Goal: Submit feedback/report problem: Submit feedback/report problem

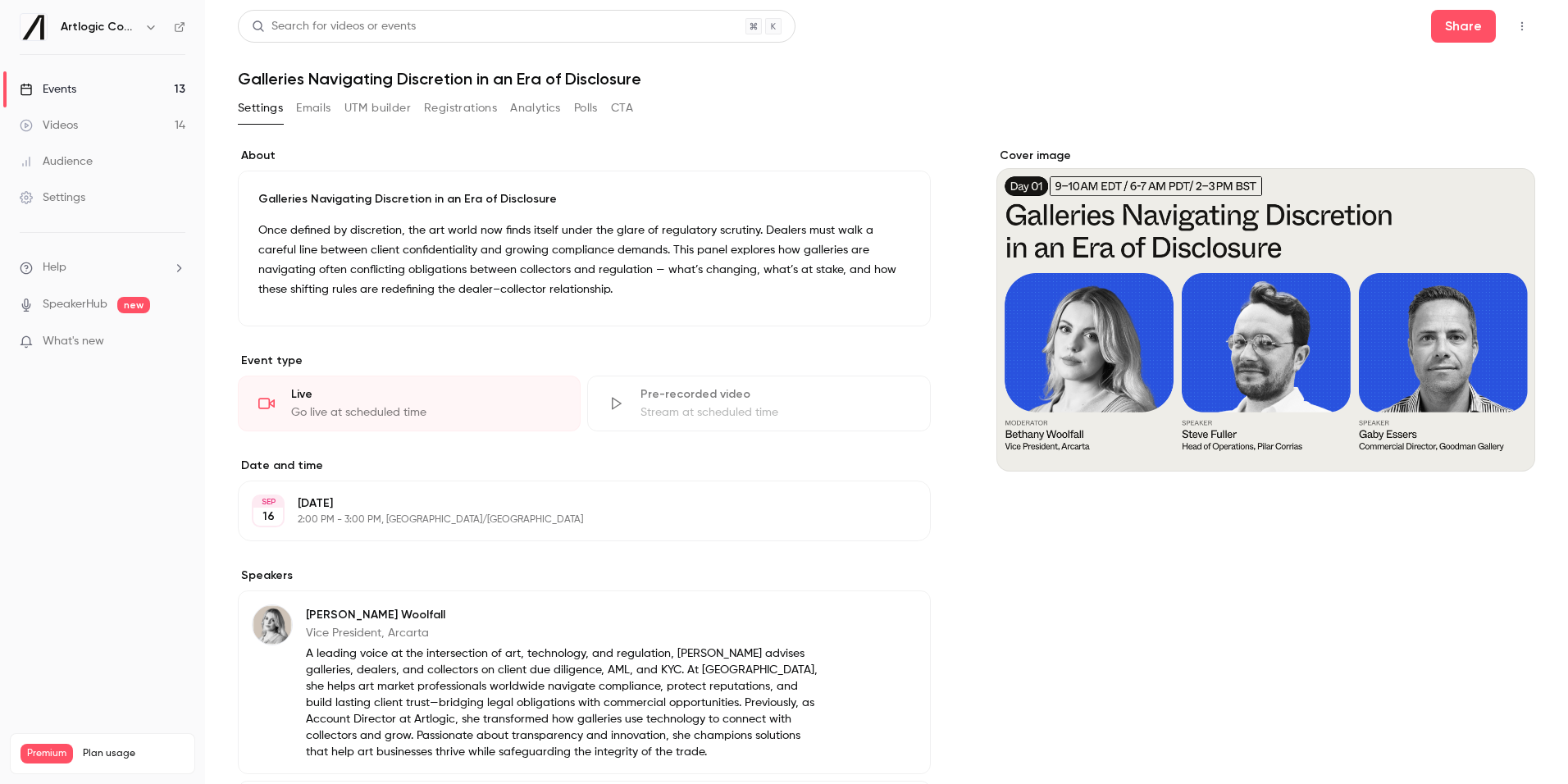
click at [128, 131] on link "Videos 14" at bounding box center [102, 126] width 205 height 36
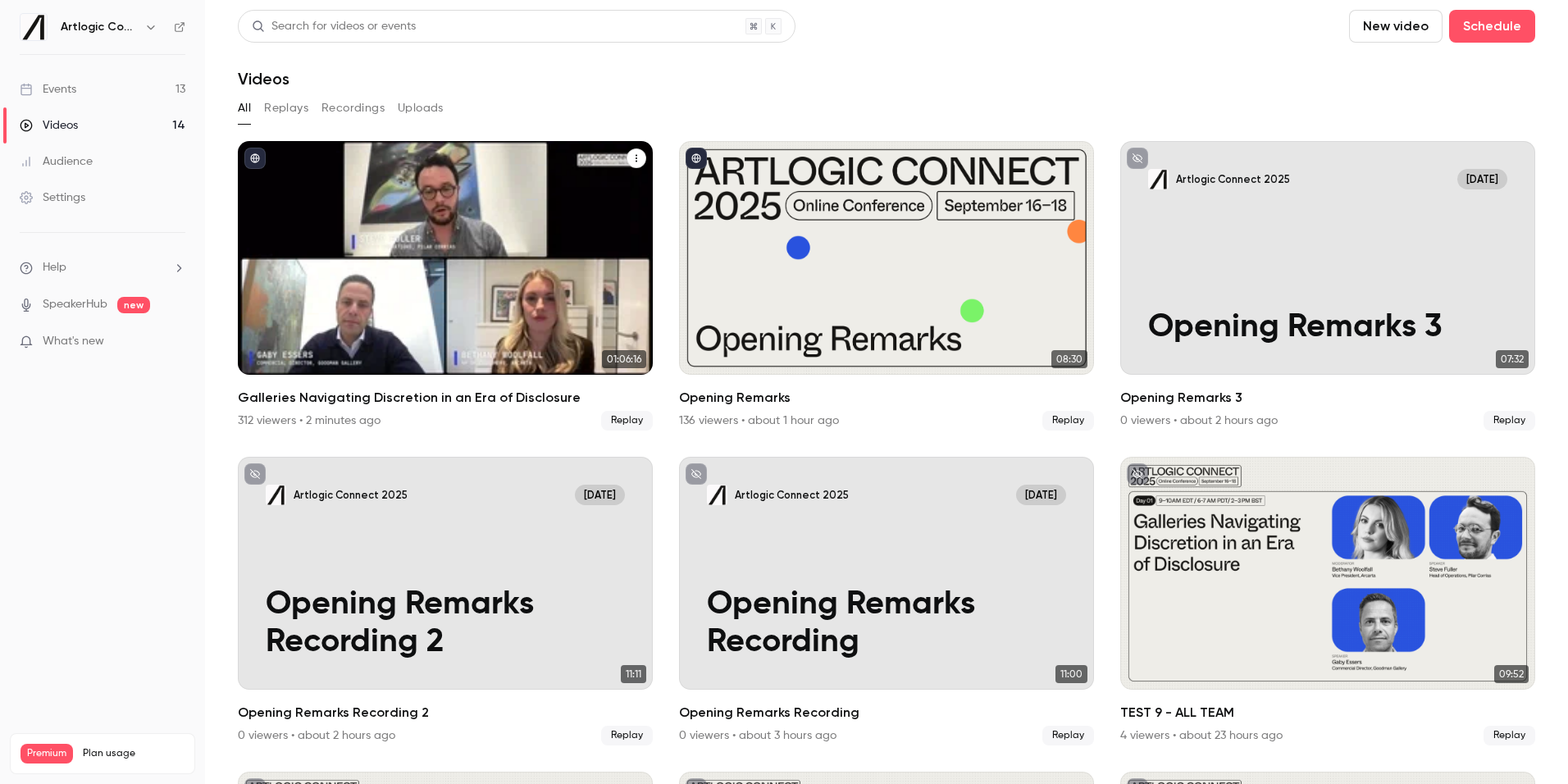
click at [476, 250] on div "Galleries Navigating Discretion in an Era of Disclosure" at bounding box center [445, 258] width 415 height 234
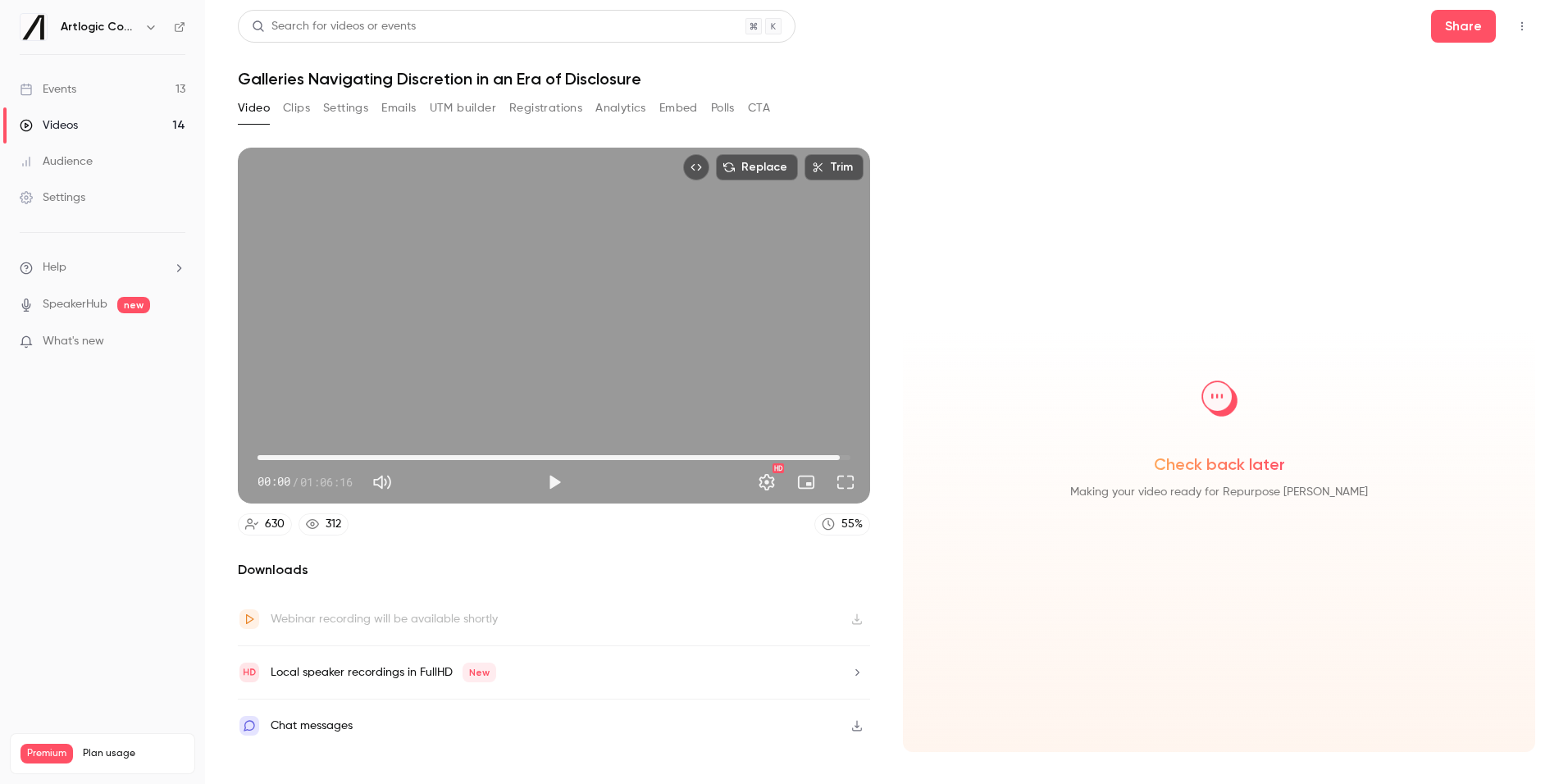
click at [839, 457] on span "01:05:05" at bounding box center [554, 457] width 593 height 26
click at [857, 456] on div "01:05:05 01:05:05 / 01:06:16 HD" at bounding box center [554, 468] width 633 height 69
click at [849, 458] on span "01:06:11" at bounding box center [554, 457] width 593 height 26
click at [837, 456] on span "01:06:11" at bounding box center [554, 457] width 593 height 26
click at [552, 482] on button "Play" at bounding box center [554, 481] width 33 height 33
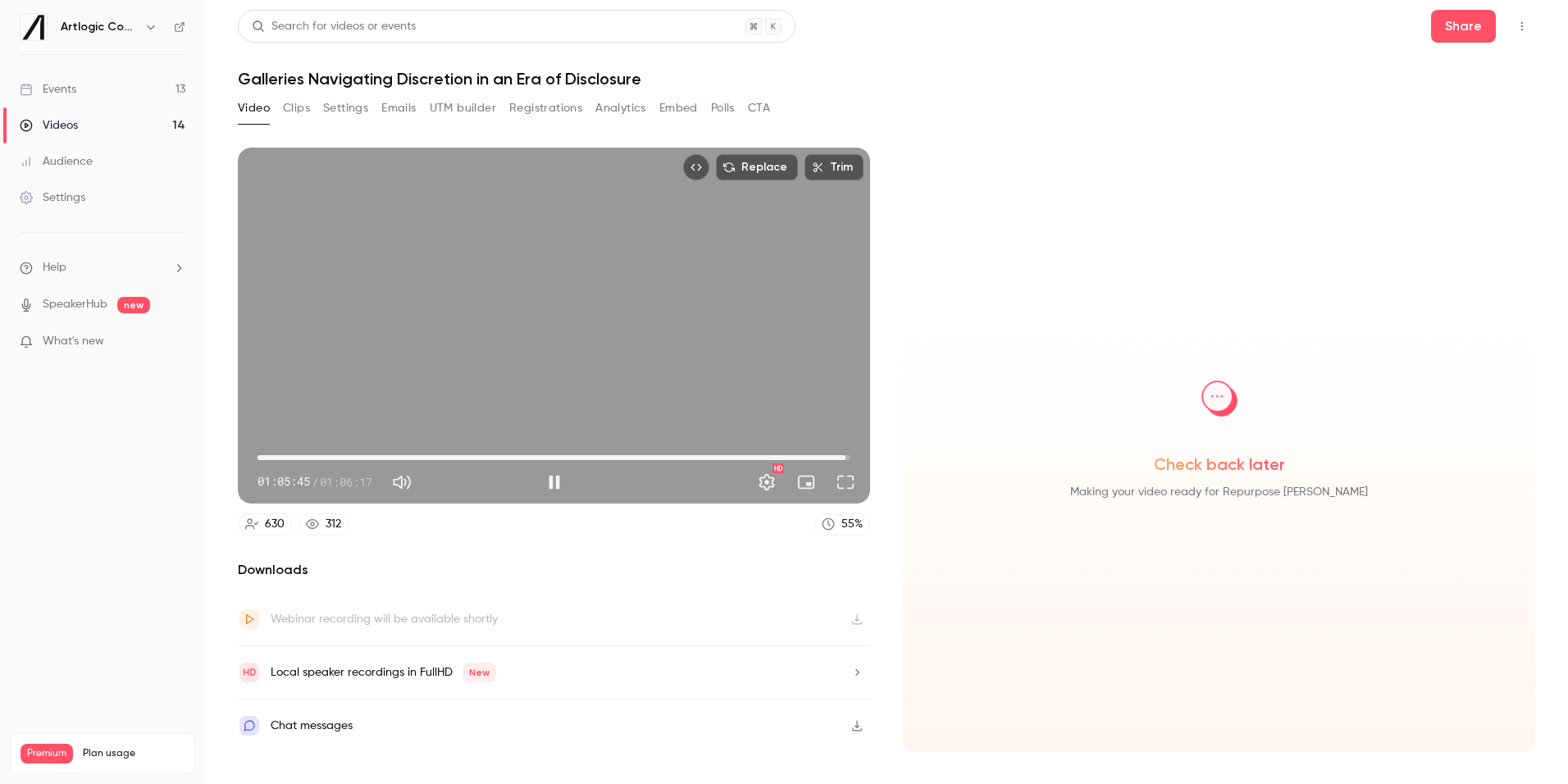
click at [845, 457] on span "01:05:45" at bounding box center [845, 456] width 5 height 5
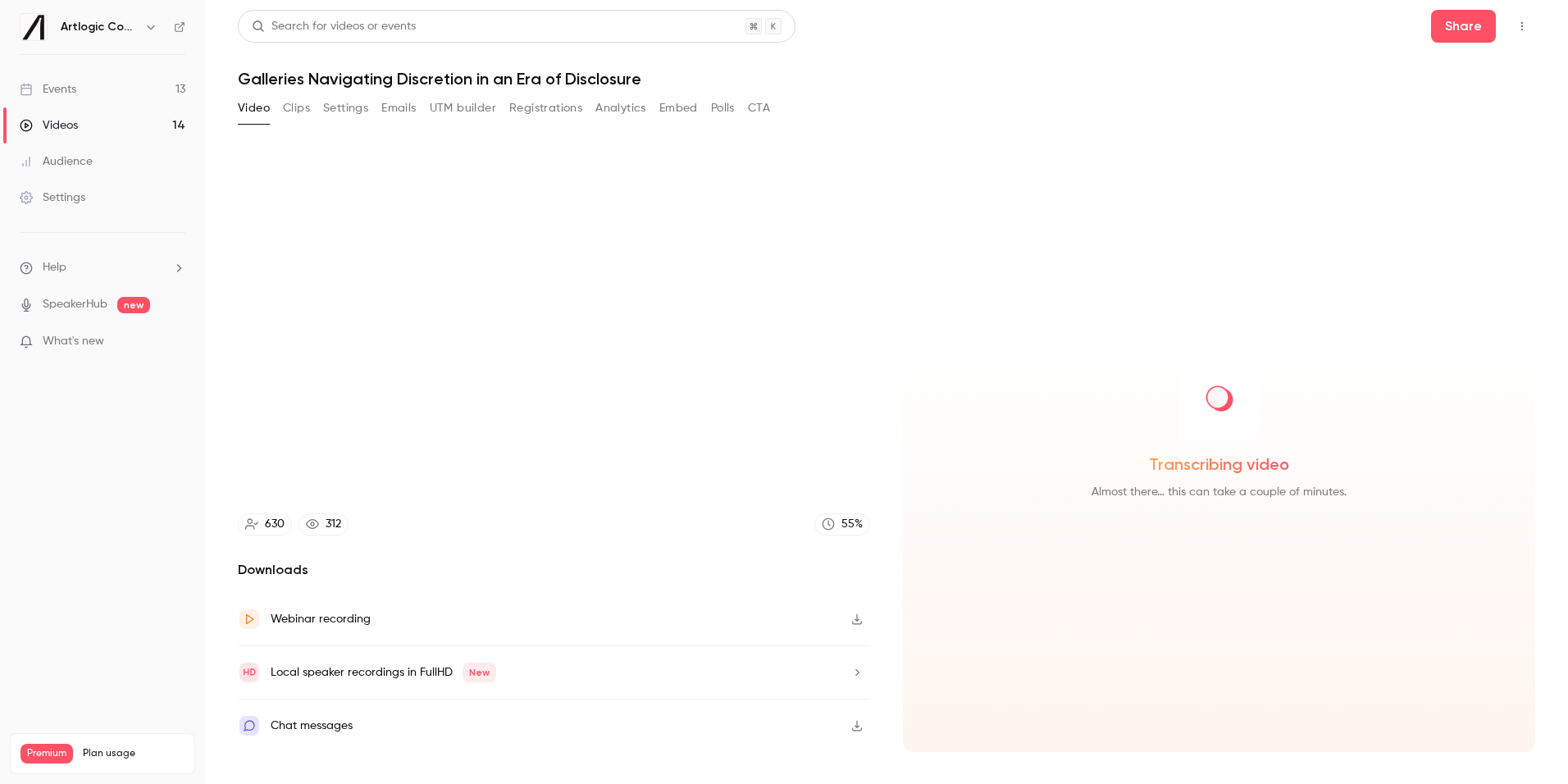
type input "******"
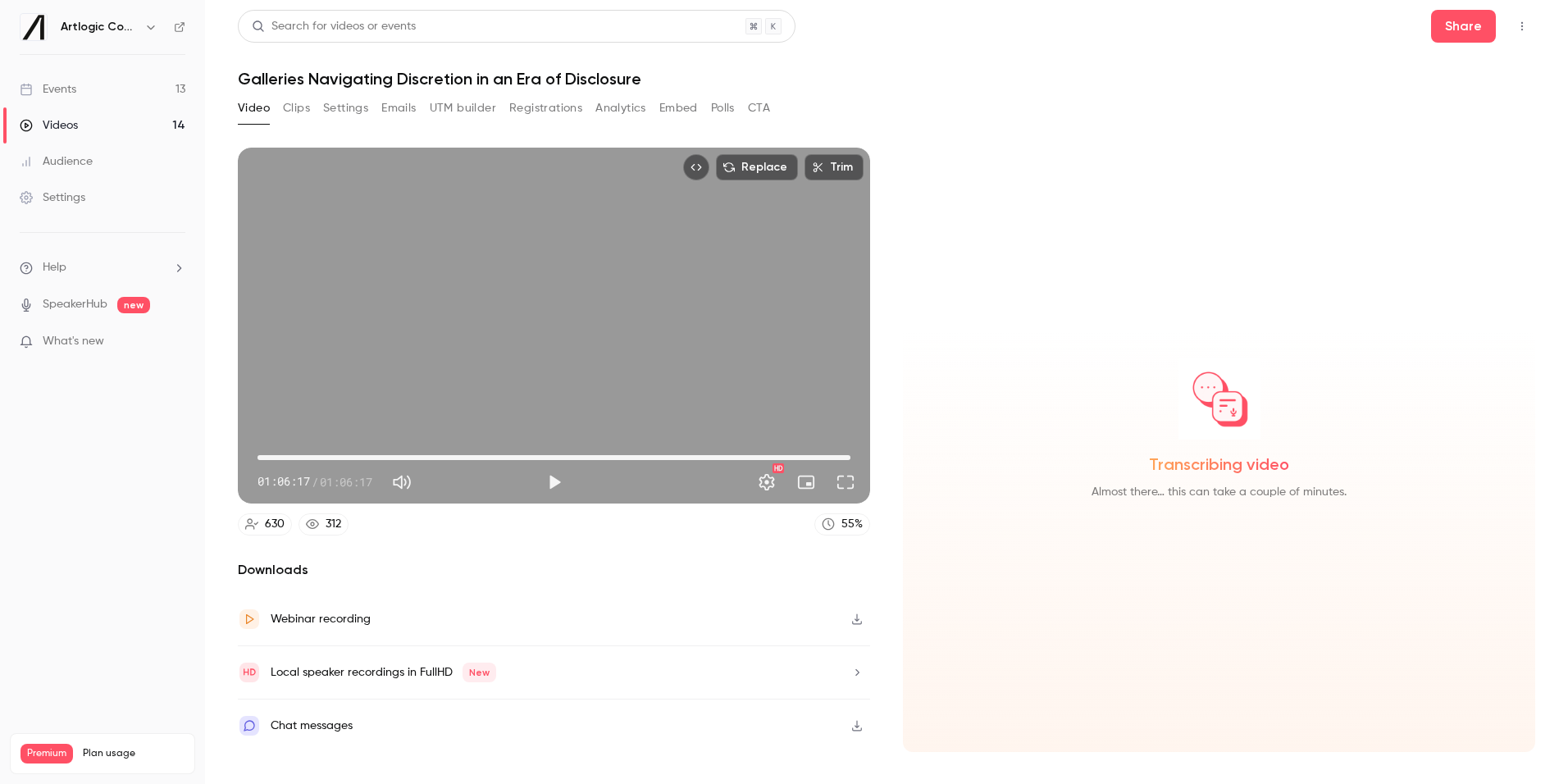
click at [62, 92] on div "Events" at bounding box center [48, 89] width 57 height 16
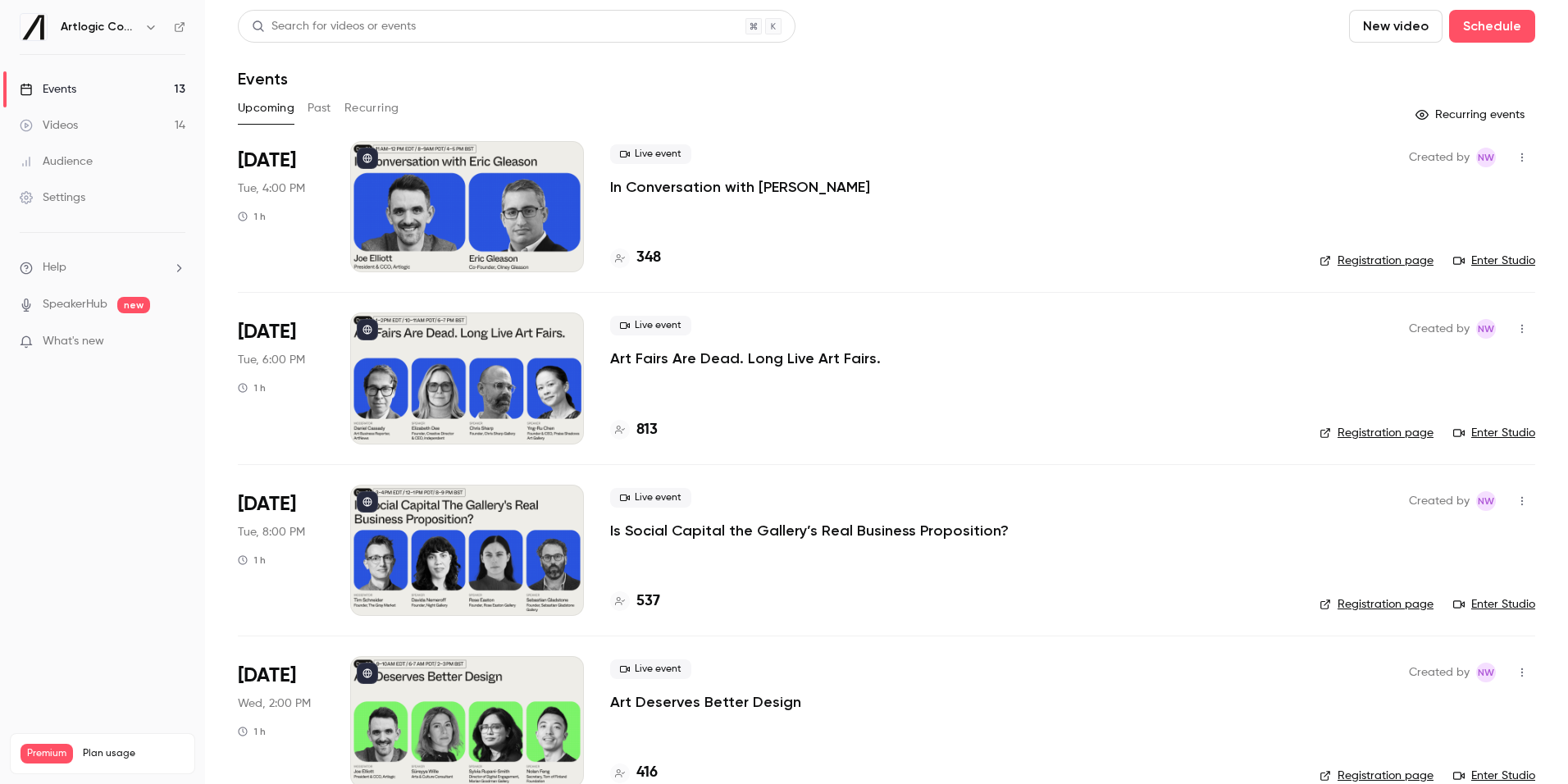
click at [670, 185] on p "In Conversation with [PERSON_NAME]" at bounding box center [741, 187] width 260 height 20
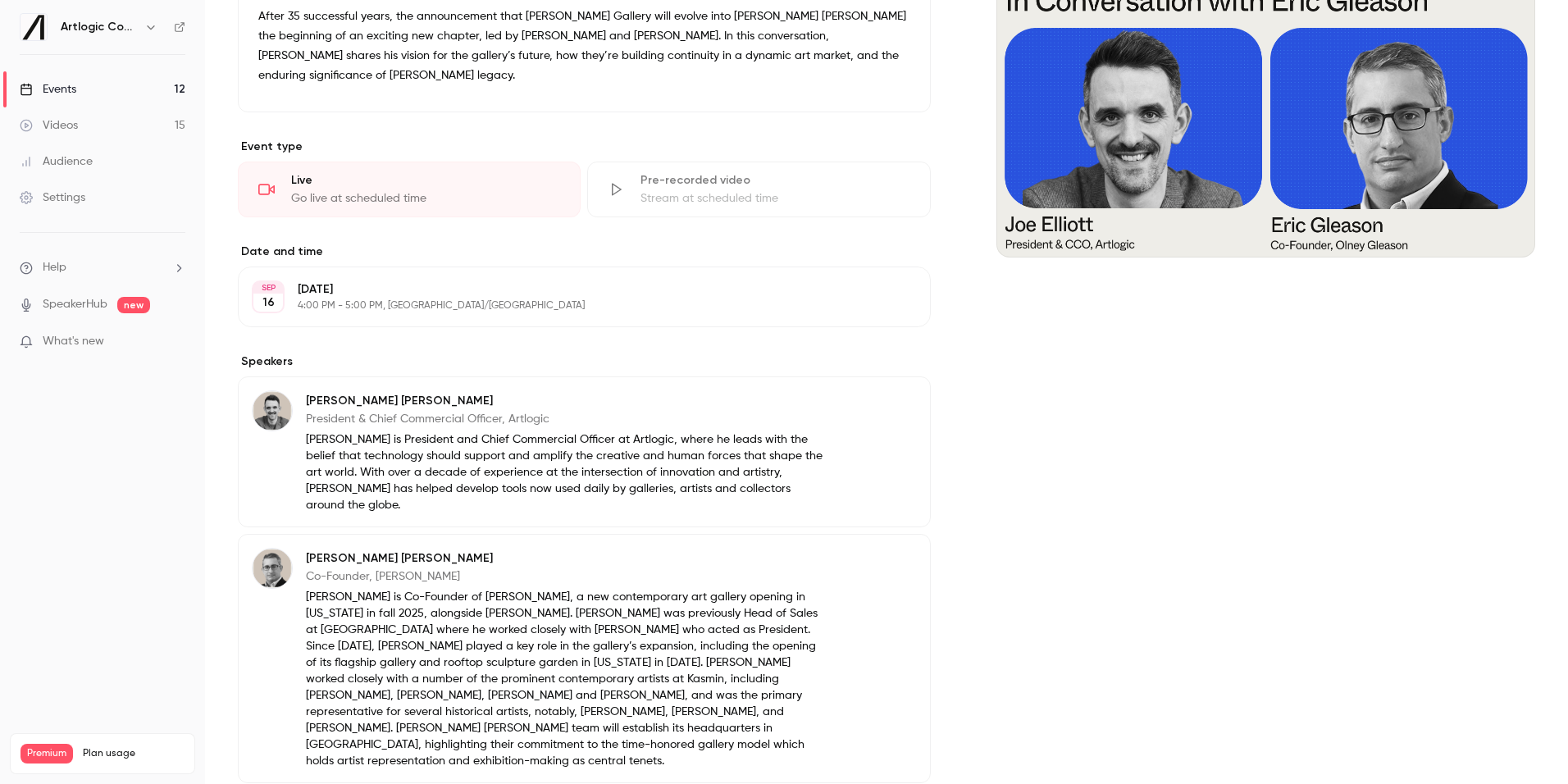
scroll to position [336, 0]
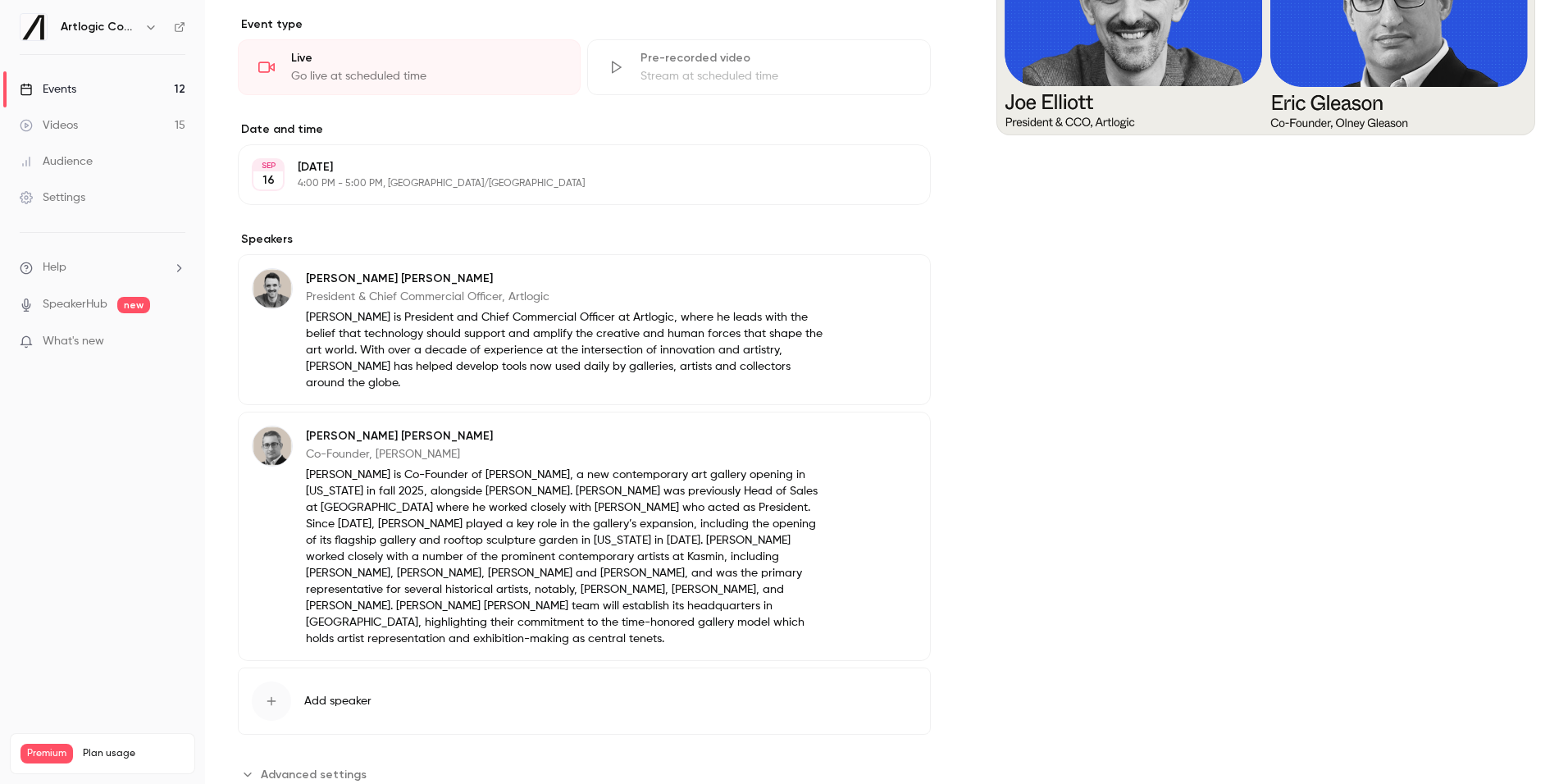
click at [284, 766] on span "Advanced settings" at bounding box center [314, 774] width 106 height 17
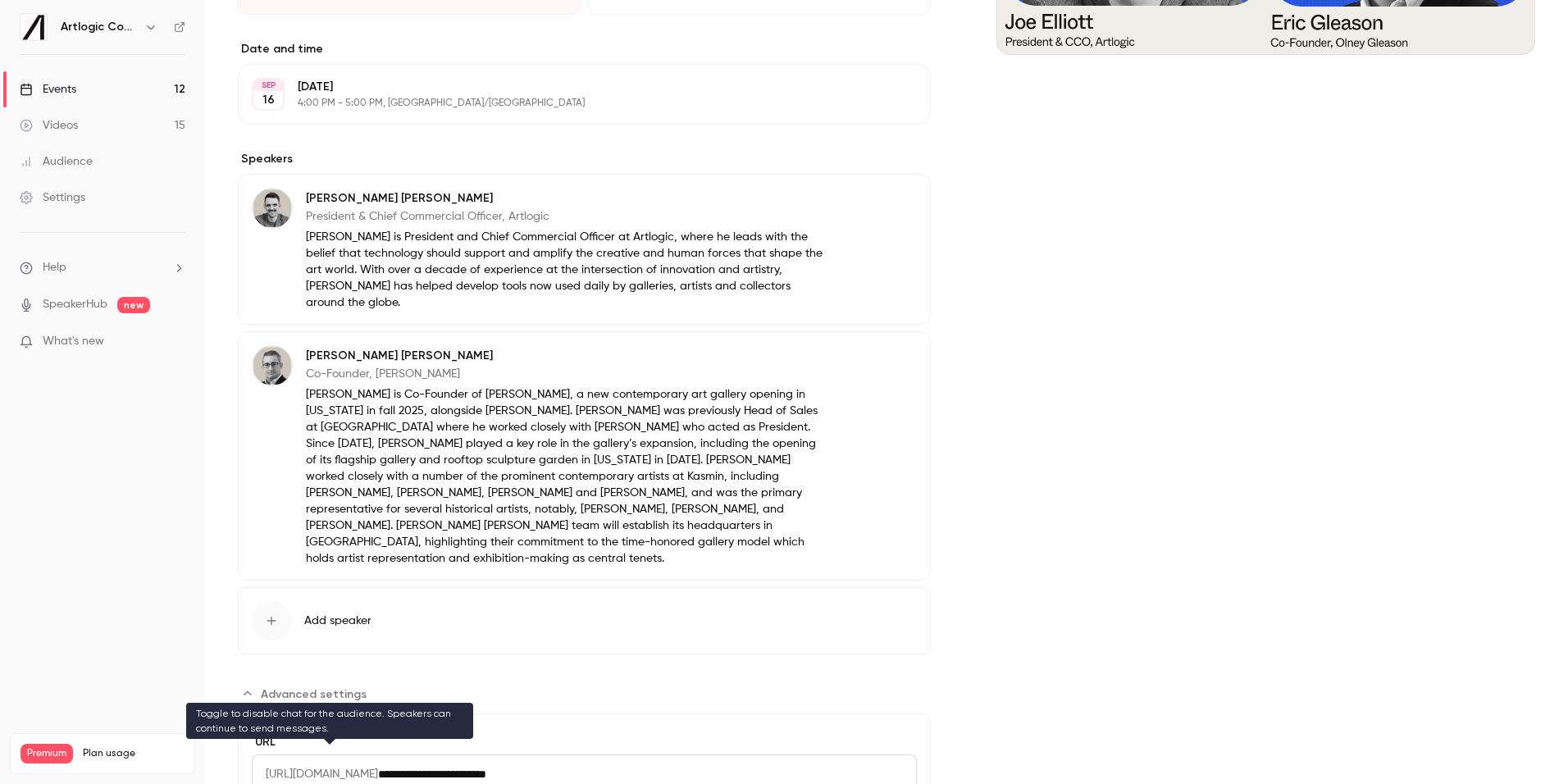
scroll to position [519, 0]
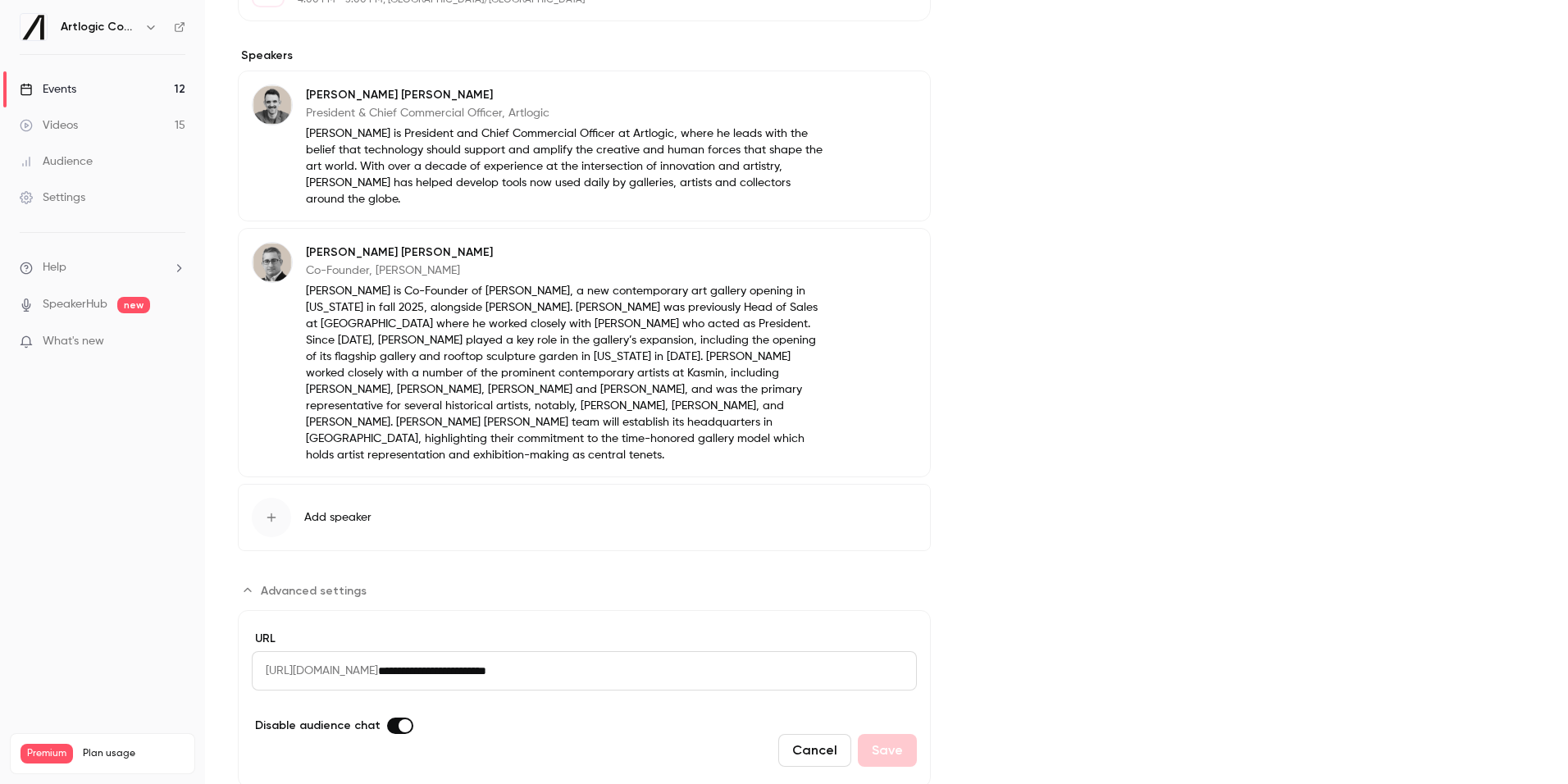
click at [393, 717] on label "Advanced settings" at bounding box center [400, 725] width 26 height 16
click at [880, 734] on button "Save" at bounding box center [886, 750] width 59 height 33
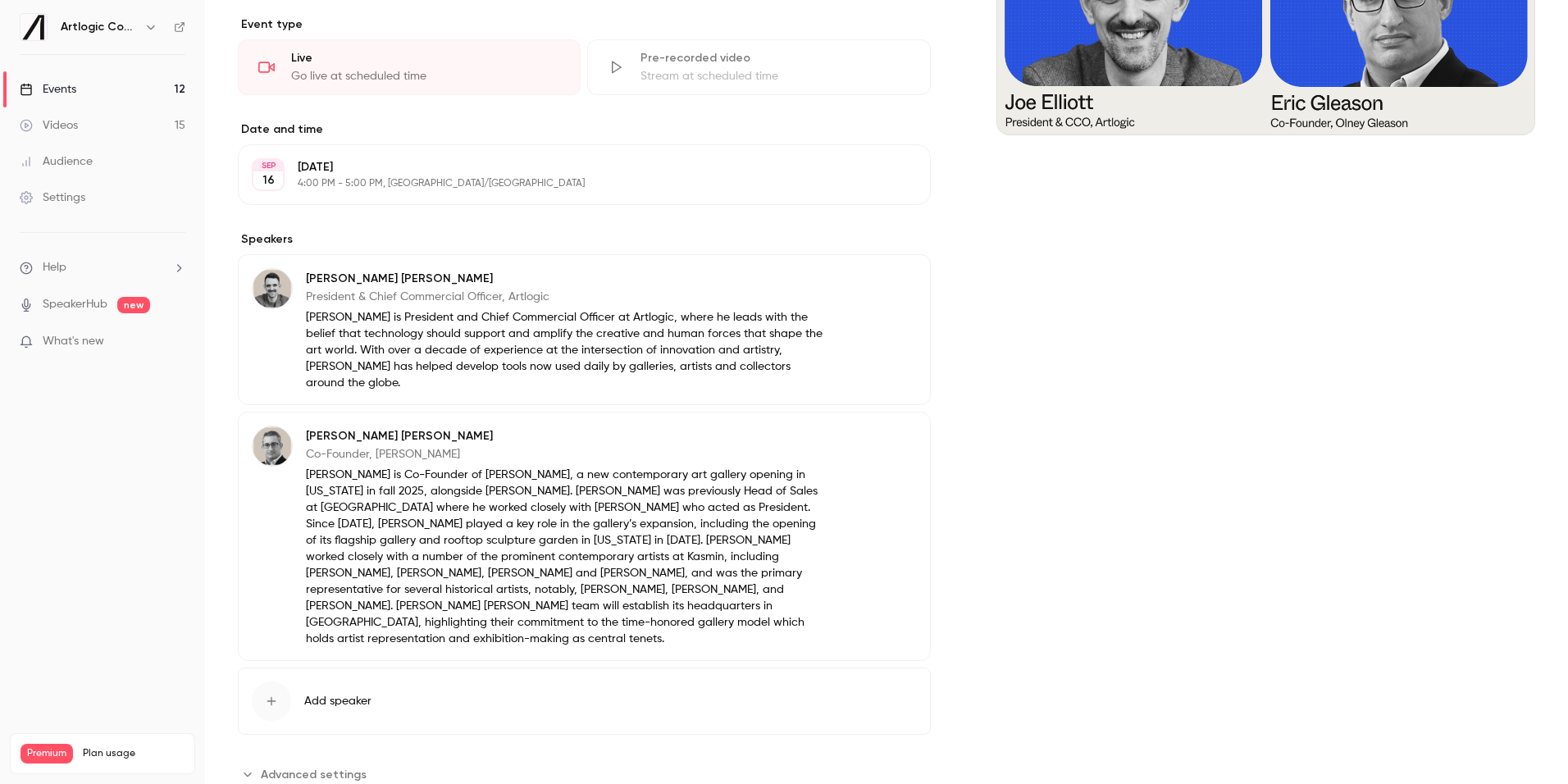
click at [71, 81] on div "Events" at bounding box center [48, 89] width 57 height 16
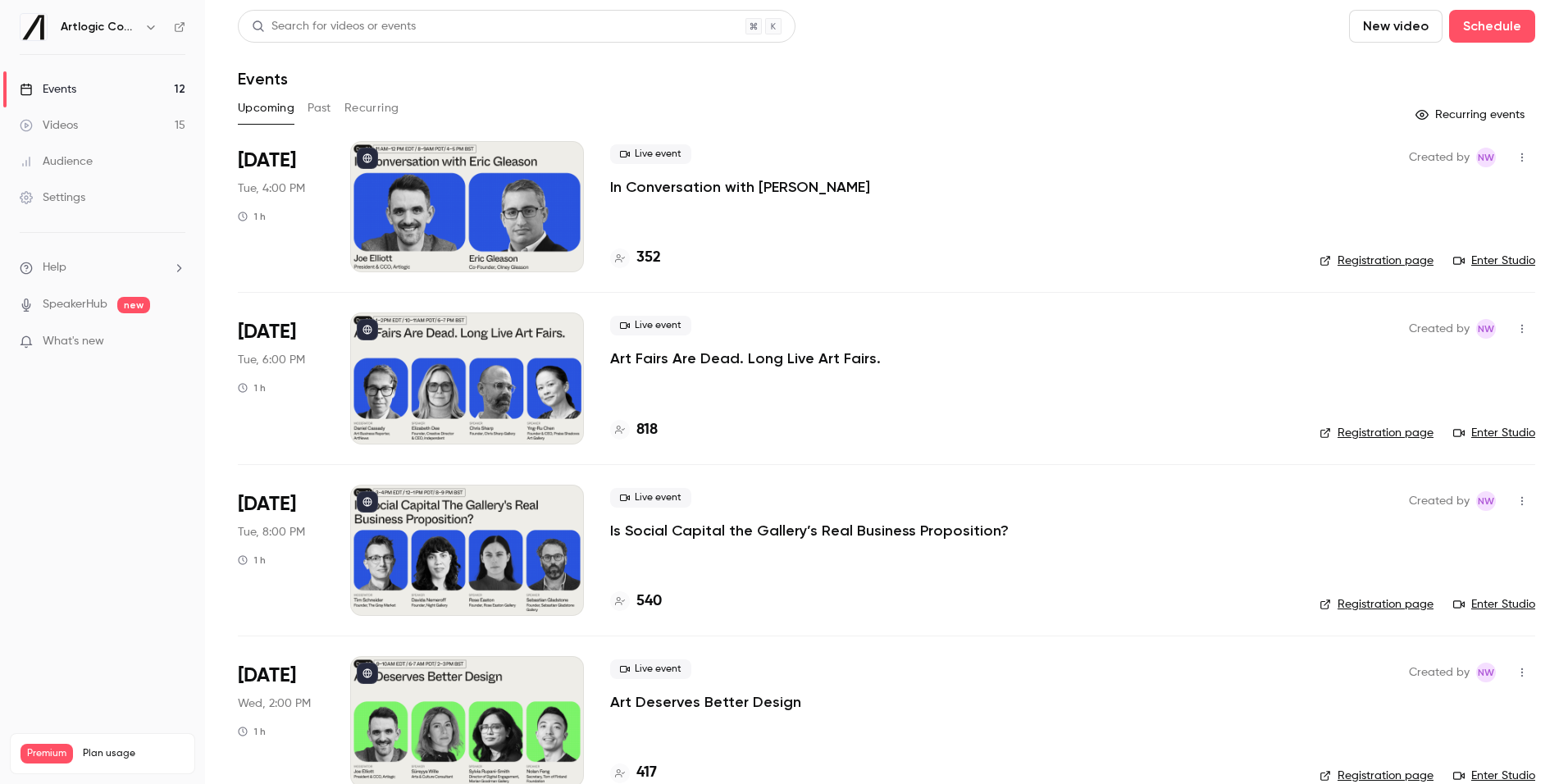
click at [703, 359] on p "Art Fairs Are Dead. Long Live Art Fairs." at bounding box center [746, 359] width 271 height 20
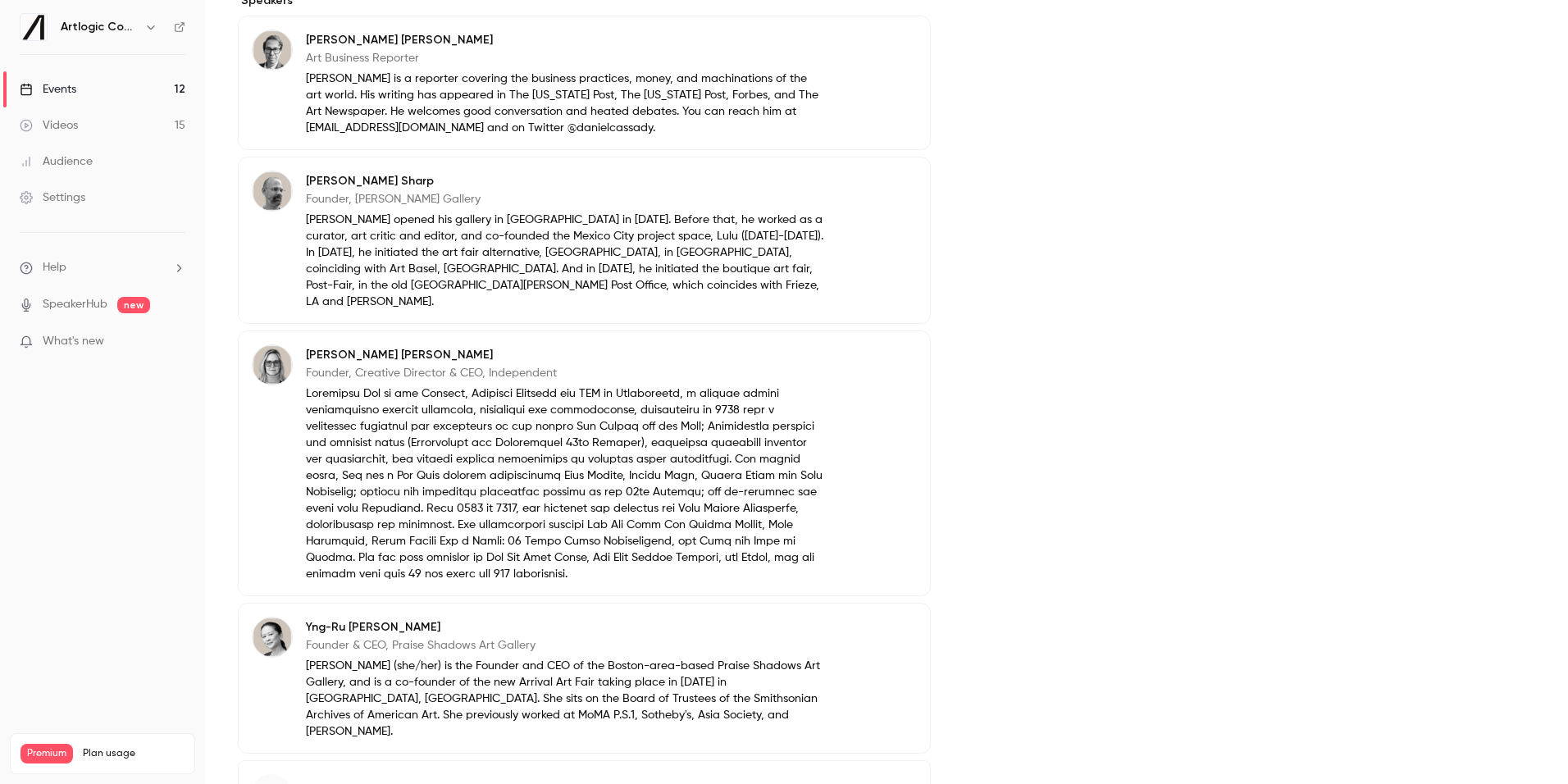
scroll to position [647, 0]
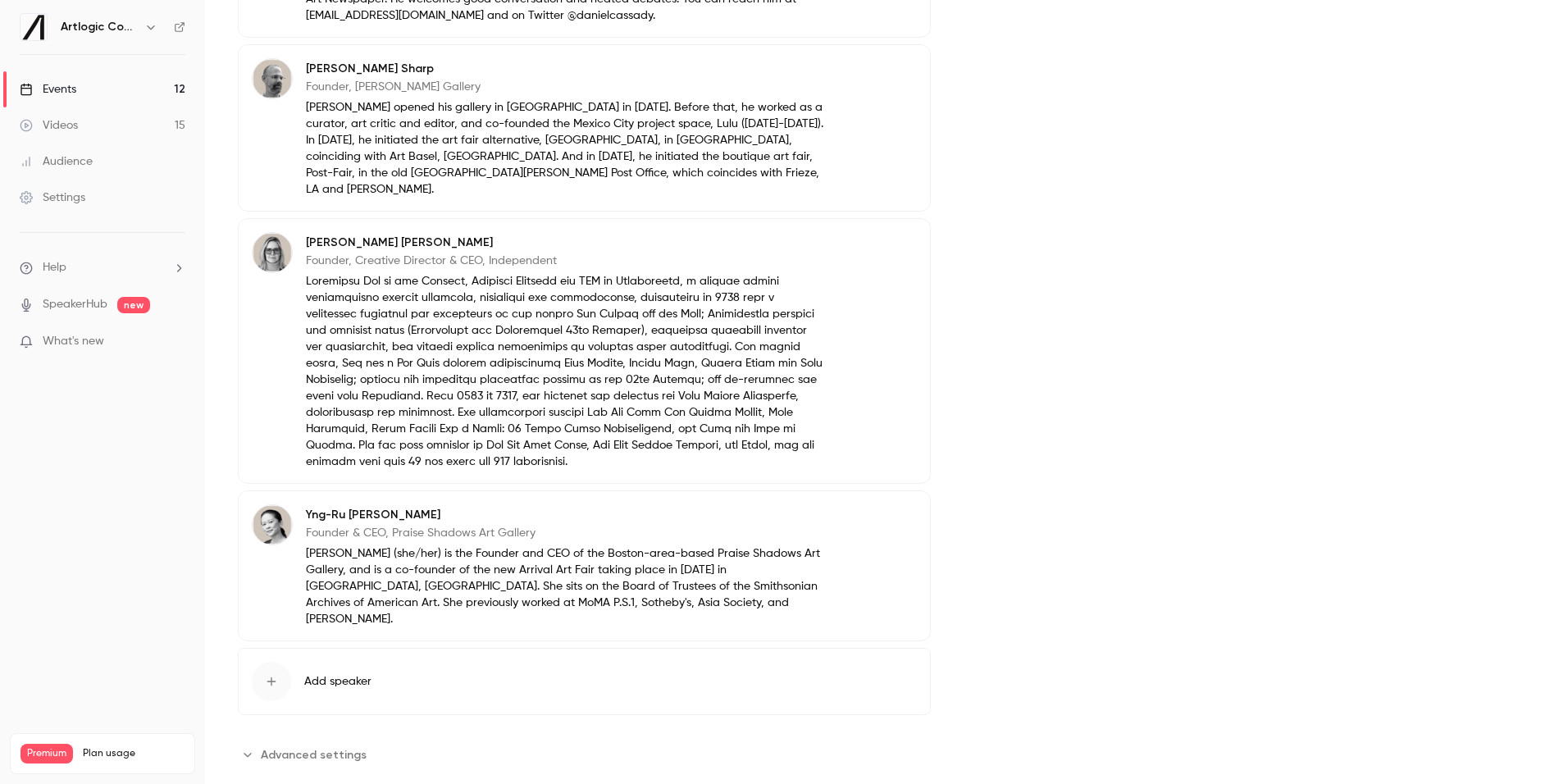
click at [282, 746] on span "Advanced settings" at bounding box center [314, 754] width 106 height 17
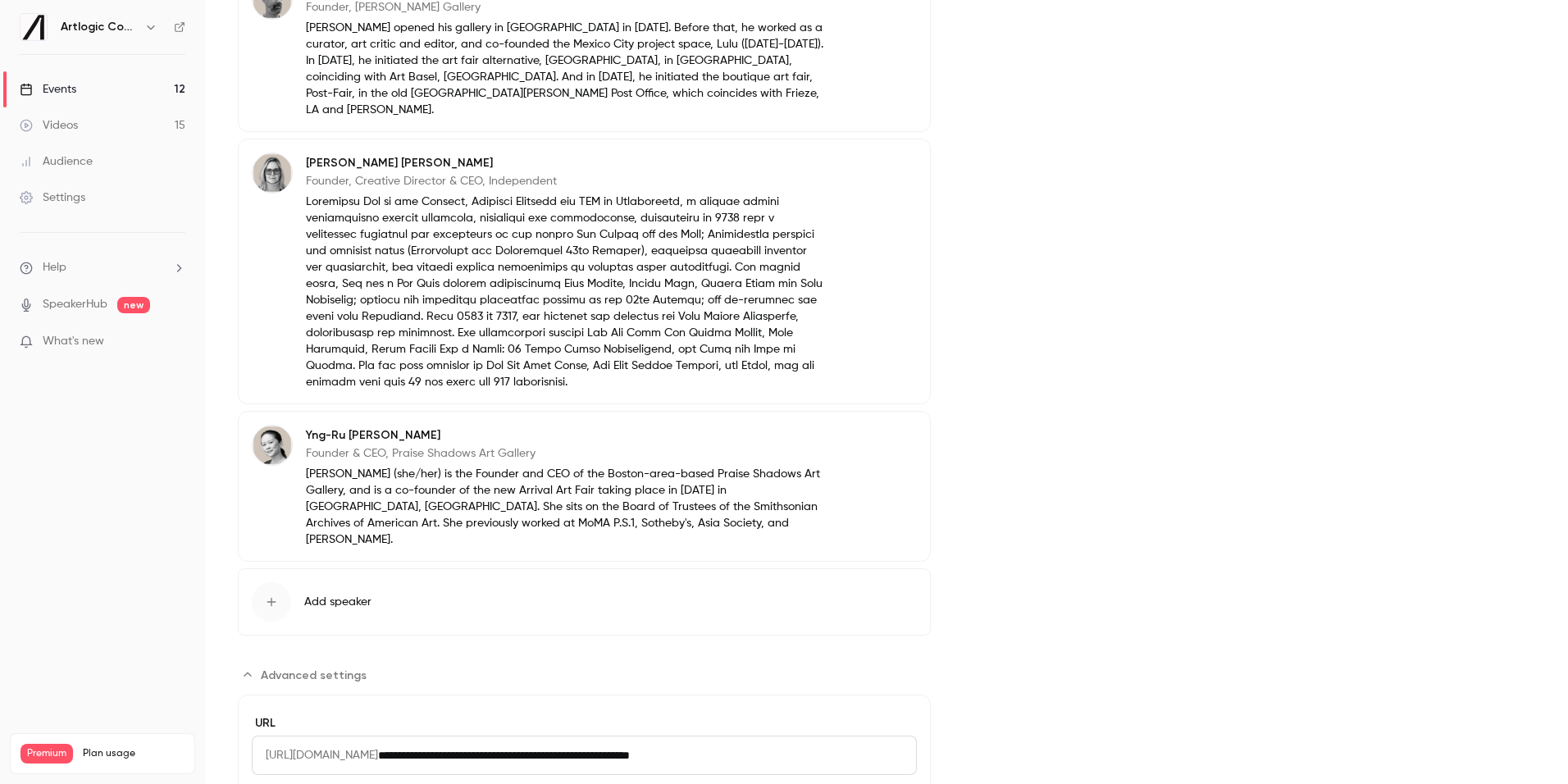
scroll to position [831, 0]
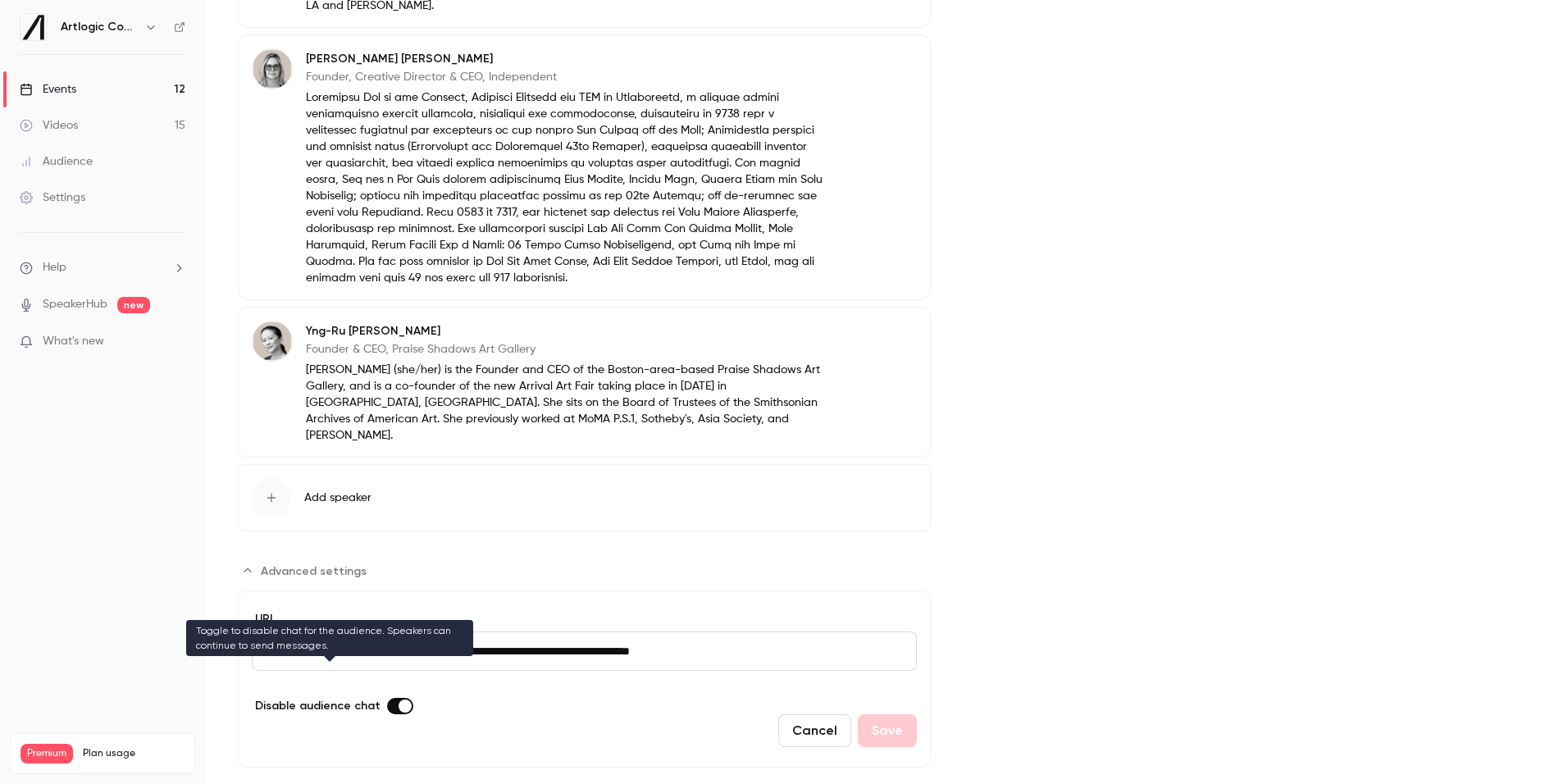
click at [393, 697] on label "Advanced settings" at bounding box center [400, 705] width 26 height 16
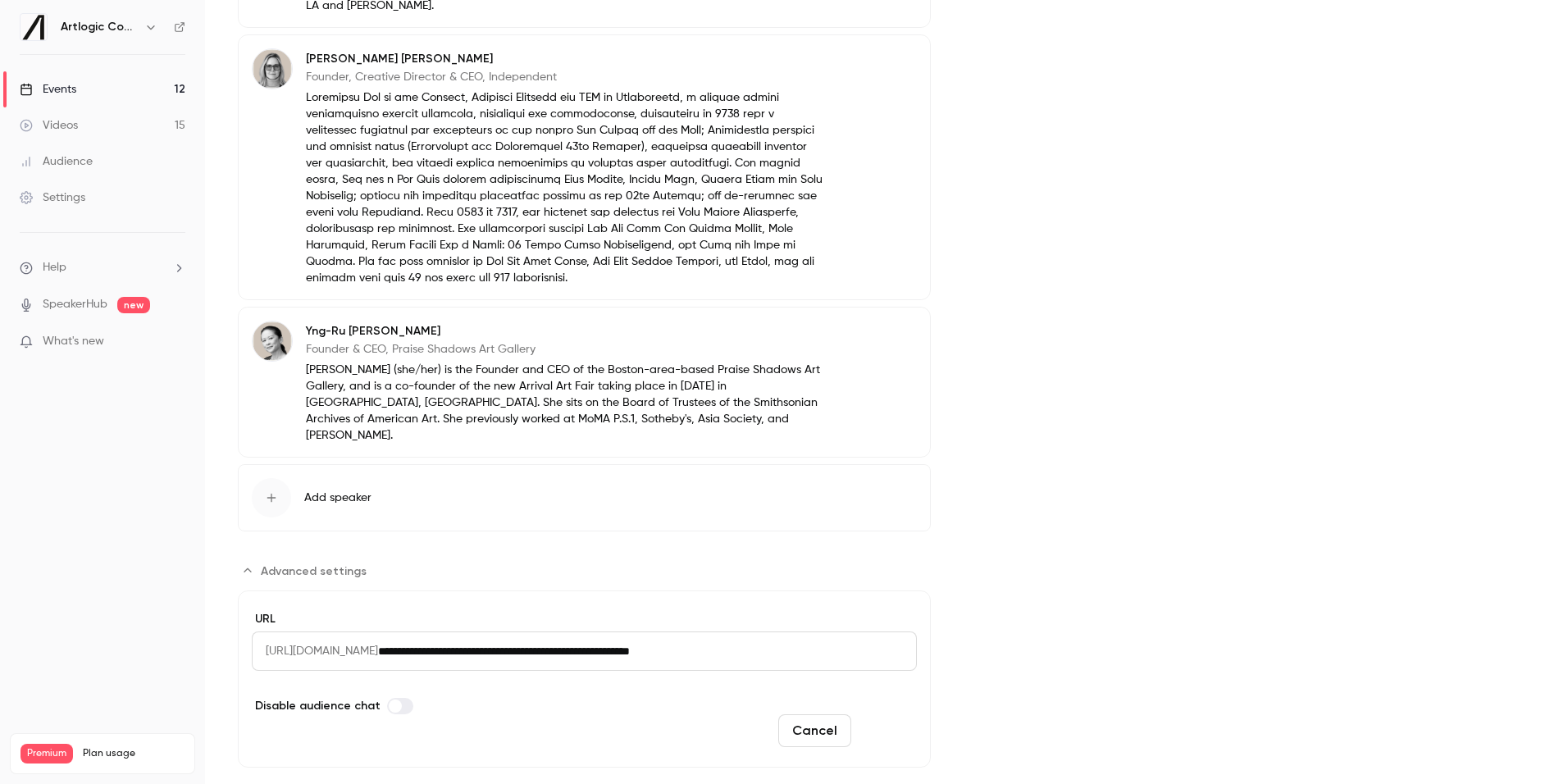
click at [899, 714] on button "Save" at bounding box center [886, 730] width 59 height 33
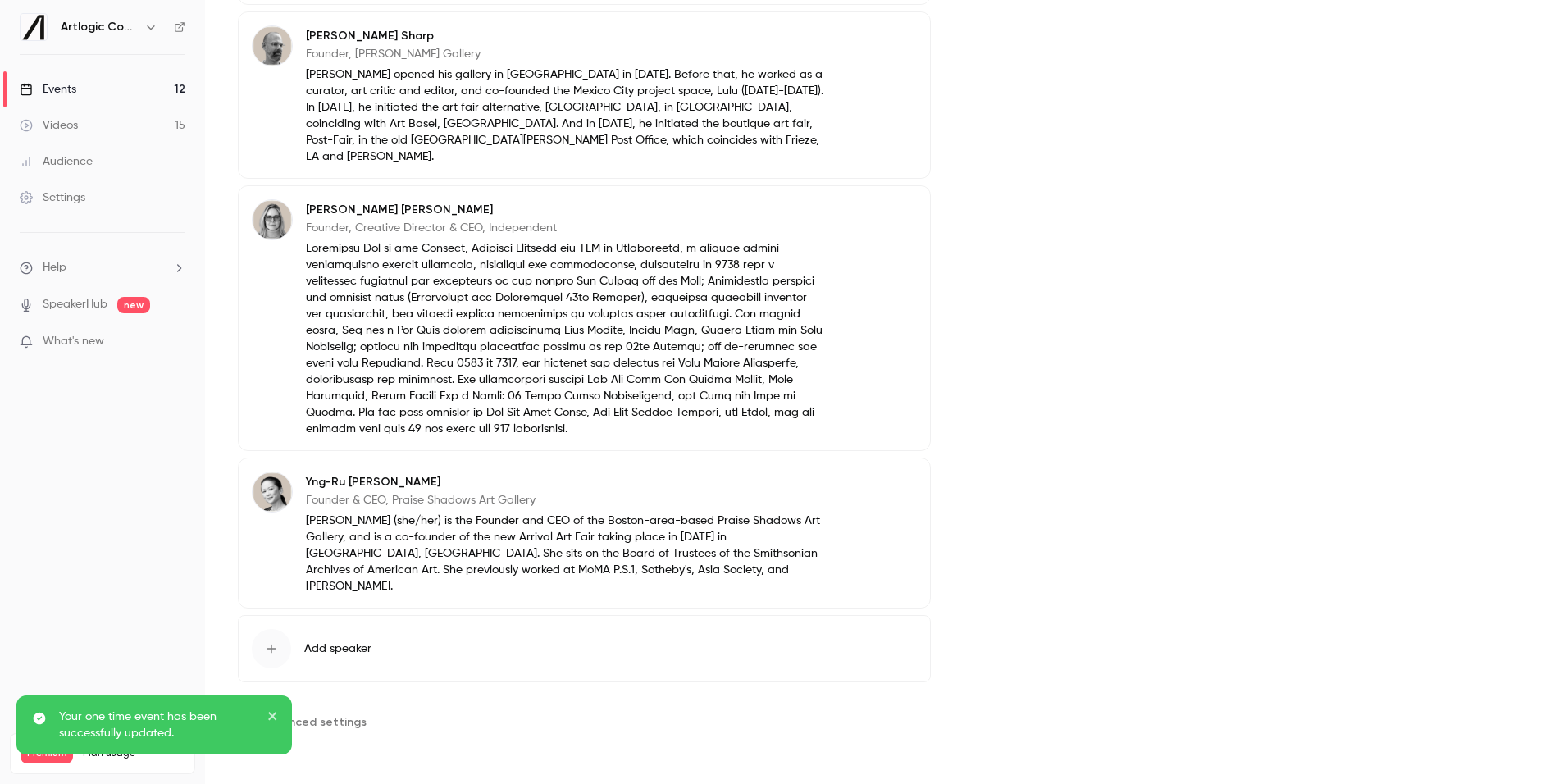
scroll to position [647, 0]
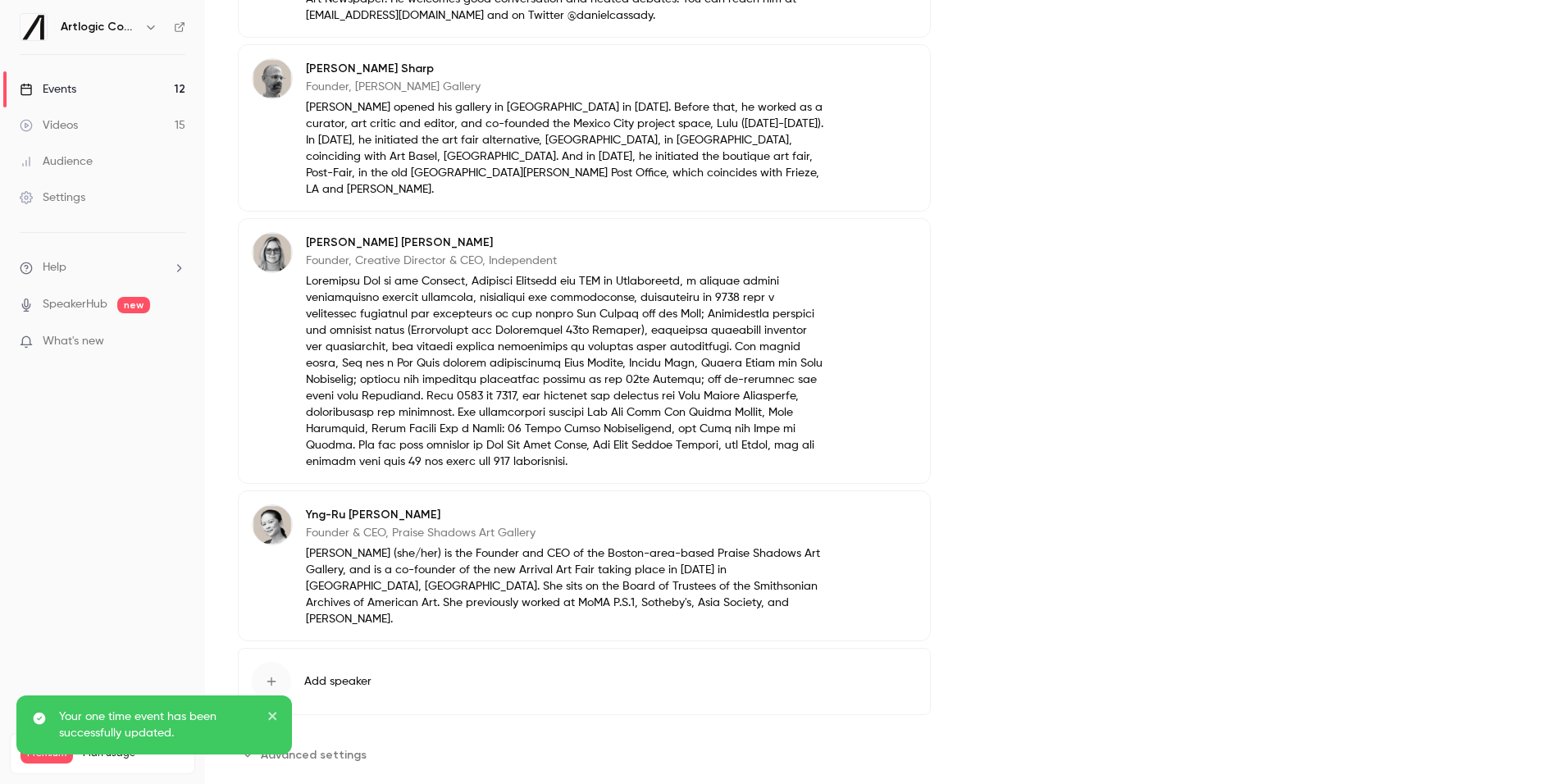
click at [114, 91] on link "Events 12" at bounding box center [102, 89] width 205 height 36
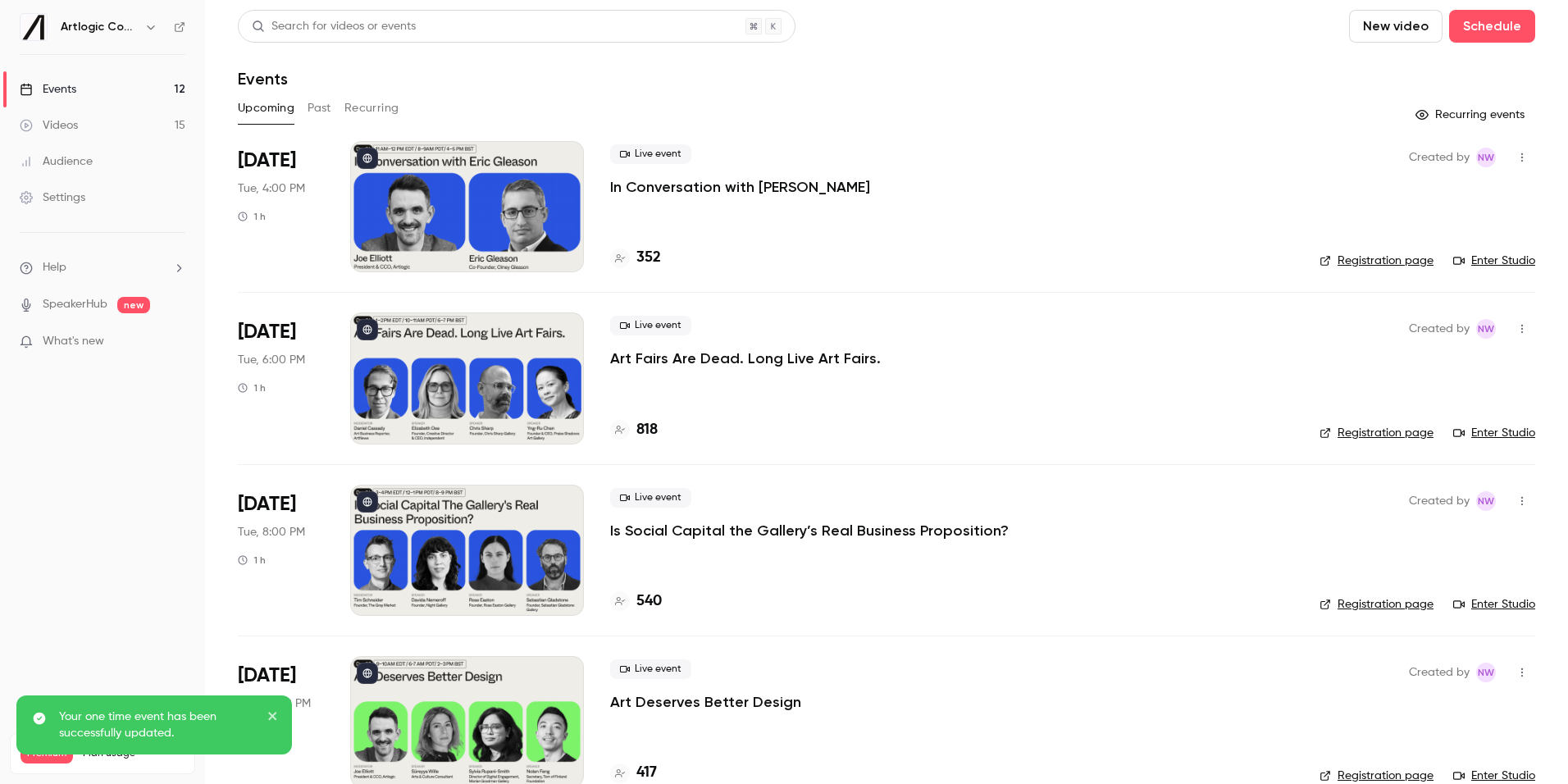
click at [644, 533] on p "Is Social Capital the Gallery’s Real Business Proposition?" at bounding box center [809, 530] width 399 height 20
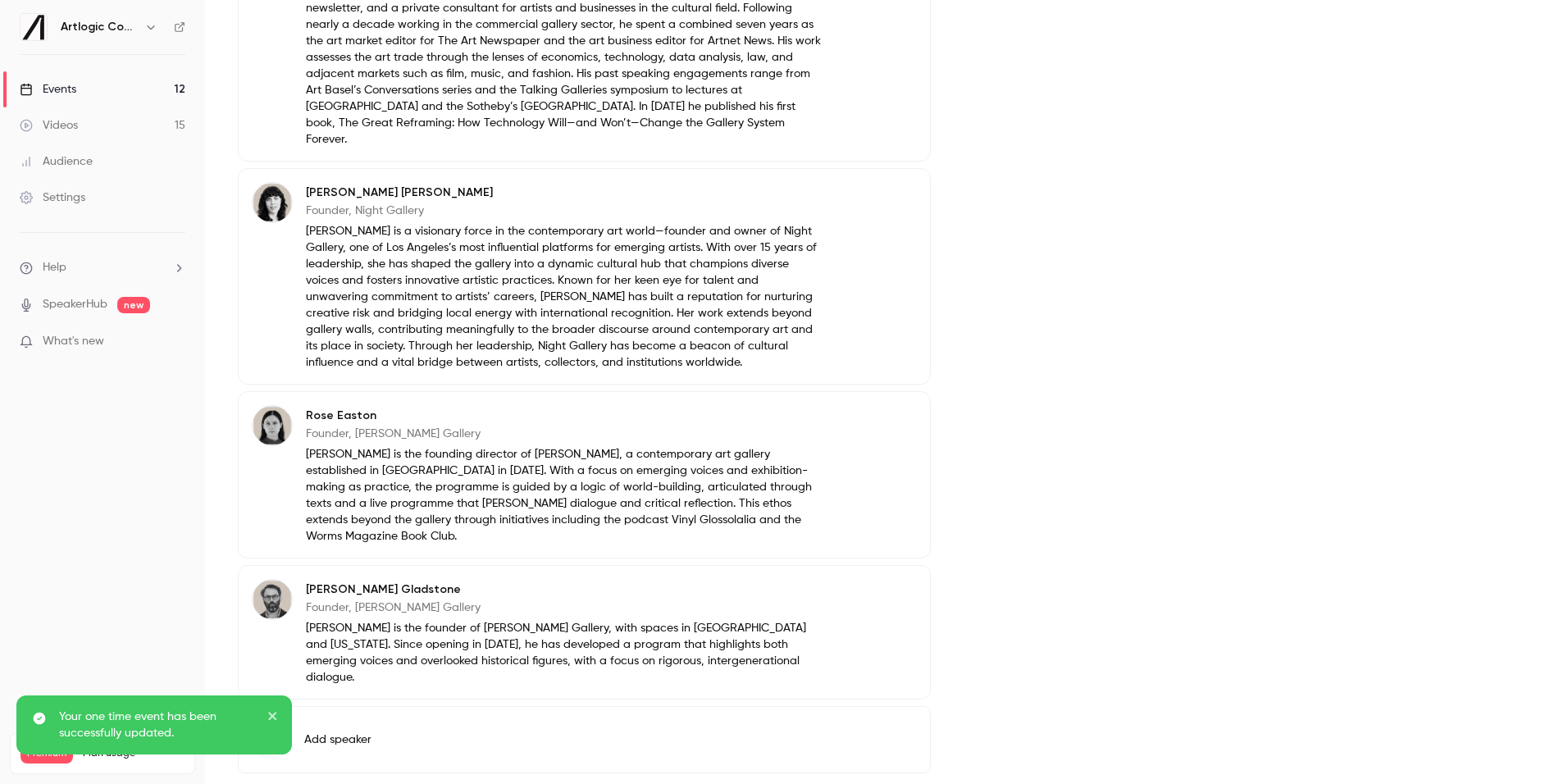
scroll to position [664, 0]
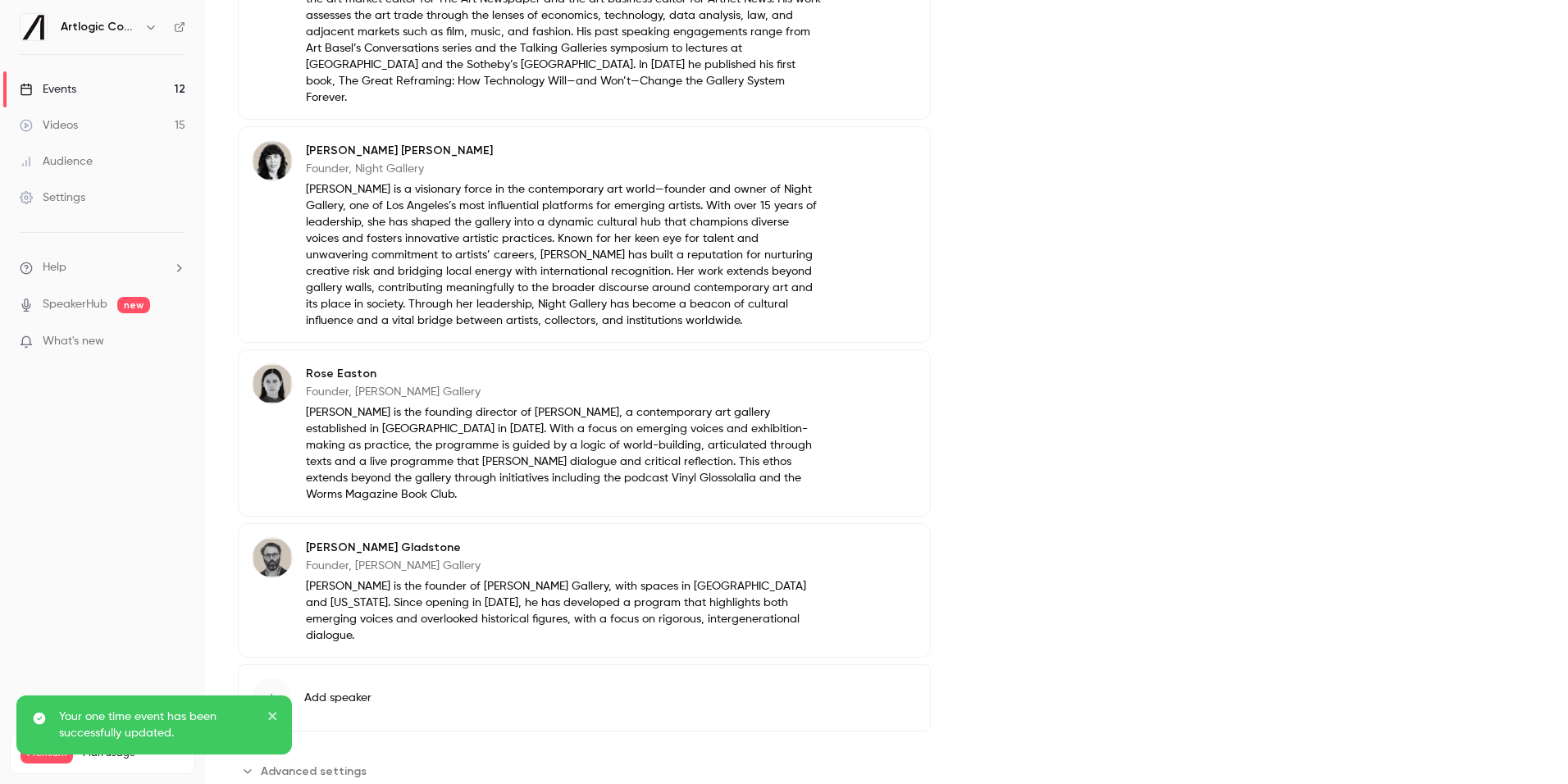
click at [333, 762] on span "Advanced settings" at bounding box center [314, 770] width 106 height 17
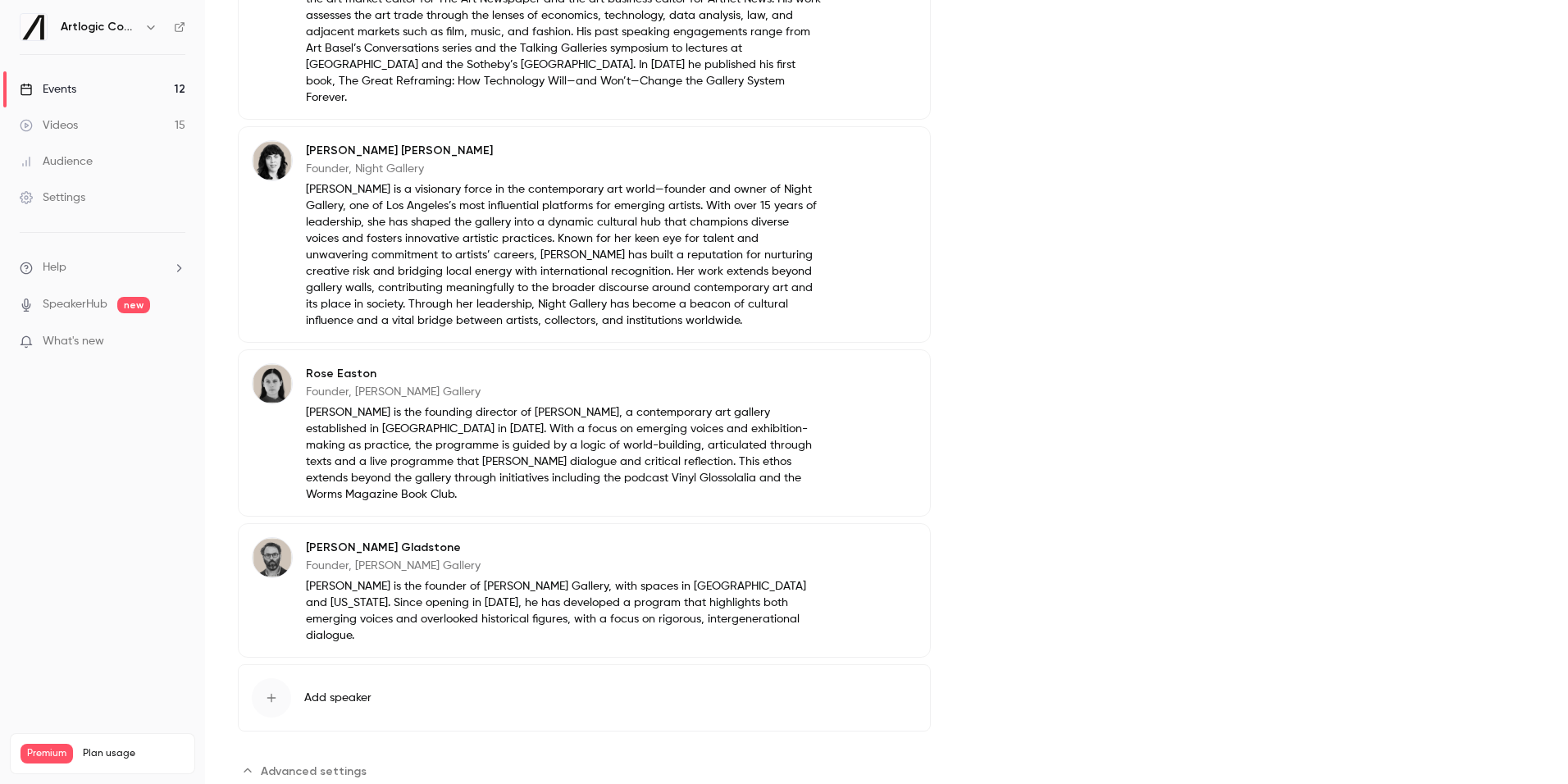
scroll to position [848, 0]
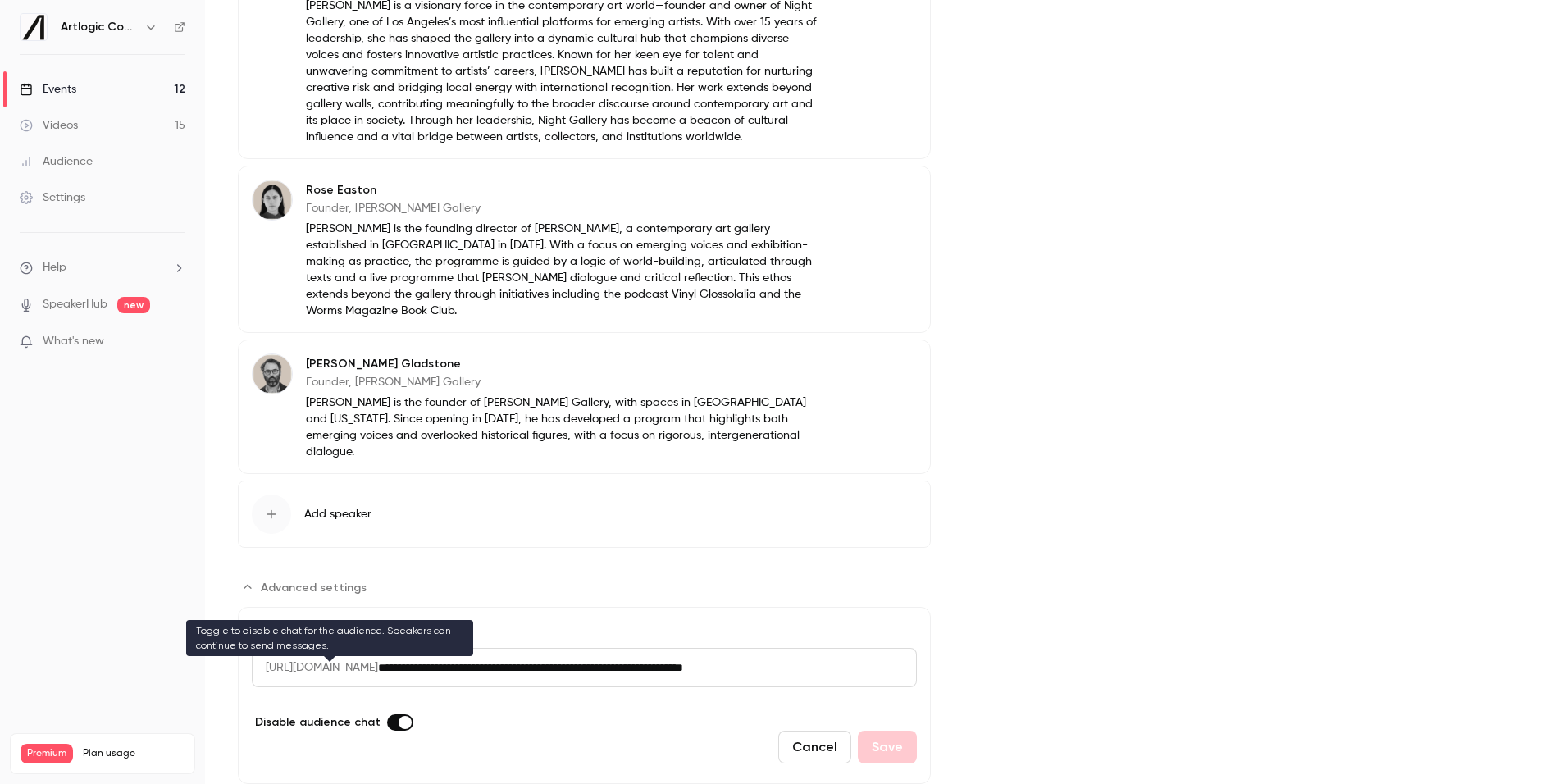
click at [383, 713] on label "Disable audience chat" at bounding box center [333, 721] width 162 height 17
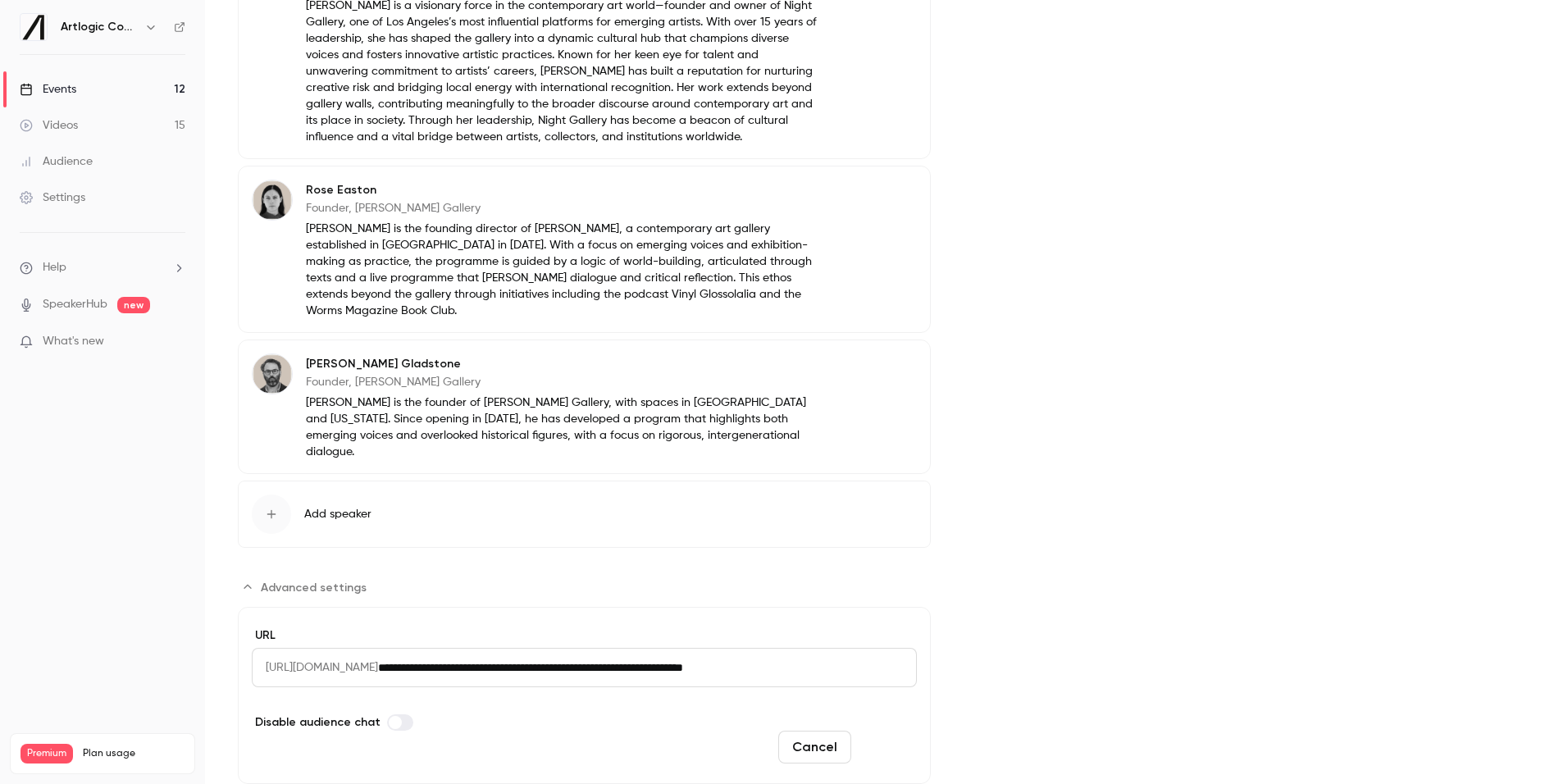
click at [898, 730] on button "Save" at bounding box center [886, 746] width 59 height 33
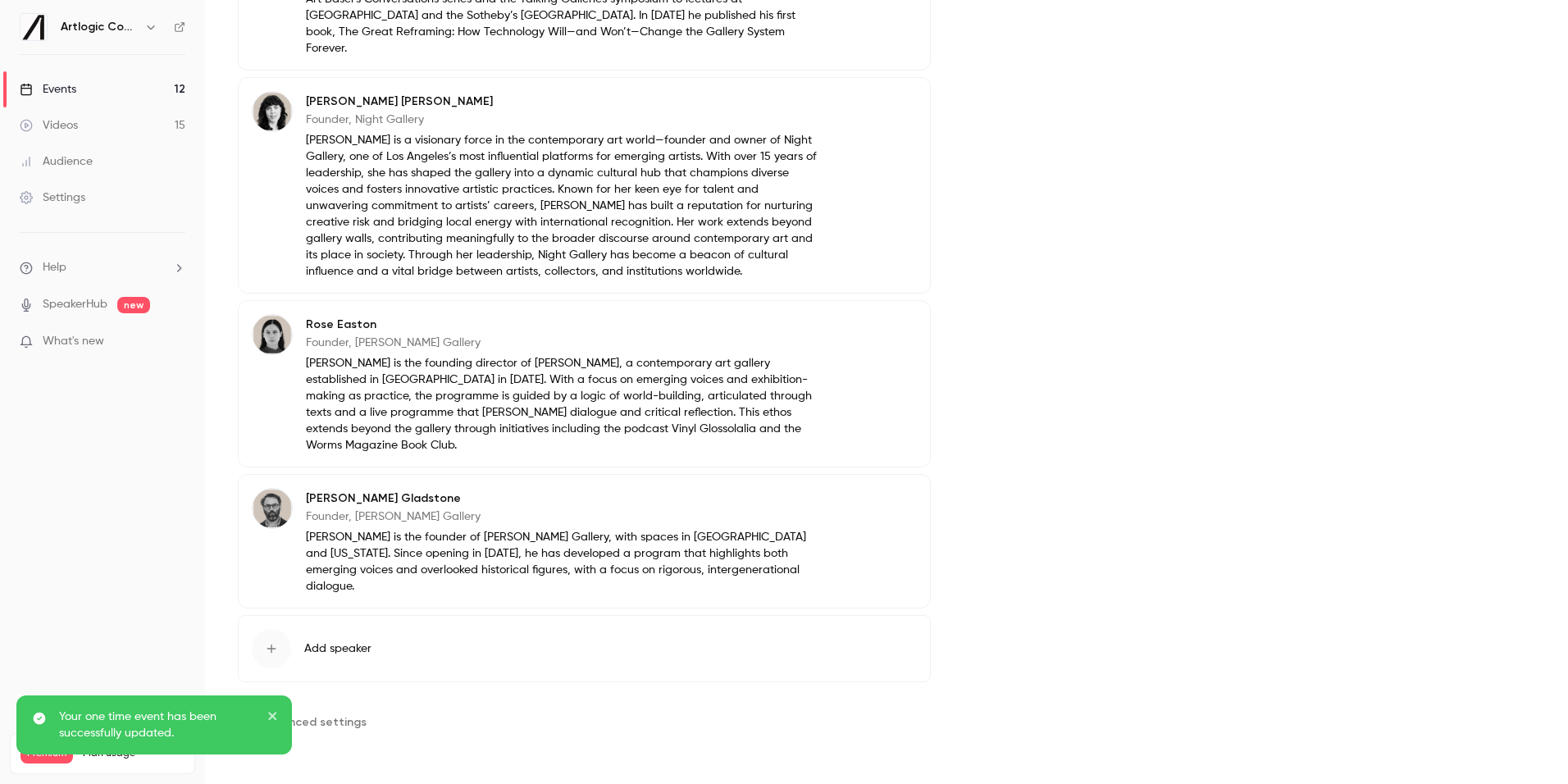
scroll to position [664, 0]
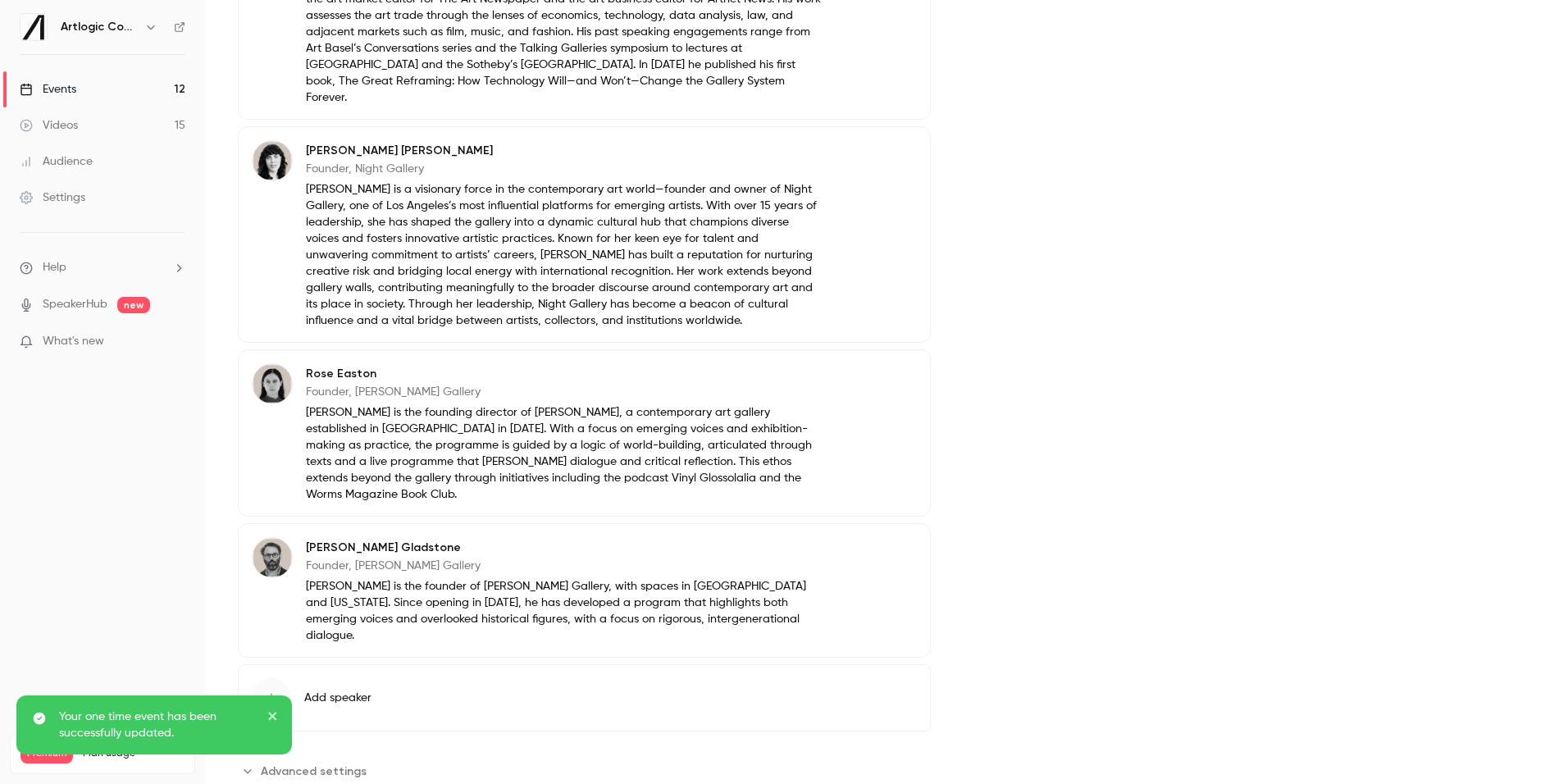
click at [93, 92] on link "Events 12" at bounding box center [102, 89] width 205 height 36
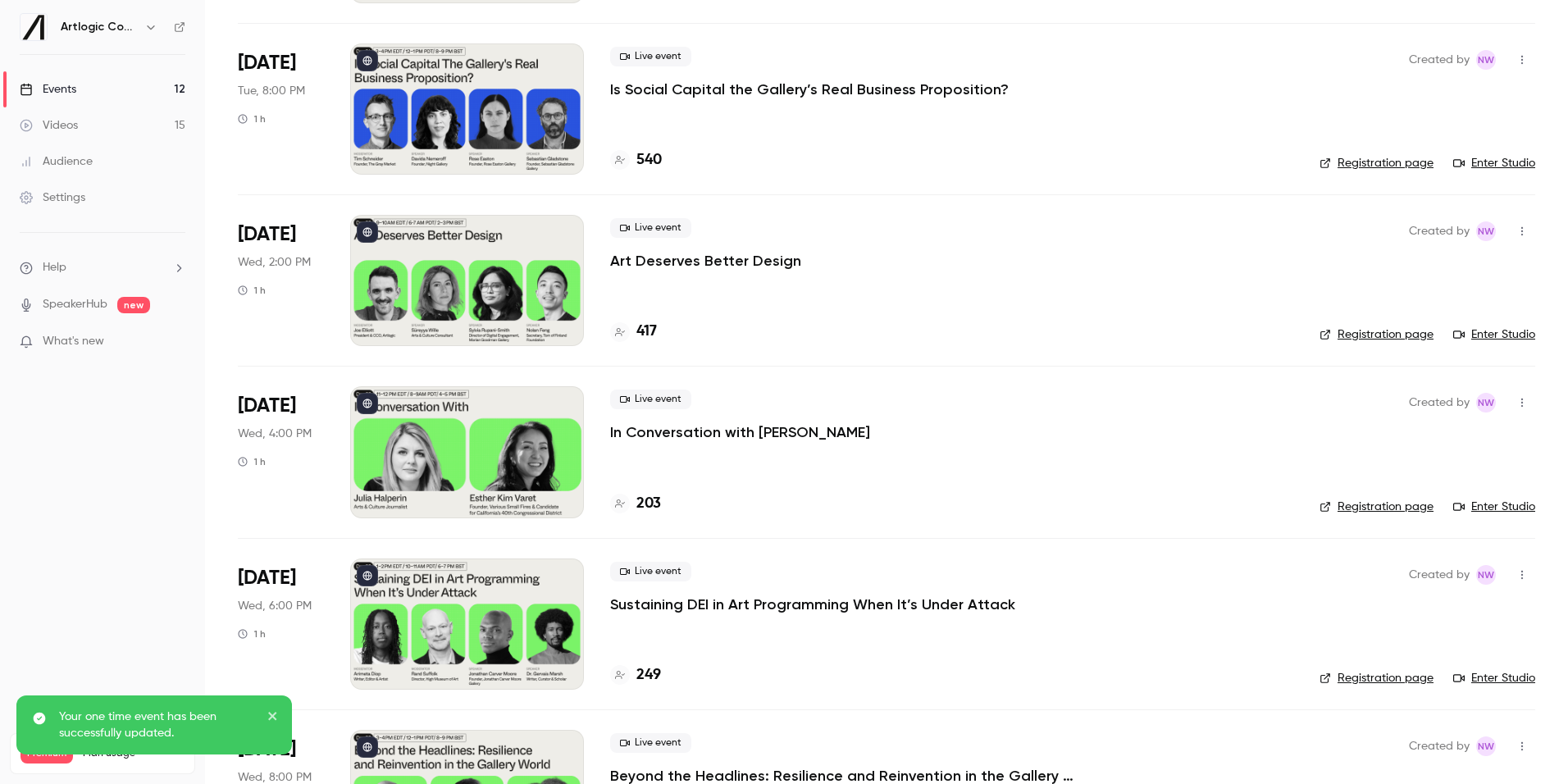
scroll to position [490, 0]
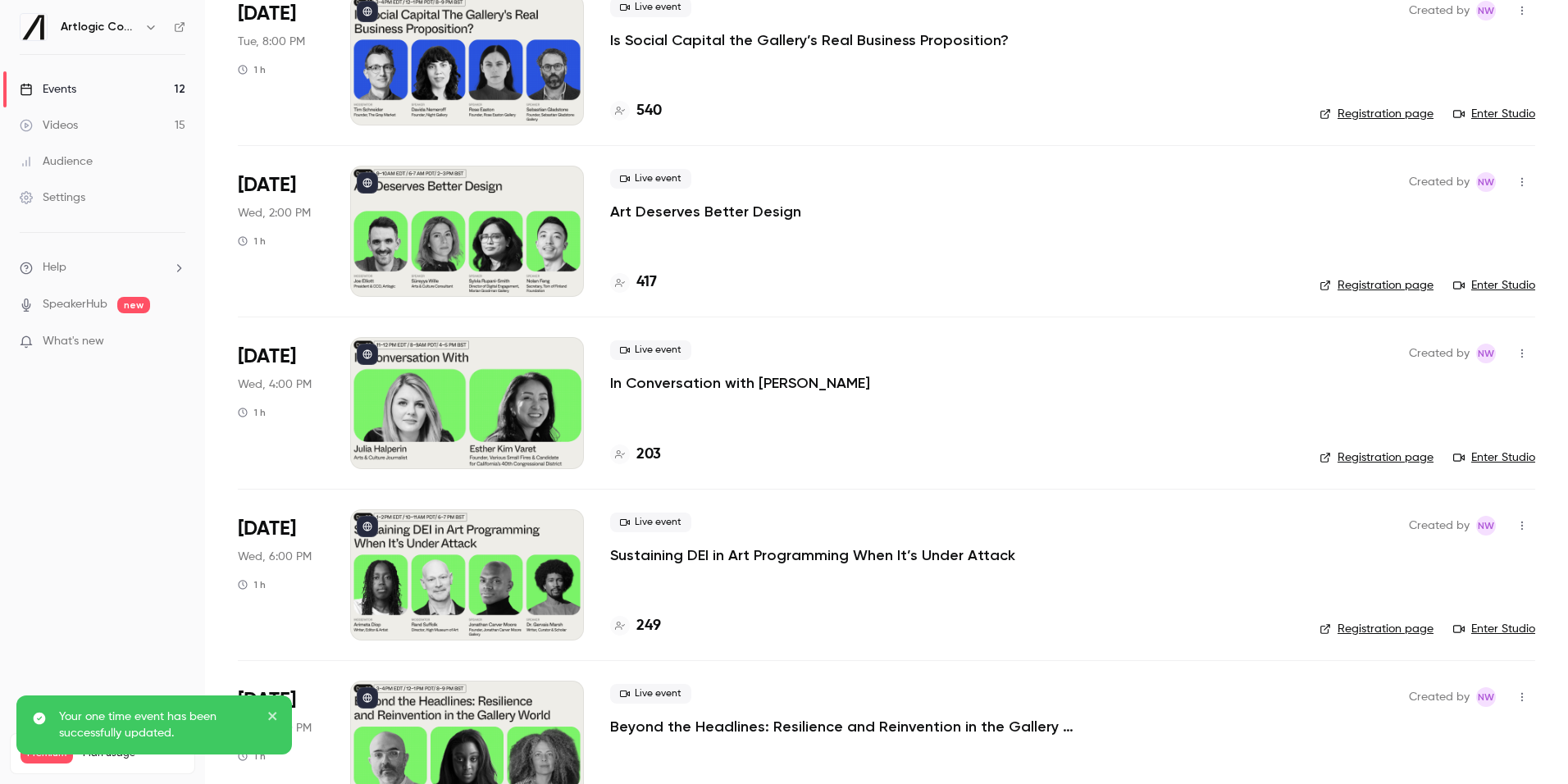
click at [523, 269] on div at bounding box center [467, 231] width 234 height 131
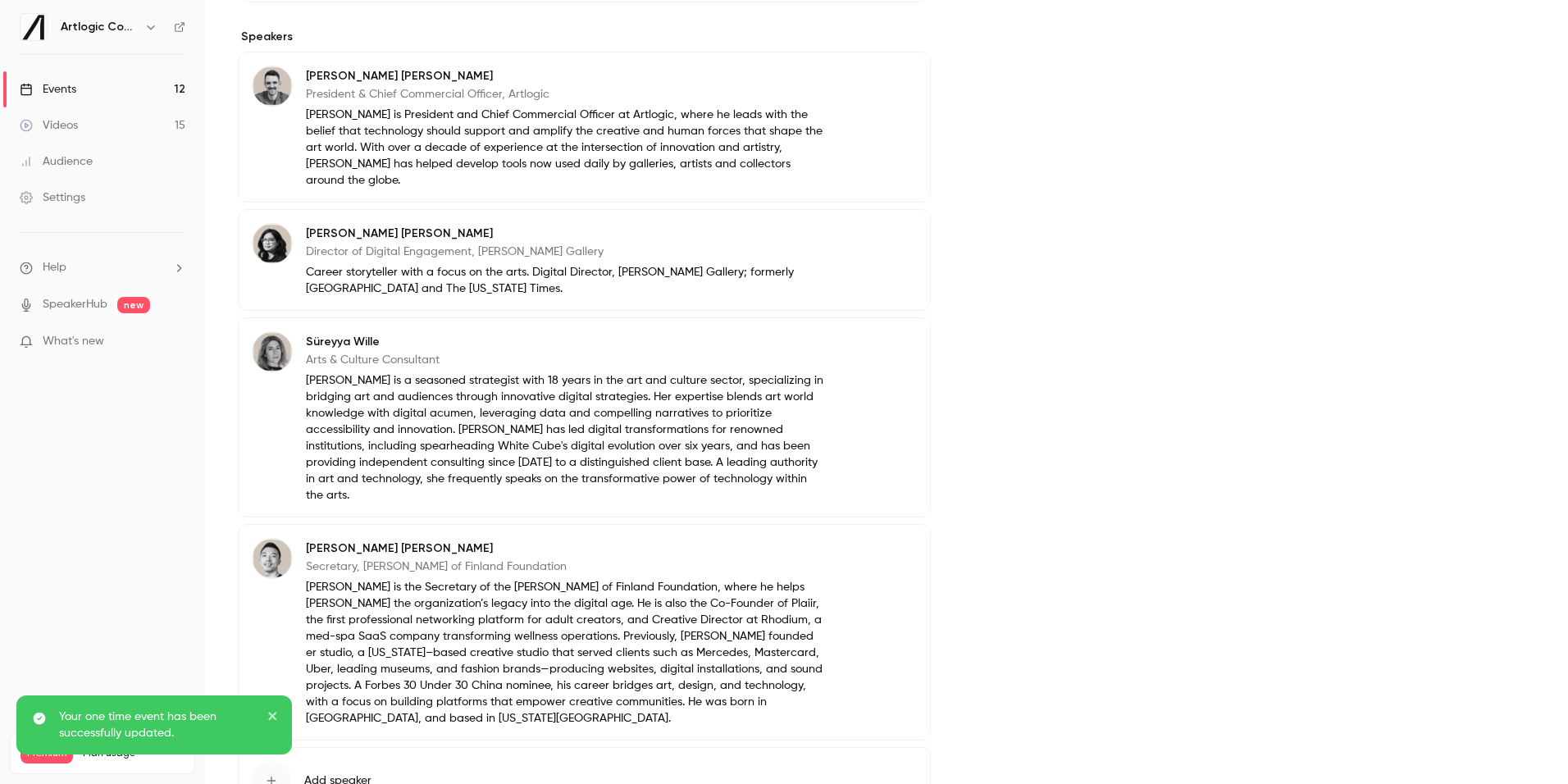
scroll to position [601, 0]
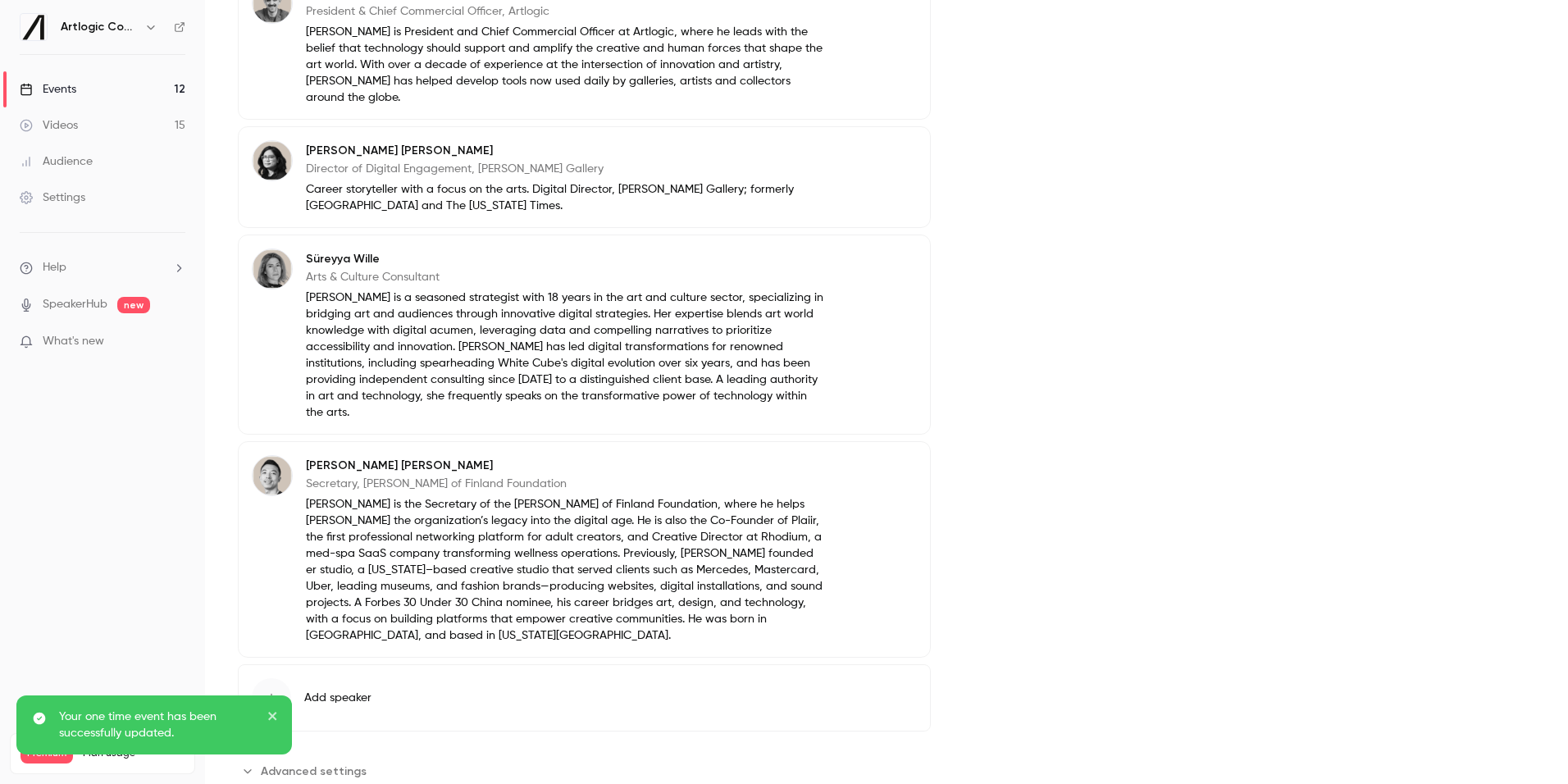
click at [275, 715] on icon "close" at bounding box center [273, 715] width 11 height 13
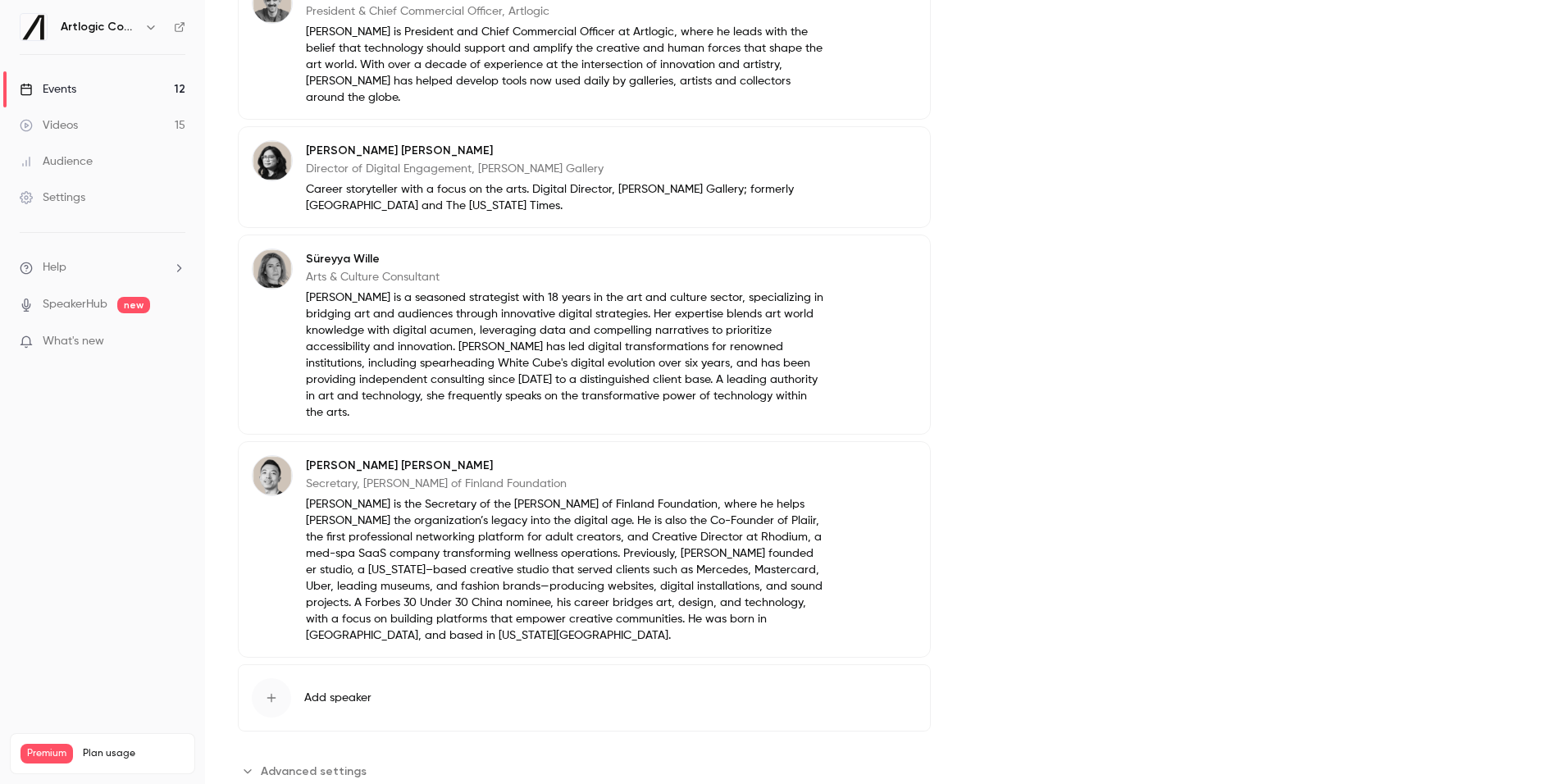
click at [309, 762] on span "Advanced settings" at bounding box center [314, 770] width 106 height 17
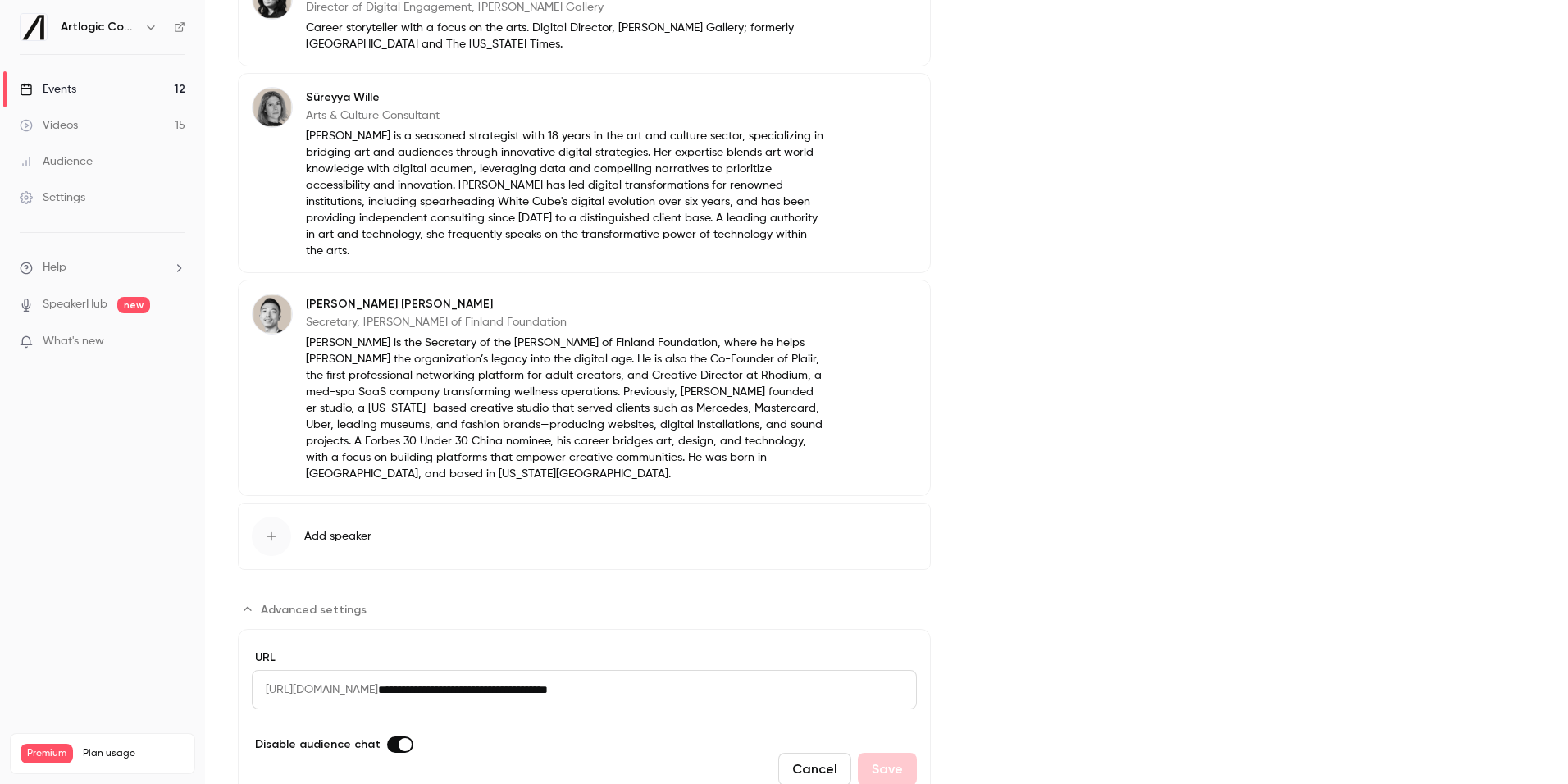
scroll to position [785, 0]
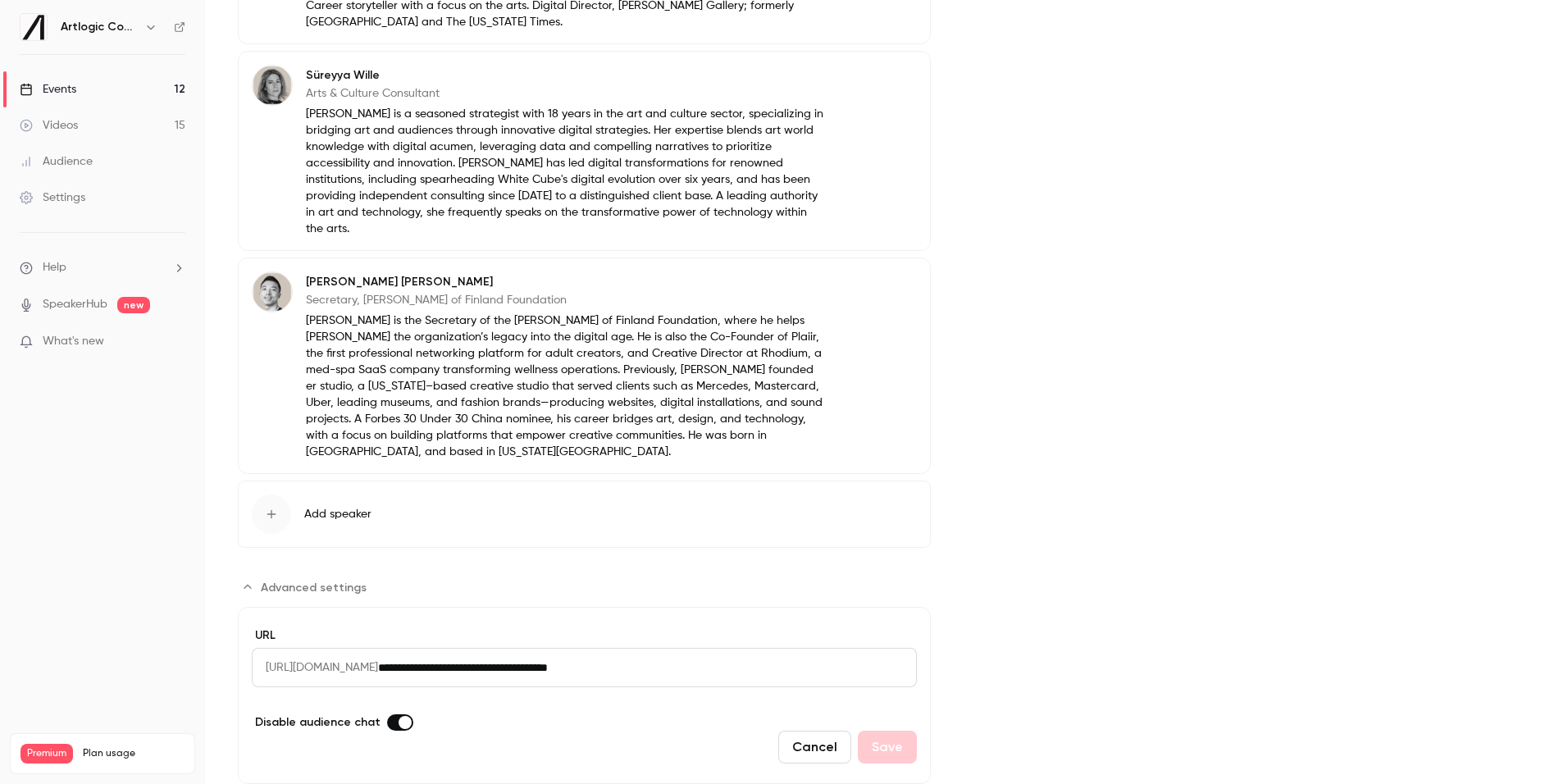
click at [399, 715] on span "Advanced settings" at bounding box center [405, 721] width 13 height 13
click at [912, 730] on button "Save" at bounding box center [886, 746] width 59 height 33
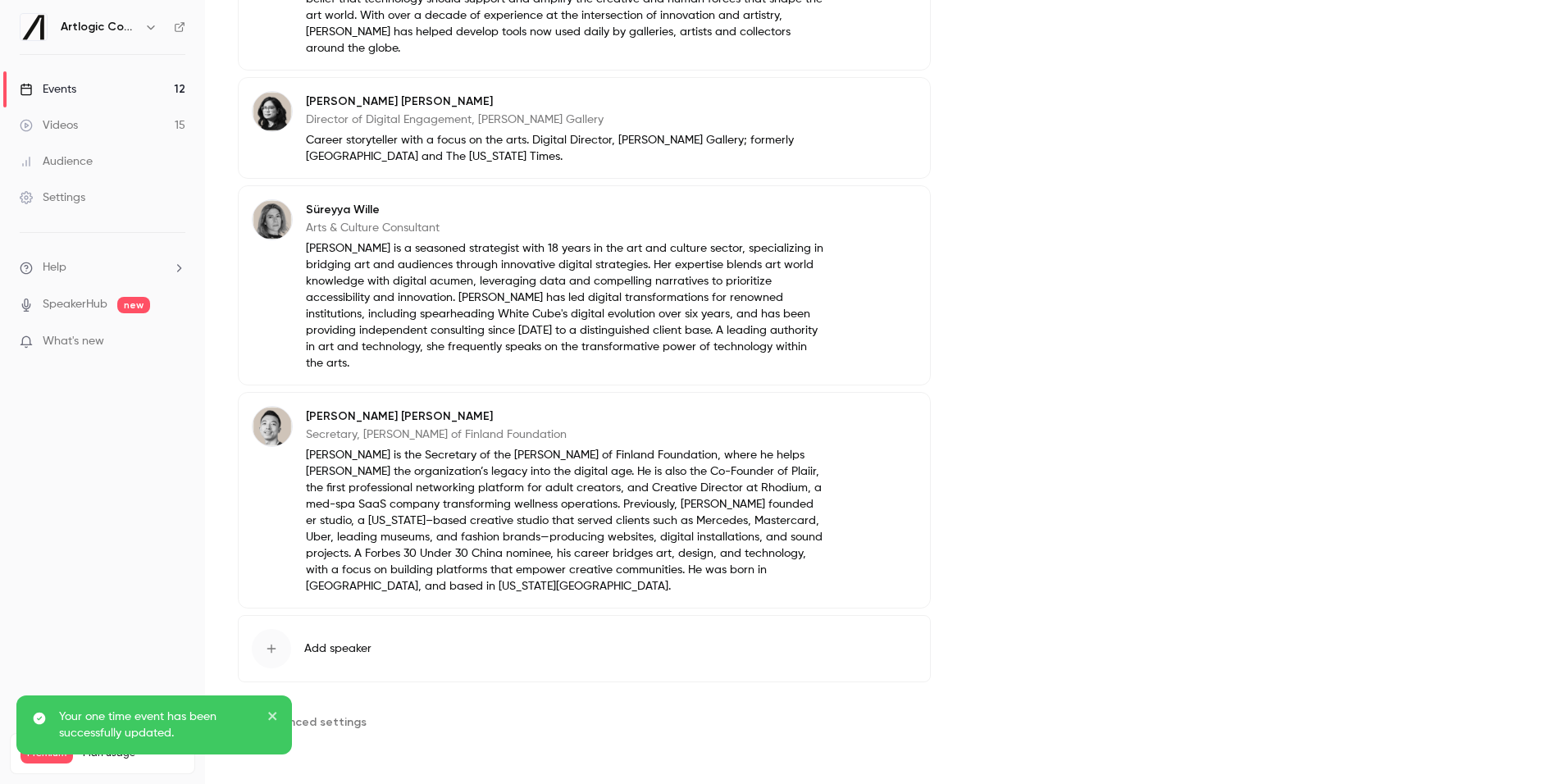
scroll to position [601, 0]
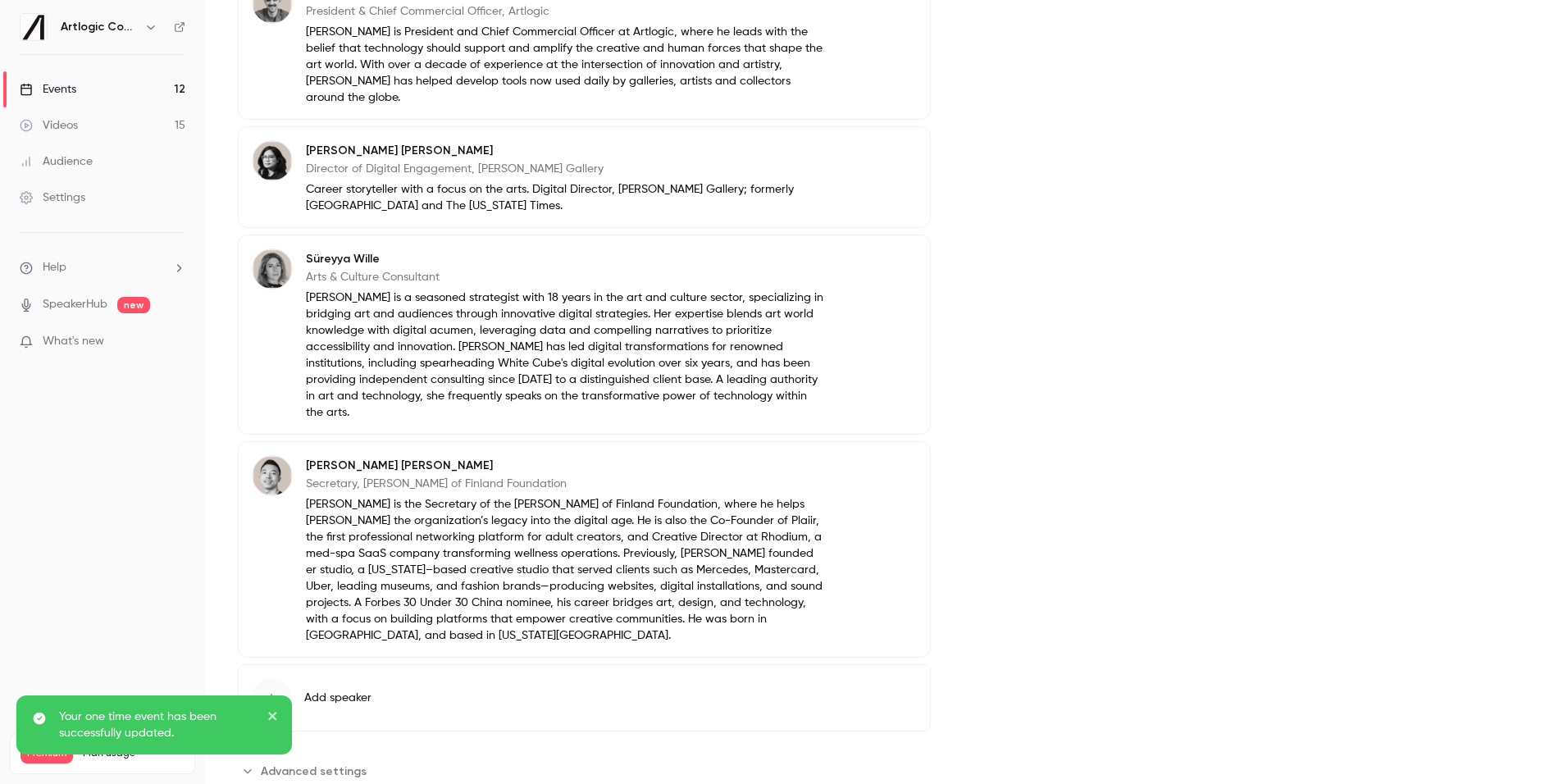
click at [126, 81] on link "Events 12" at bounding box center [102, 89] width 205 height 36
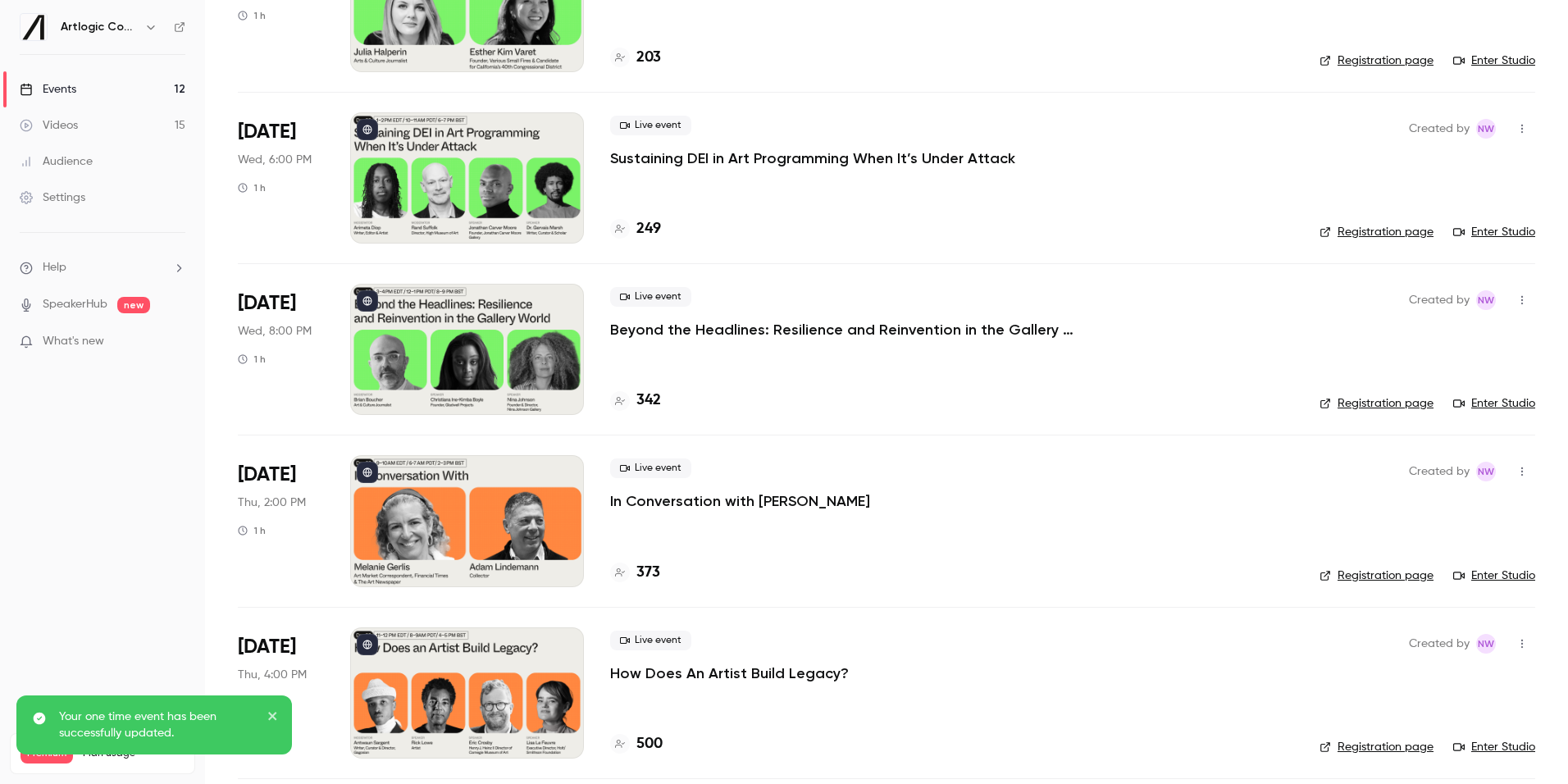
scroll to position [888, 0]
click at [701, 162] on p "Sustaining DEI in Art Programming When It’s Under Attack" at bounding box center [812, 158] width 405 height 20
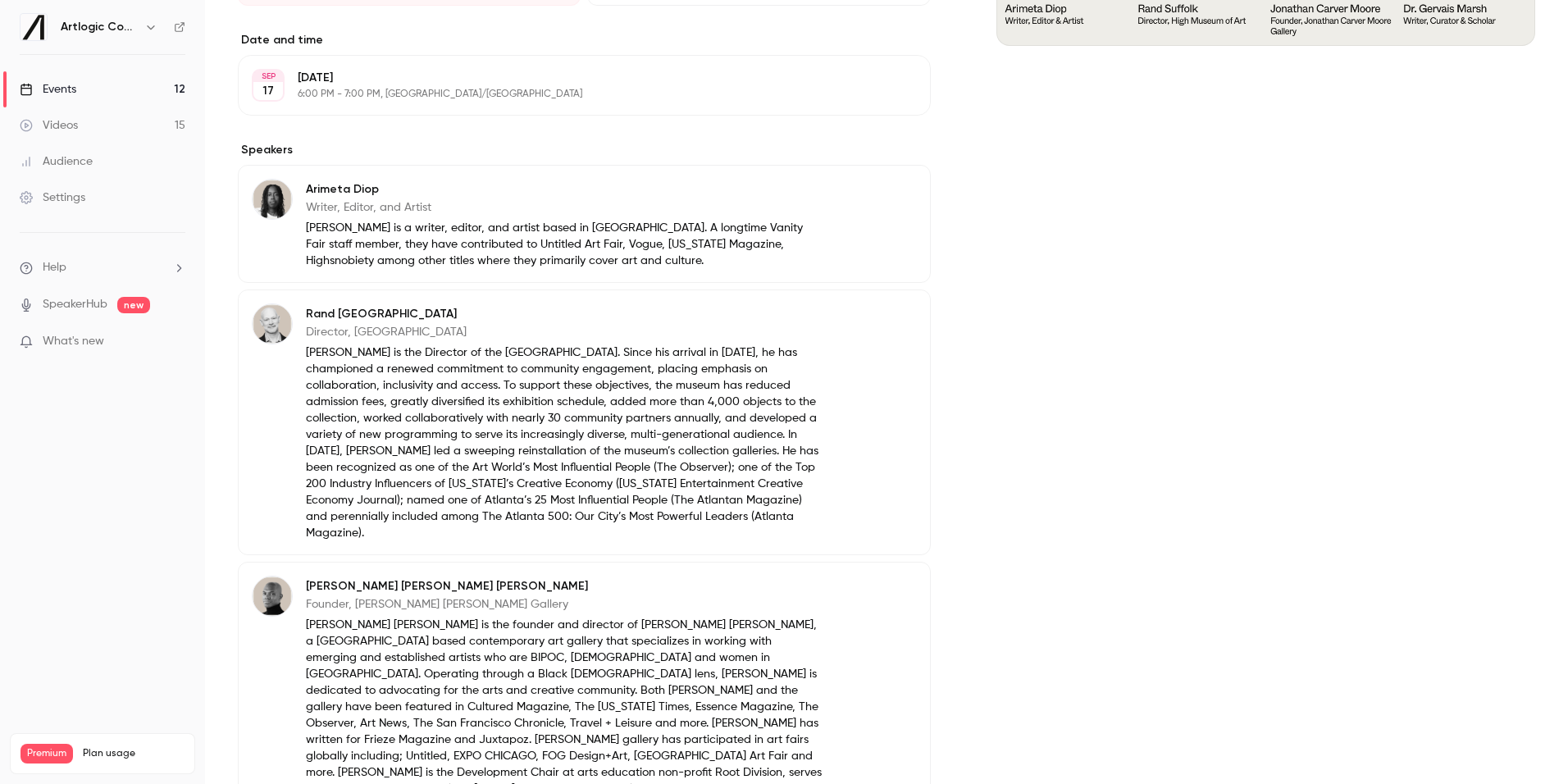
scroll to position [595, 0]
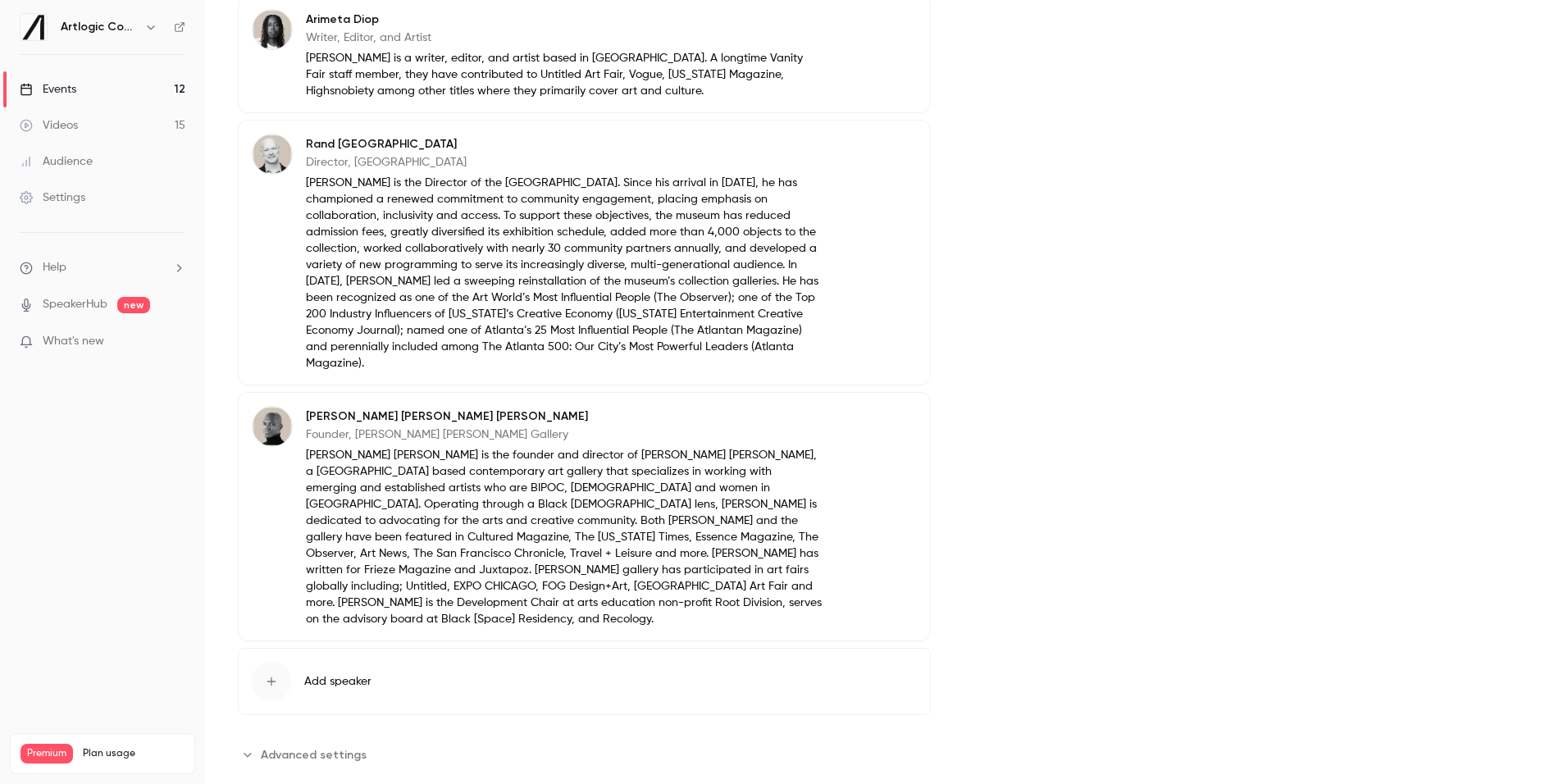
click at [285, 746] on span "Advanced settings" at bounding box center [314, 754] width 106 height 17
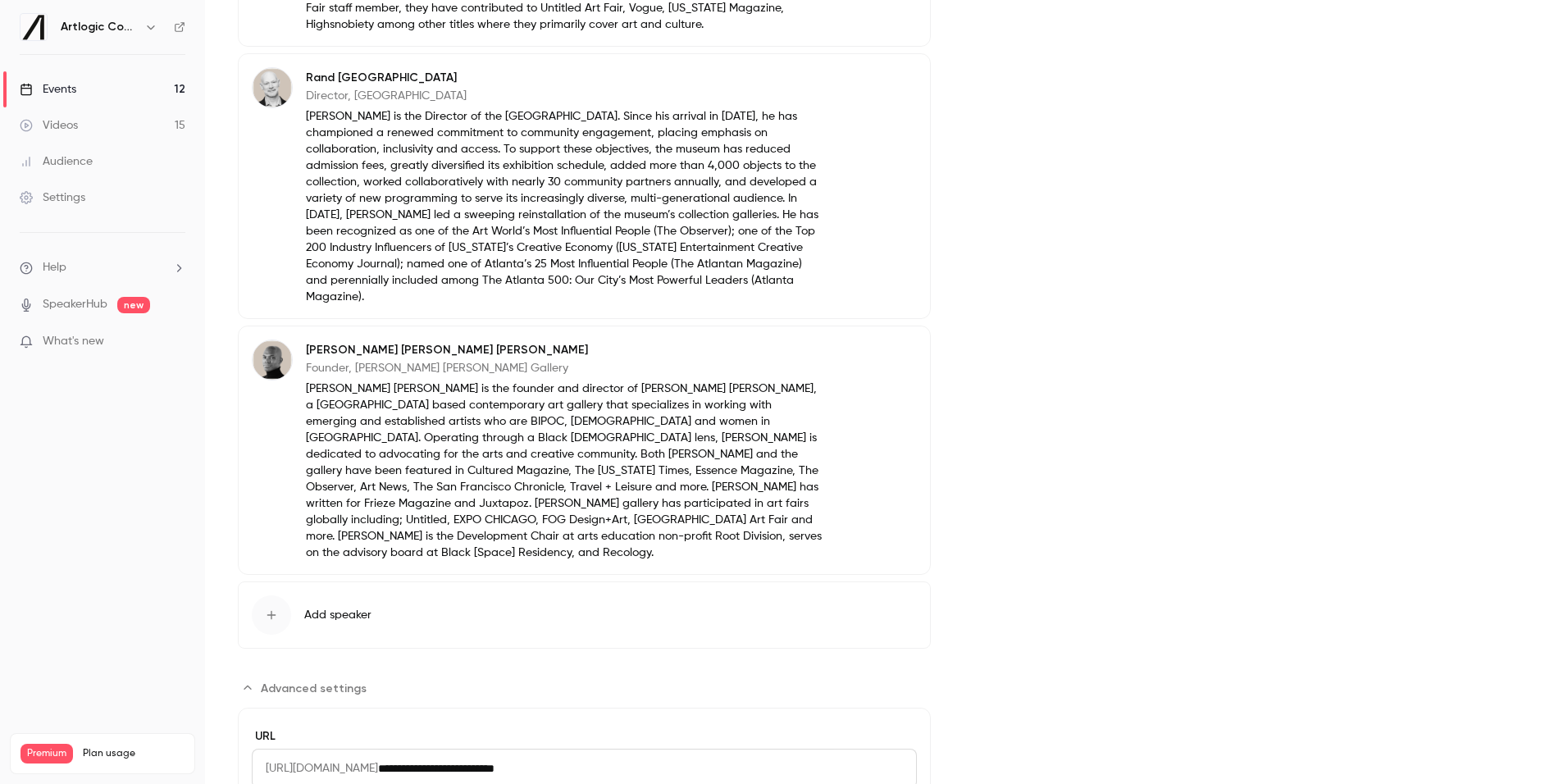
scroll to position [779, 0]
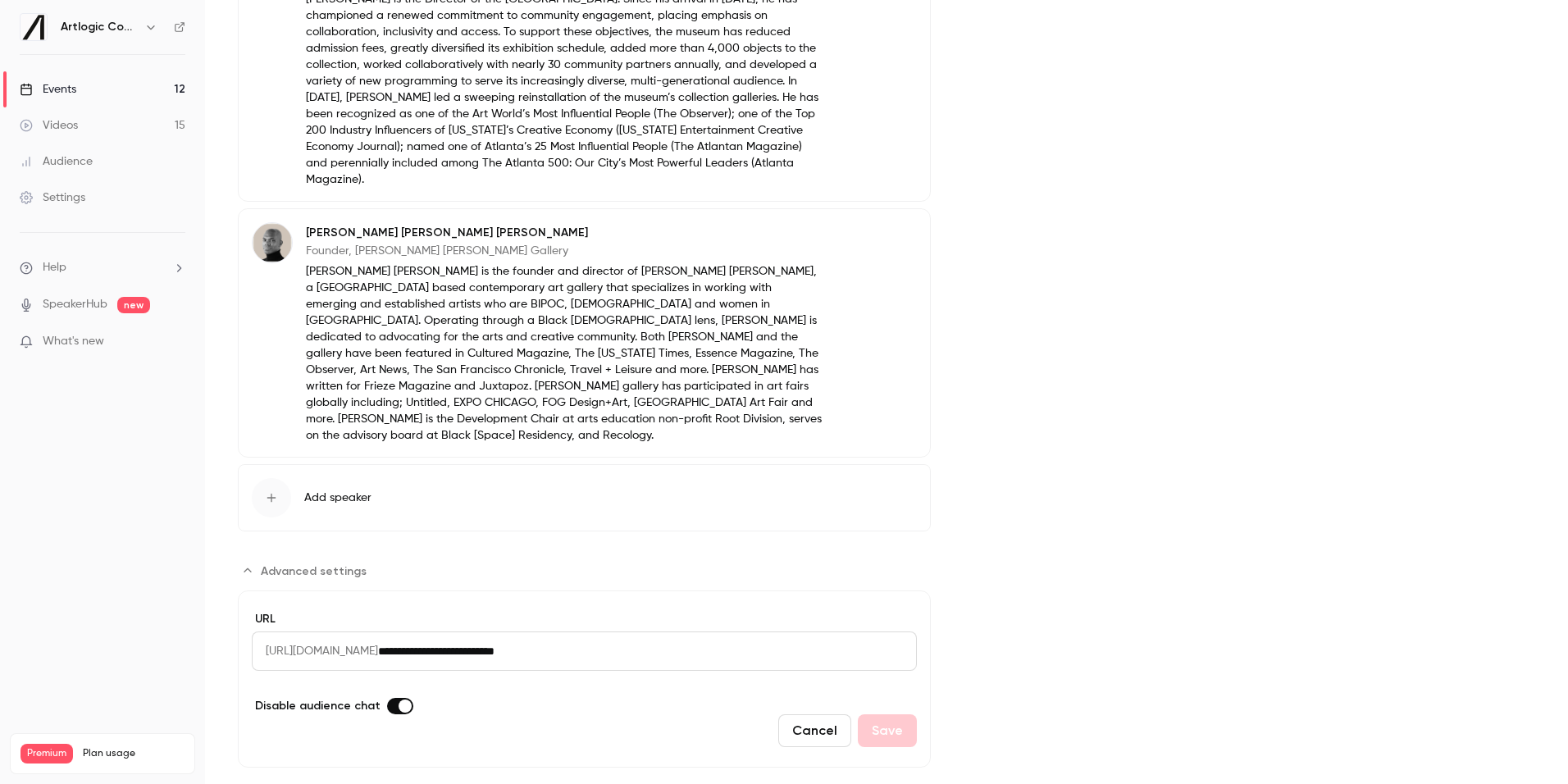
click at [388, 697] on label "Advanced settings" at bounding box center [400, 705] width 26 height 16
click at [863, 714] on button "Save" at bounding box center [886, 730] width 59 height 33
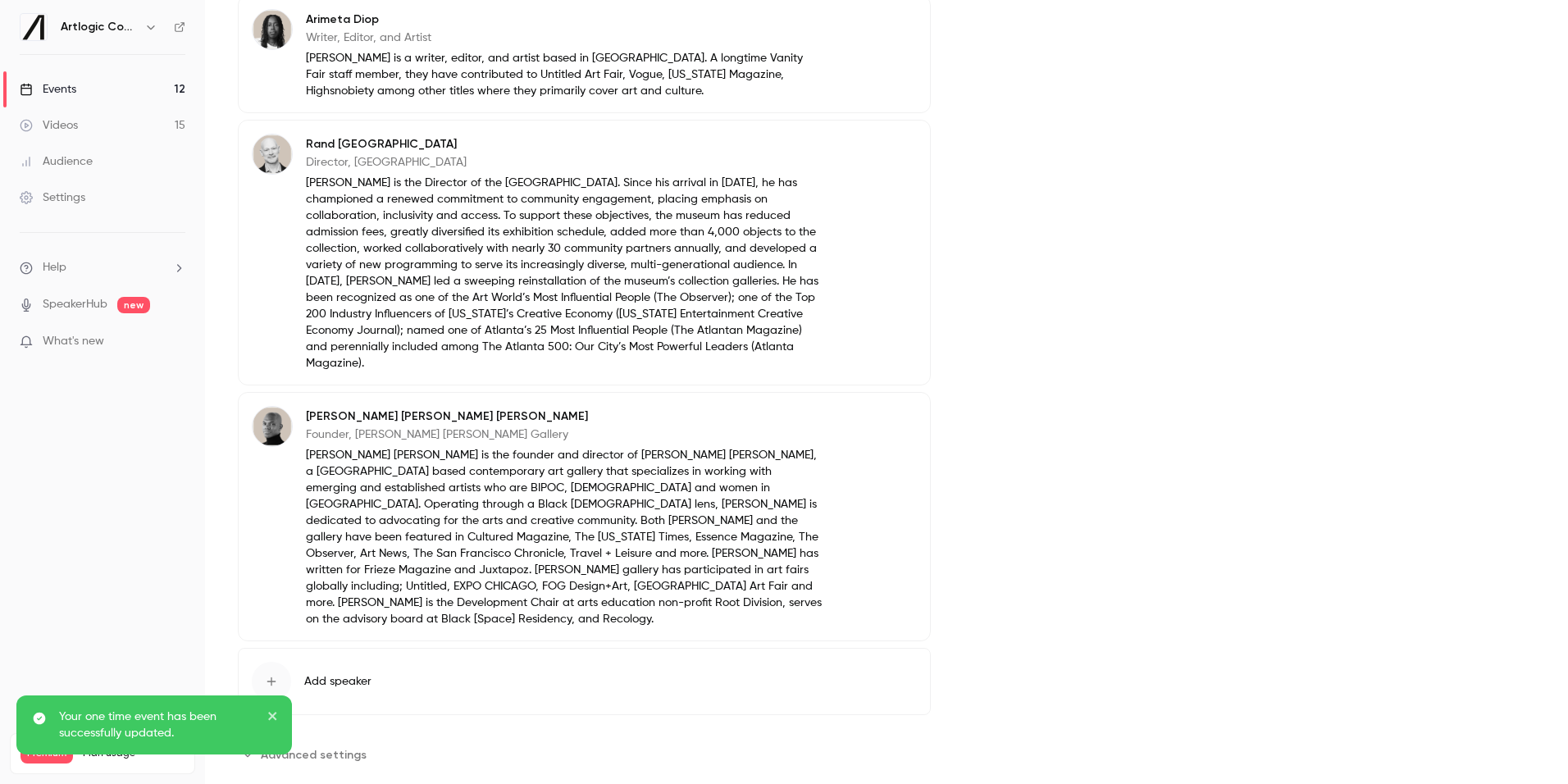
click at [141, 88] on link "Events 12" at bounding box center [102, 89] width 205 height 36
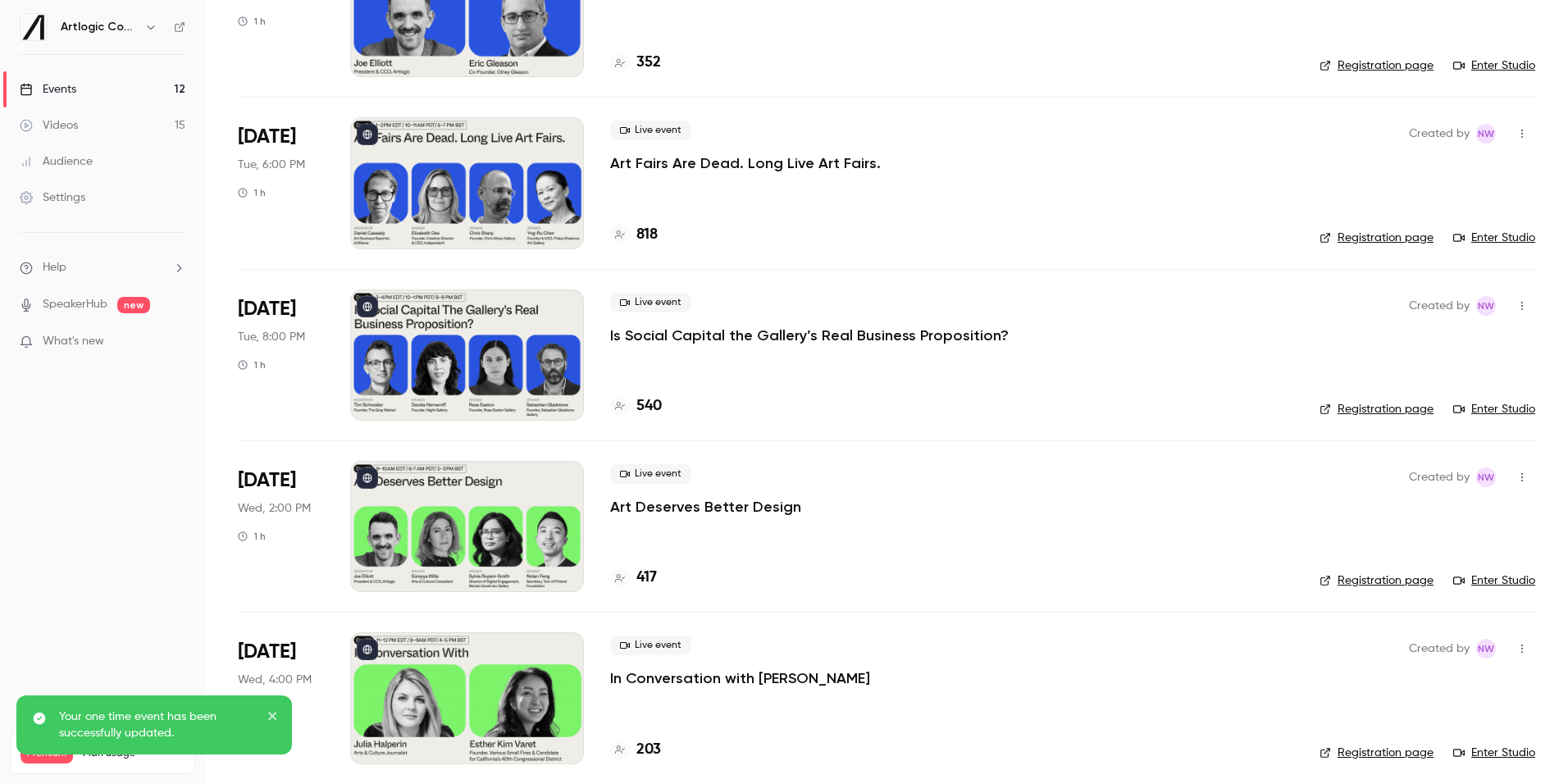
scroll to position [272, 0]
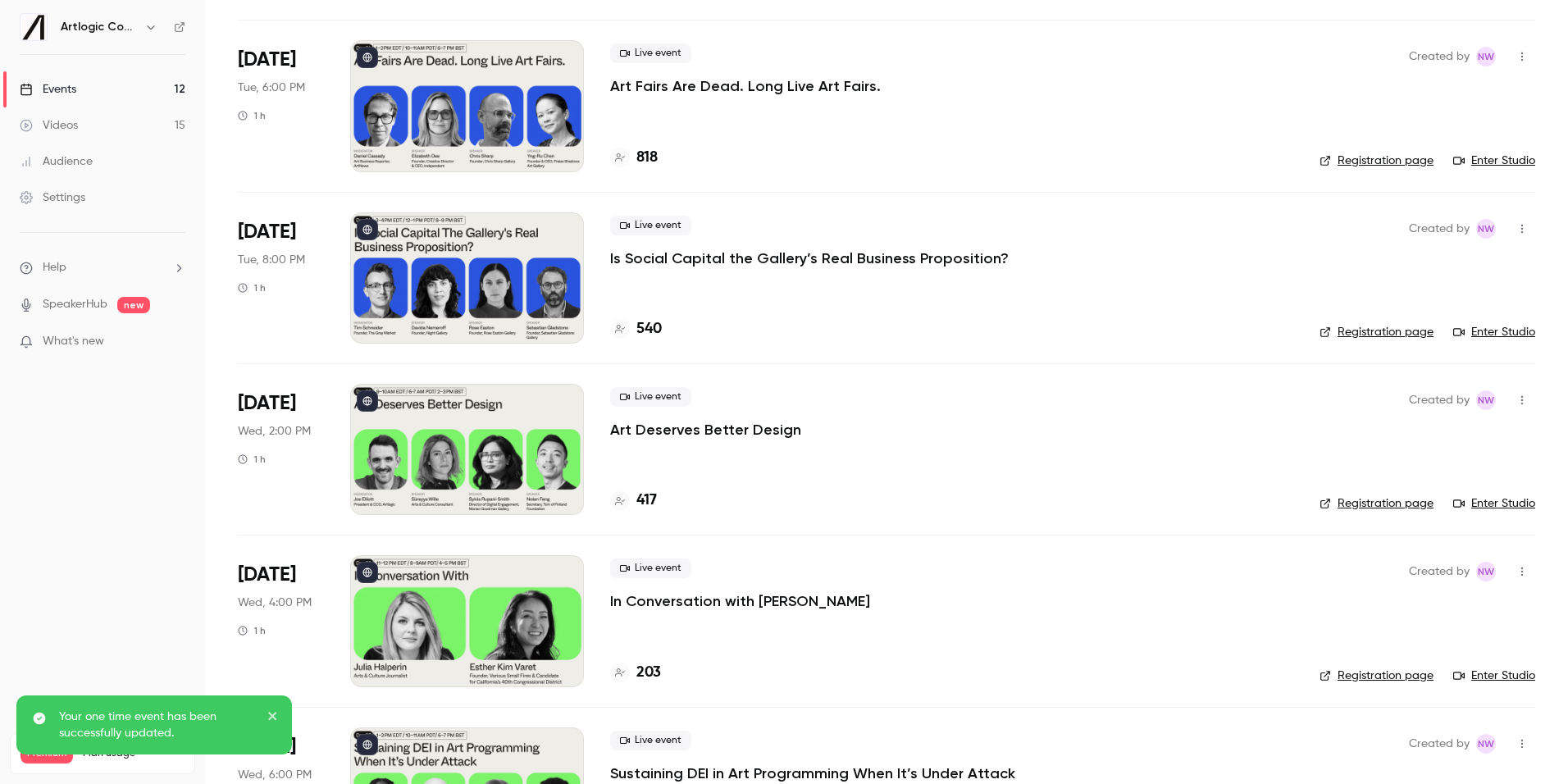
click at [692, 596] on p "In Conversation with [PERSON_NAME]" at bounding box center [741, 601] width 260 height 20
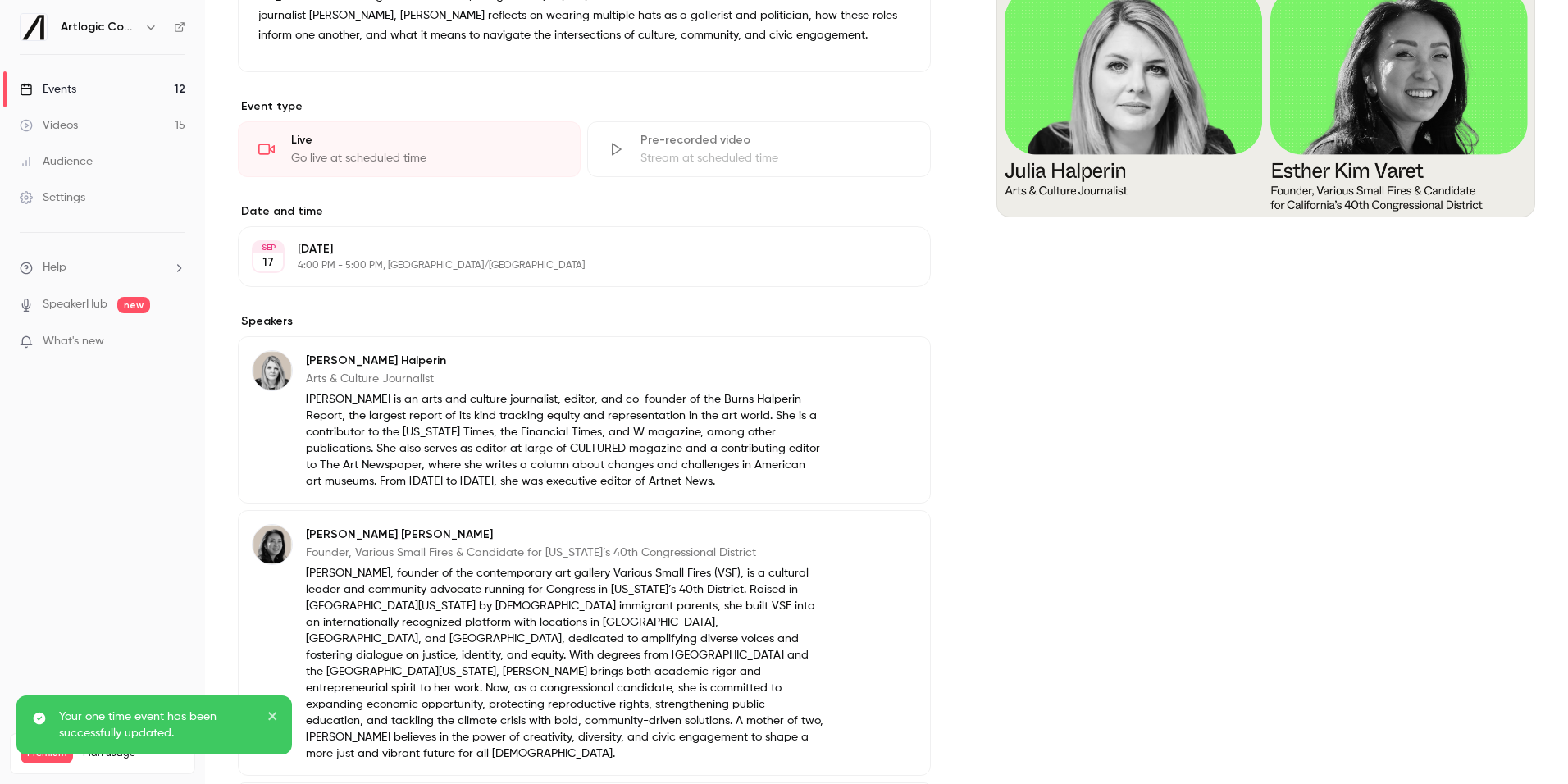
scroll to position [389, 0]
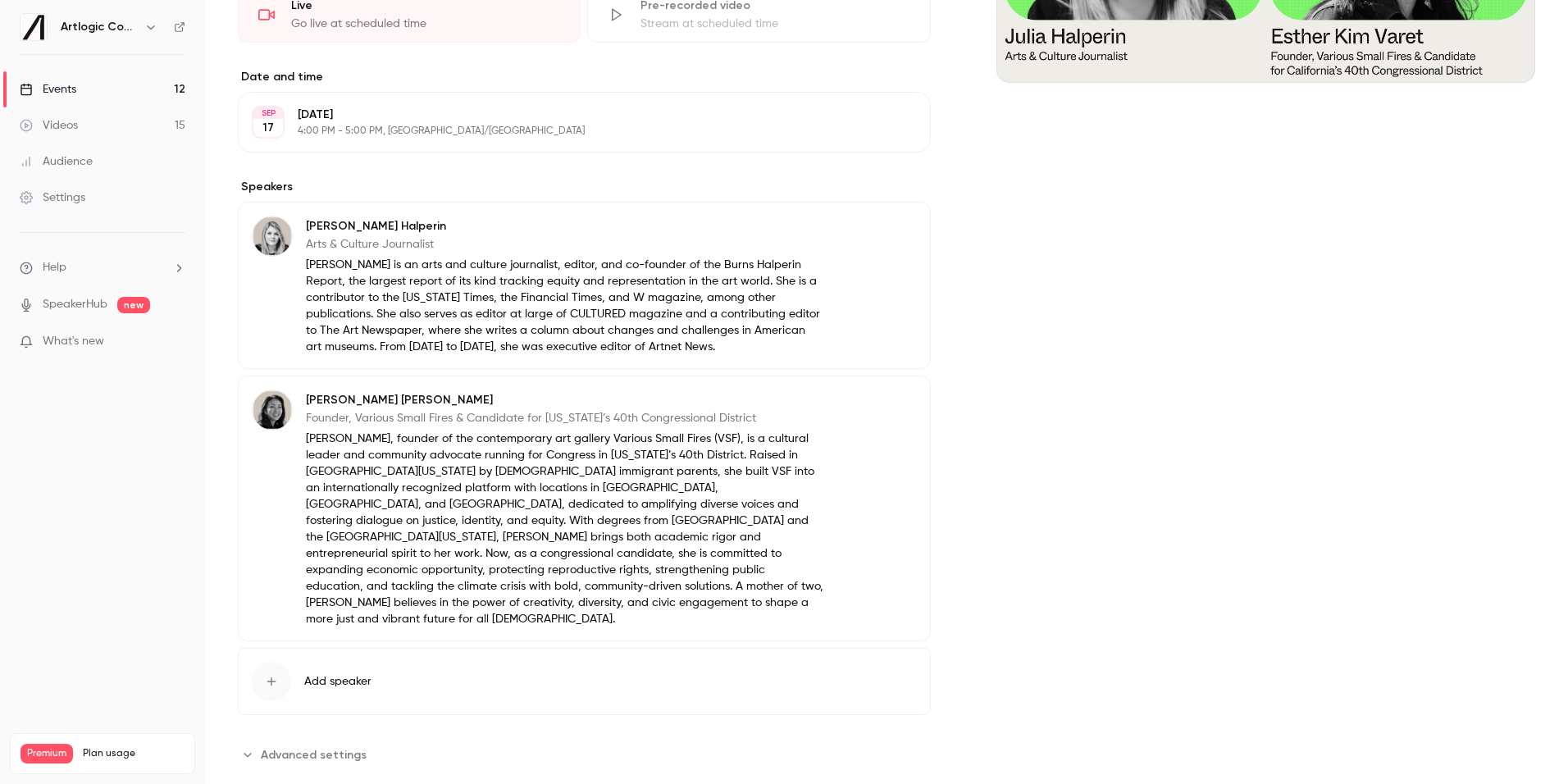
click at [284, 746] on span "Advanced settings" at bounding box center [314, 754] width 106 height 17
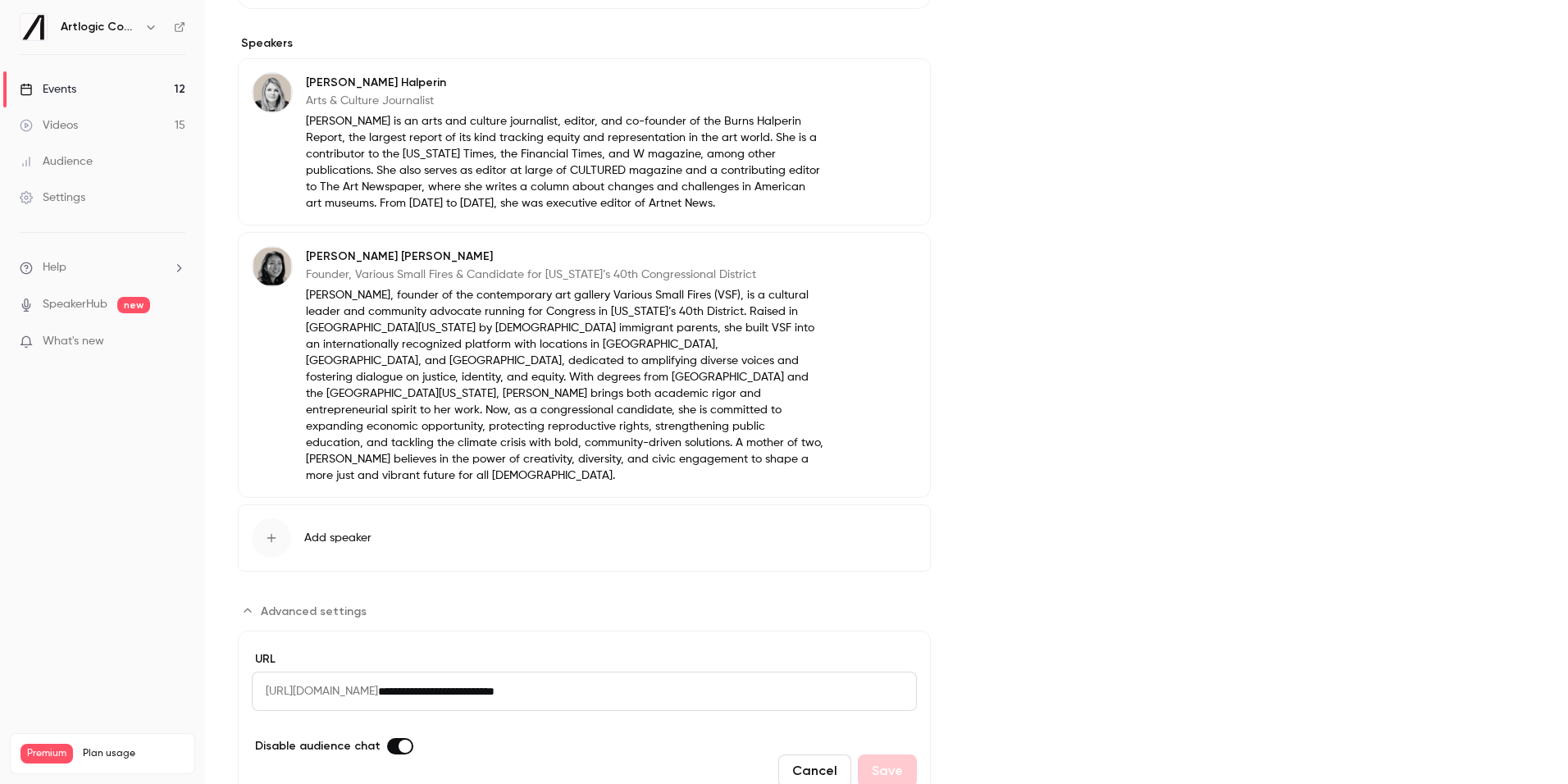
scroll to position [572, 0]
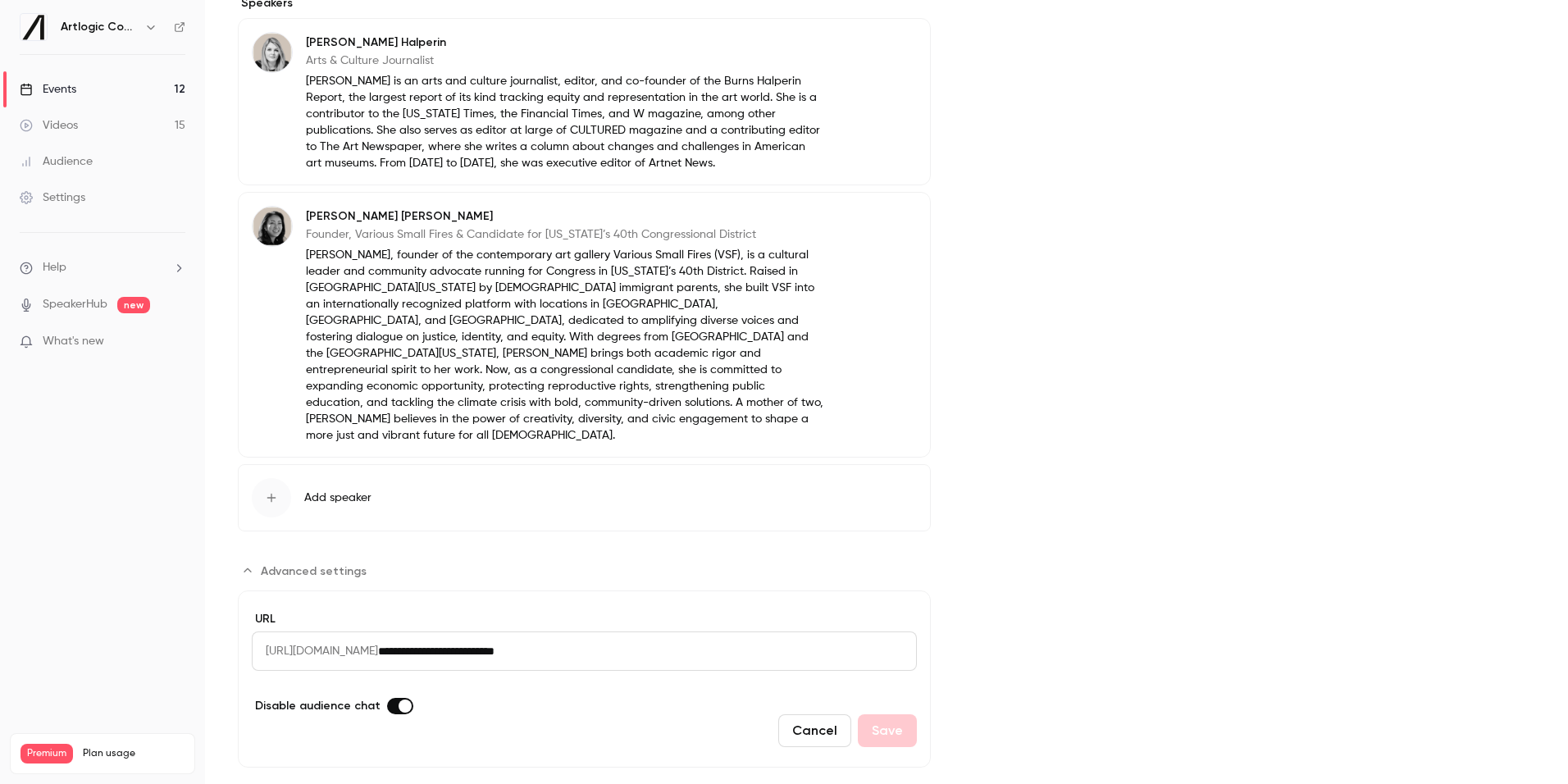
click at [400, 714] on div "Cancel Save" at bounding box center [585, 730] width 666 height 33
click at [399, 699] on span "Advanced settings" at bounding box center [405, 705] width 13 height 13
click at [898, 714] on button "Save" at bounding box center [886, 730] width 59 height 33
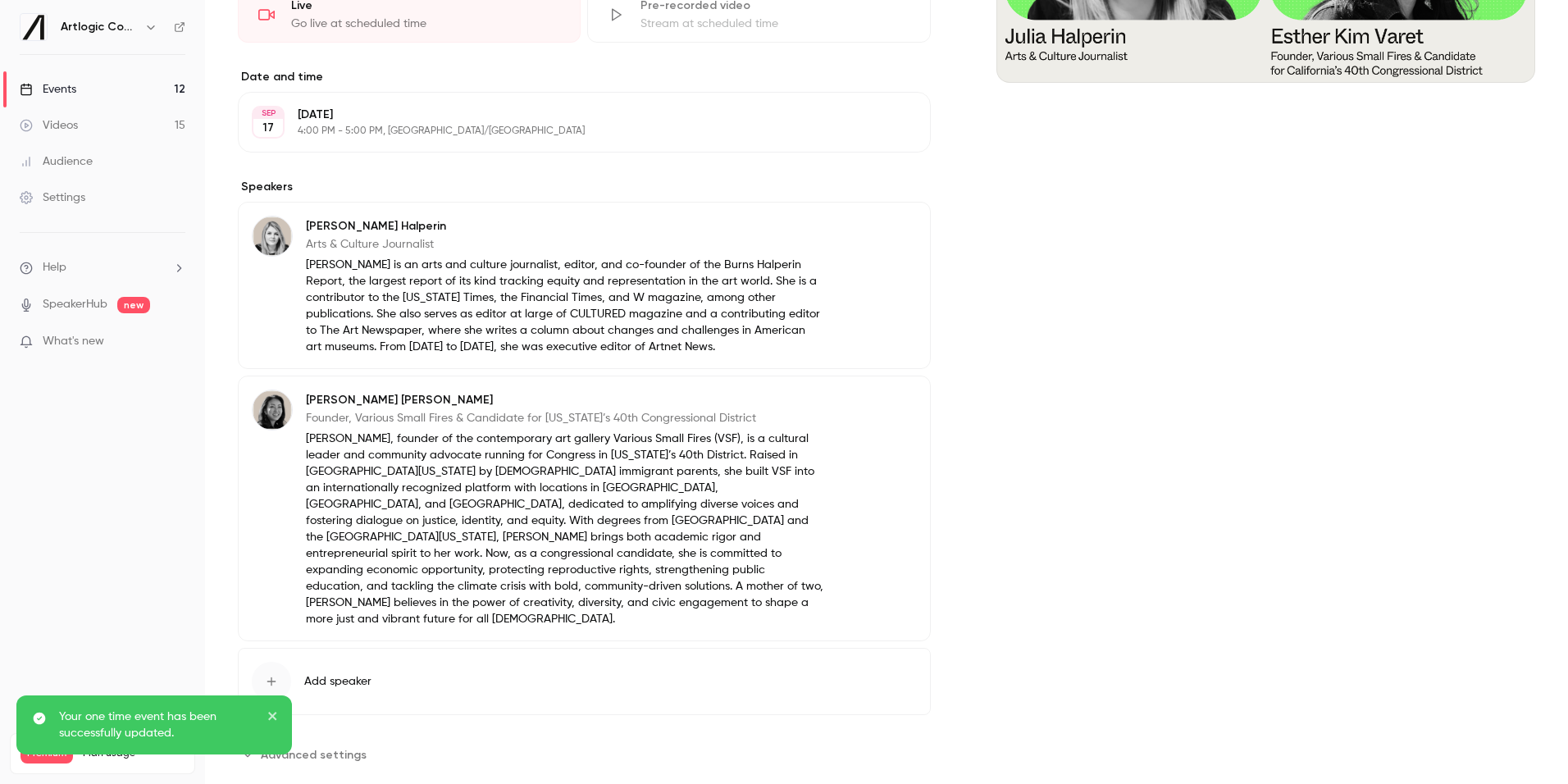
click at [71, 95] on div "Events" at bounding box center [48, 89] width 57 height 16
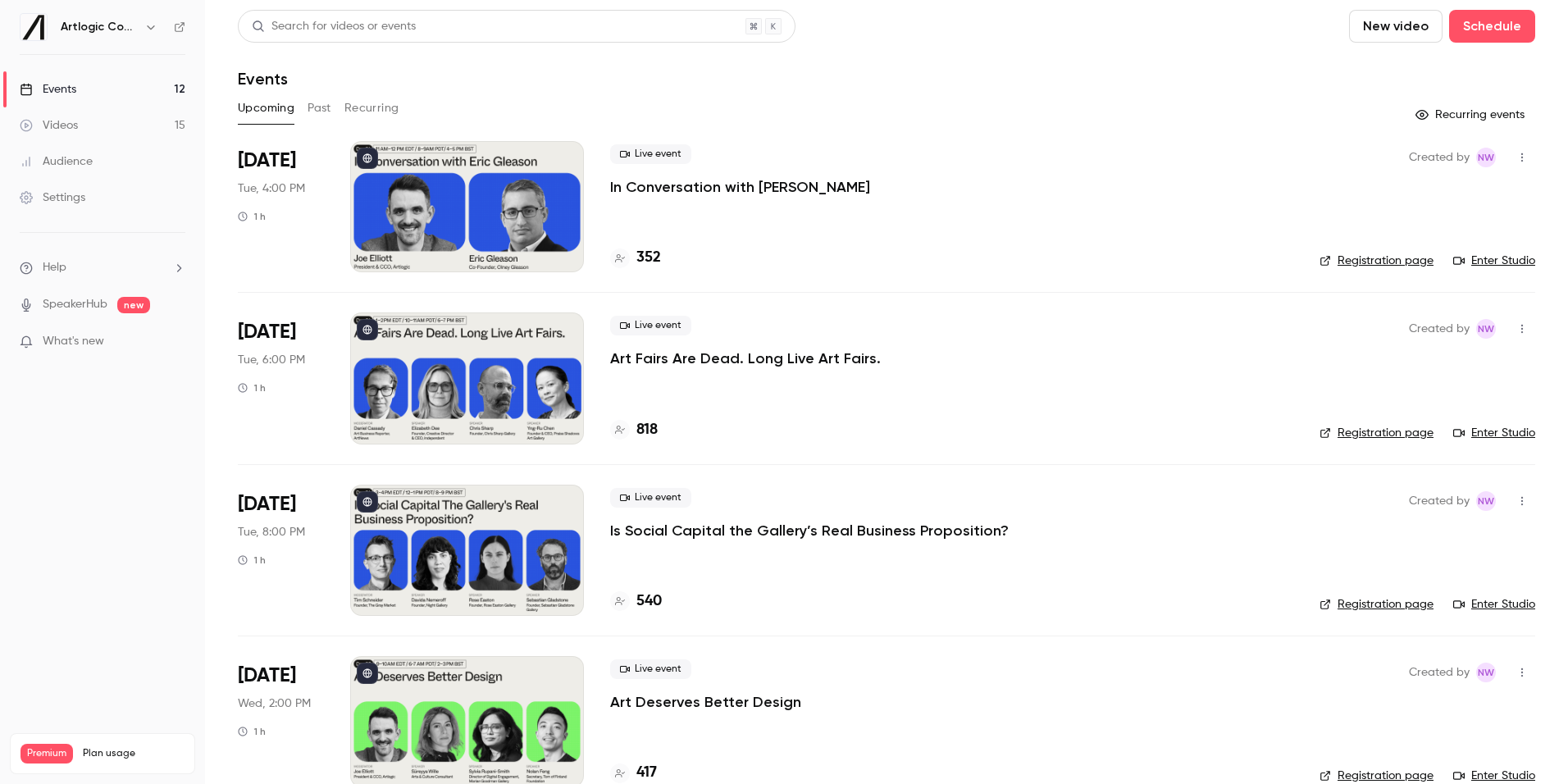
click at [69, 85] on div "Events" at bounding box center [48, 89] width 57 height 16
click at [69, 122] on div "Videos" at bounding box center [49, 125] width 58 height 16
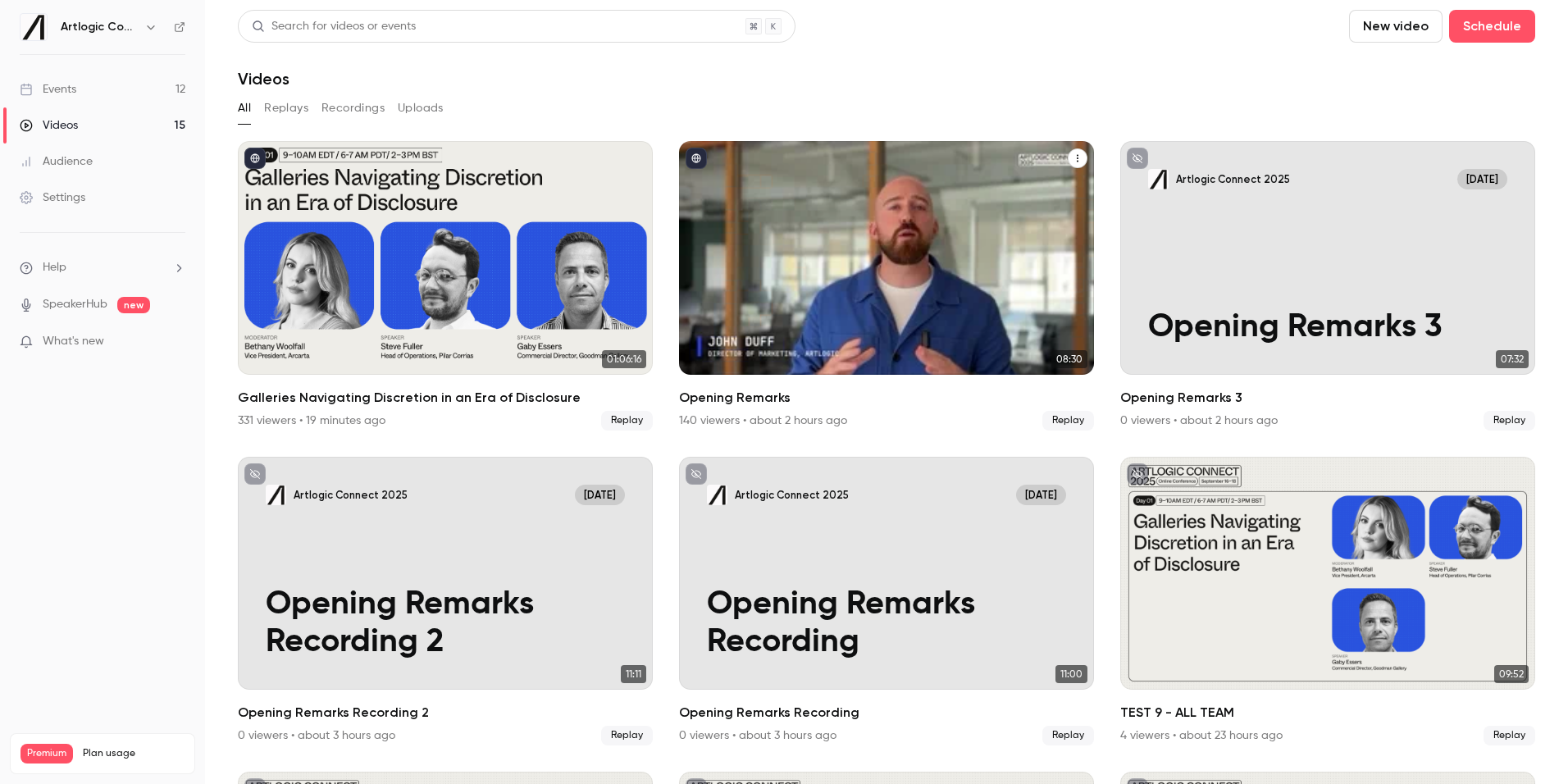
click at [1074, 153] on icon "Opening Remarks" at bounding box center [1077, 158] width 10 height 10
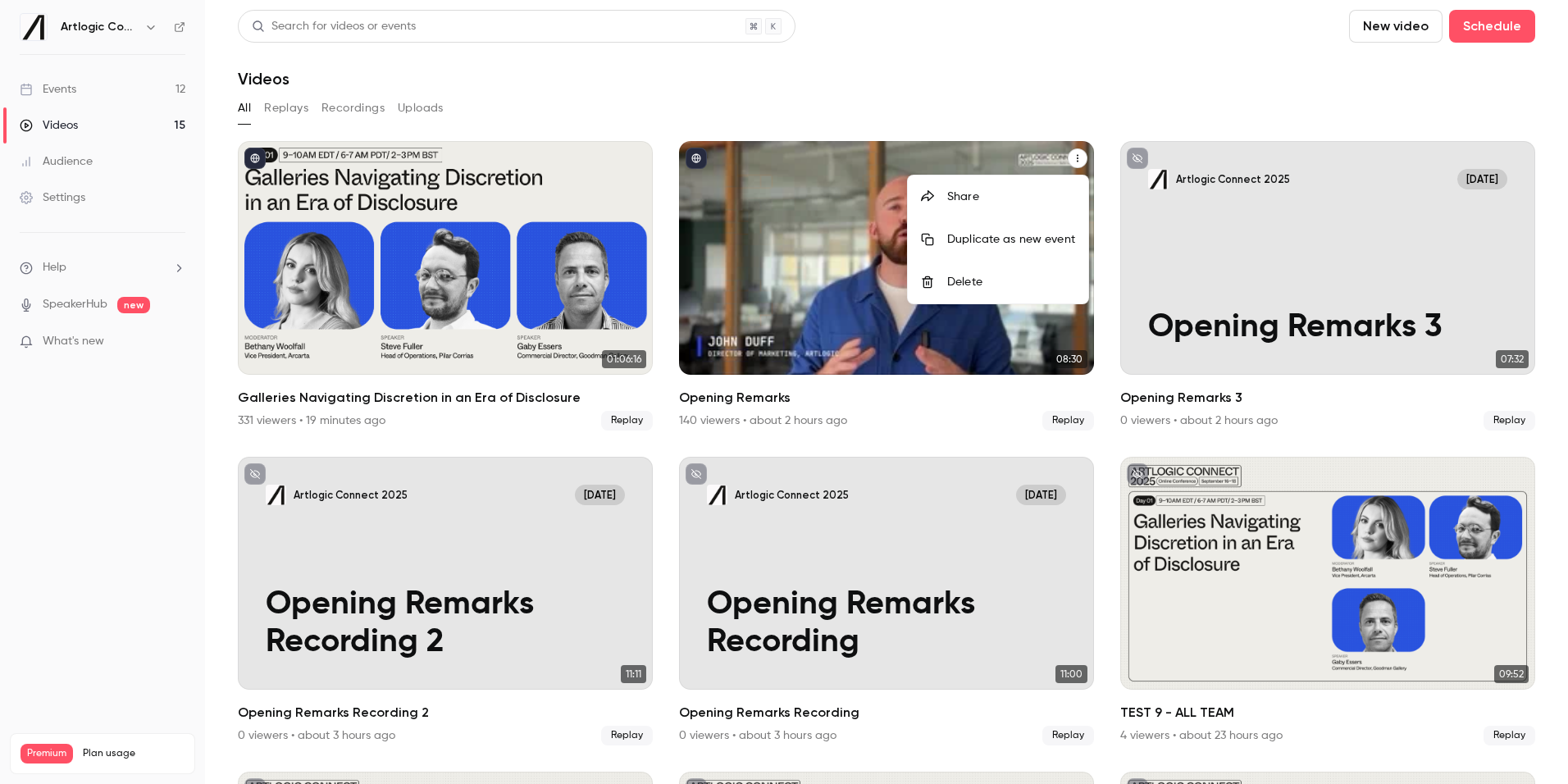
click at [1049, 85] on div at bounding box center [784, 392] width 1568 height 784
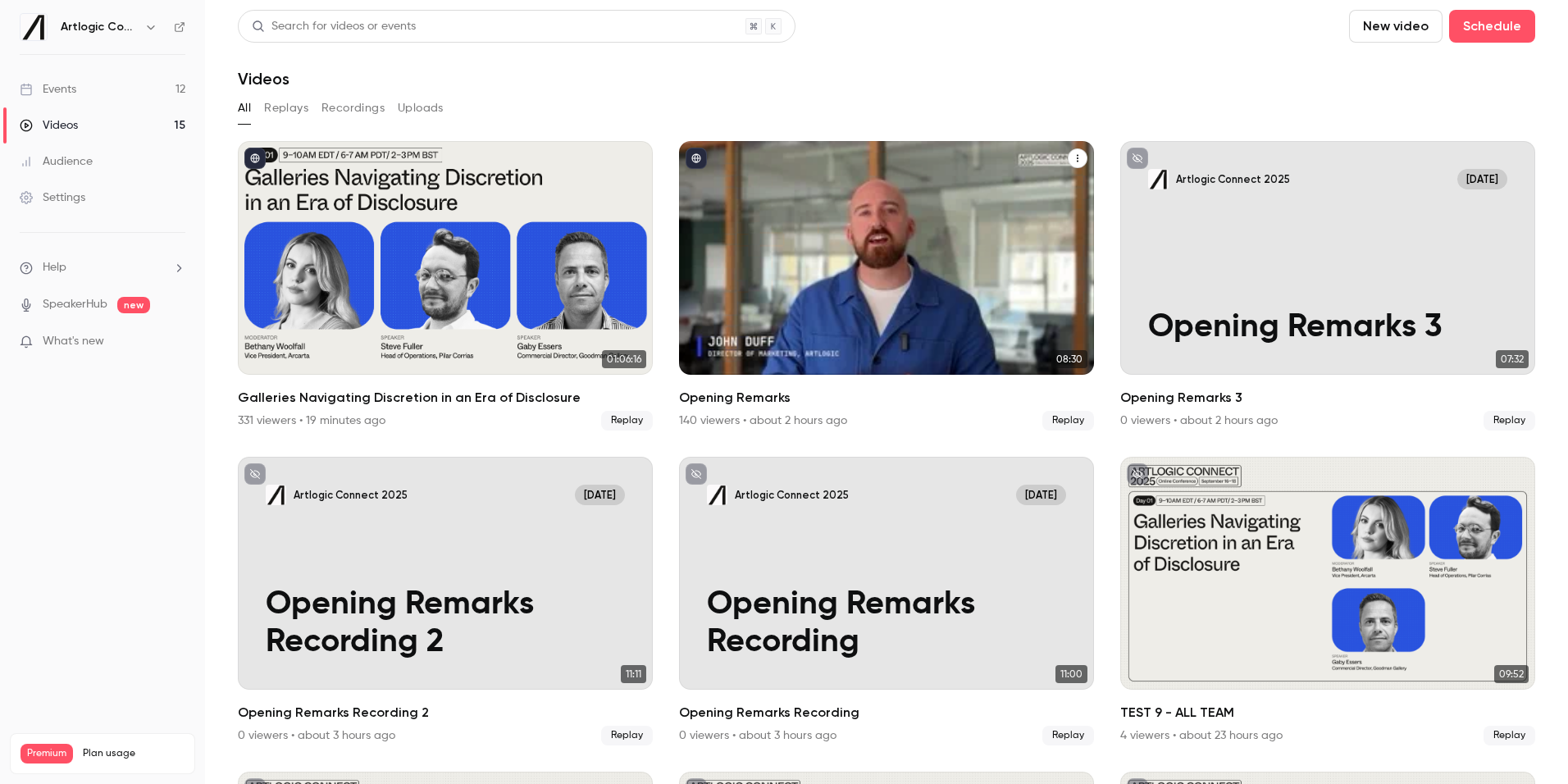
click at [74, 92] on div "Events" at bounding box center [48, 89] width 57 height 16
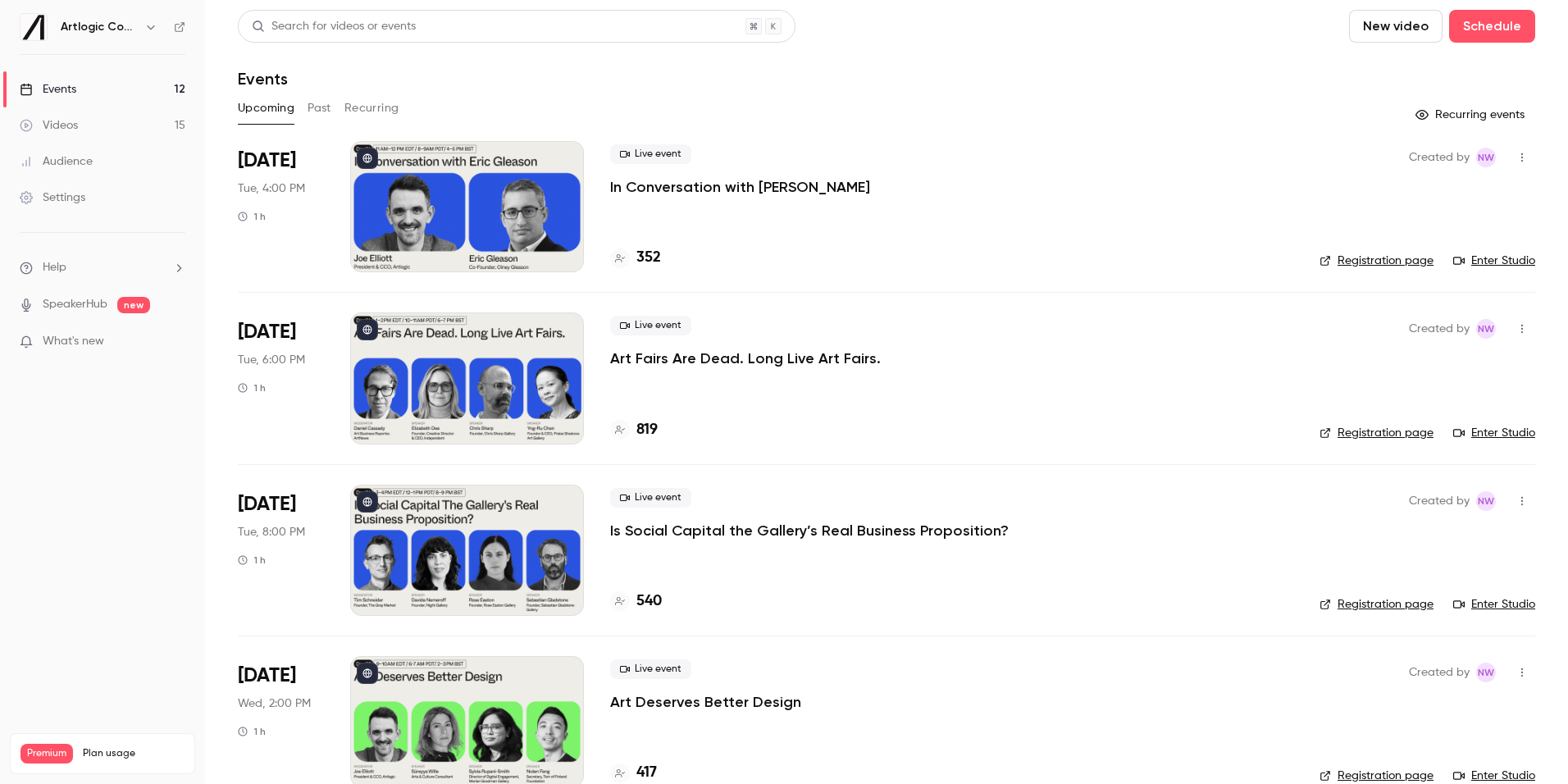
click at [1508, 257] on link "Enter Studio" at bounding box center [1494, 261] width 82 height 16
click at [685, 358] on p "Art Fairs Are Dead. Long Live Art Fairs." at bounding box center [746, 359] width 271 height 20
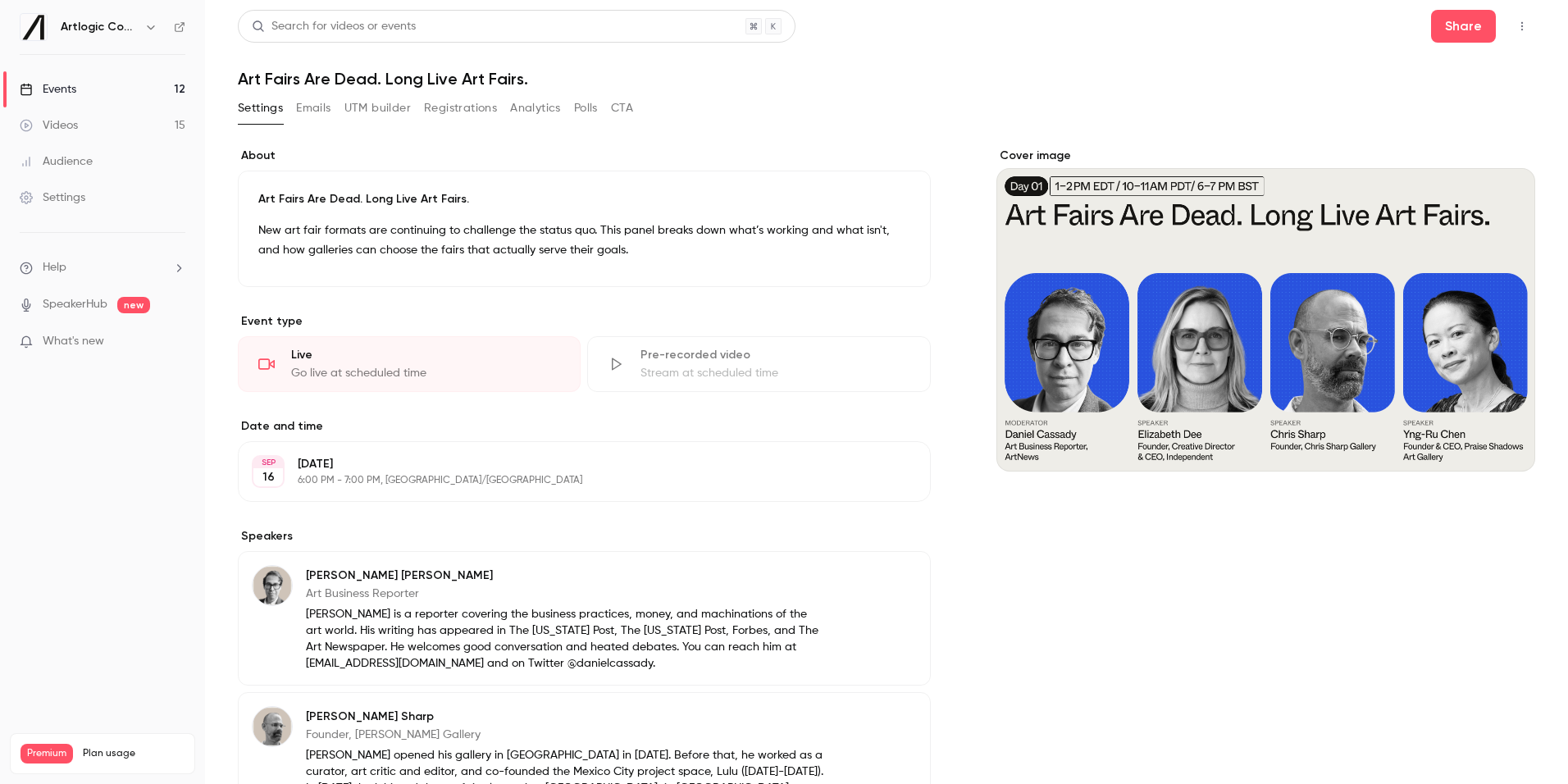
click at [130, 80] on link "Events 12" at bounding box center [102, 89] width 205 height 36
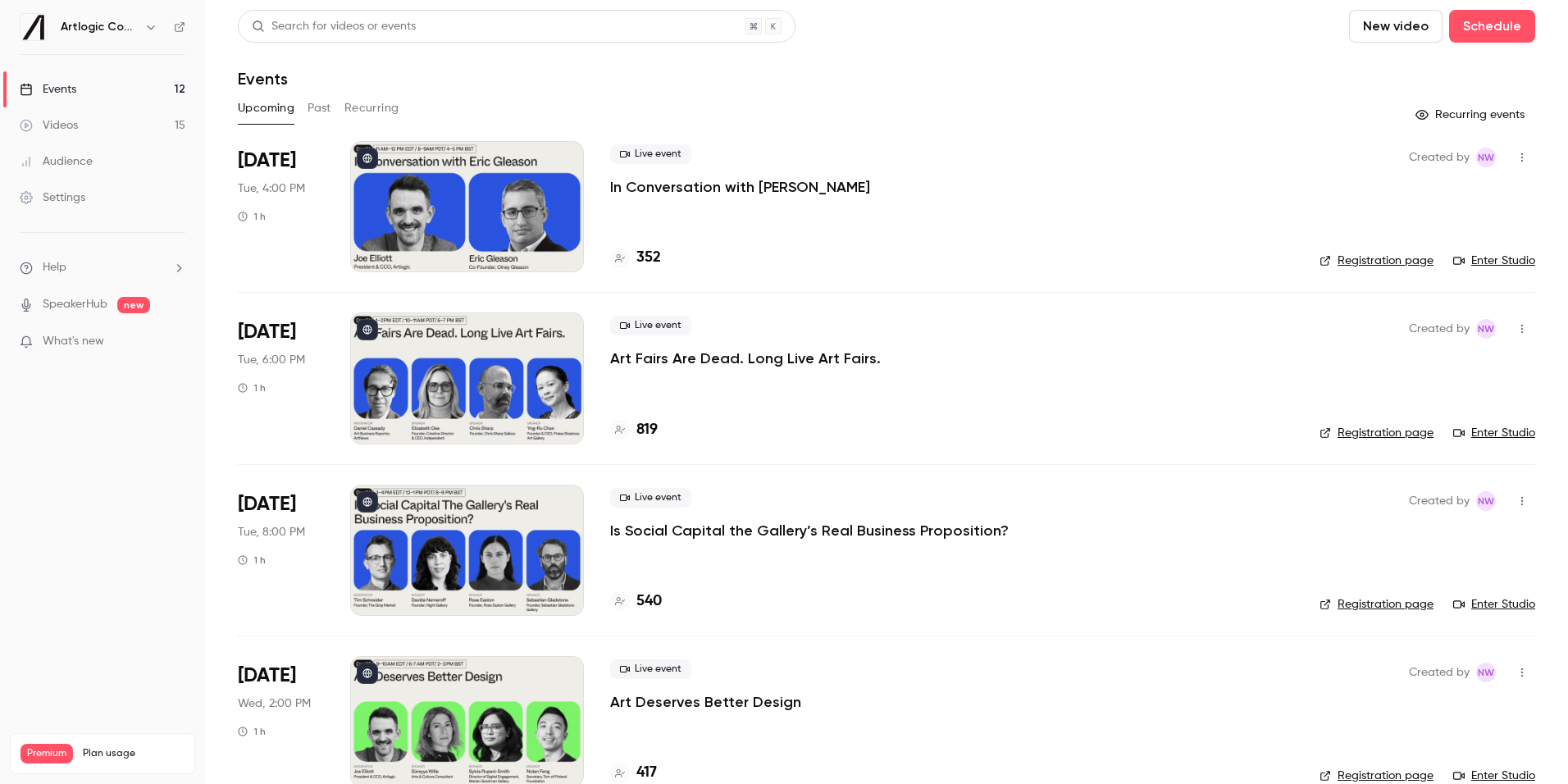
click at [1498, 432] on link "Enter Studio" at bounding box center [1494, 432] width 82 height 16
click at [53, 271] on span "Help" at bounding box center [55, 267] width 24 height 17
click at [304, 247] on link "Talk to [GEOGRAPHIC_DATA]" at bounding box center [303, 249] width 180 height 43
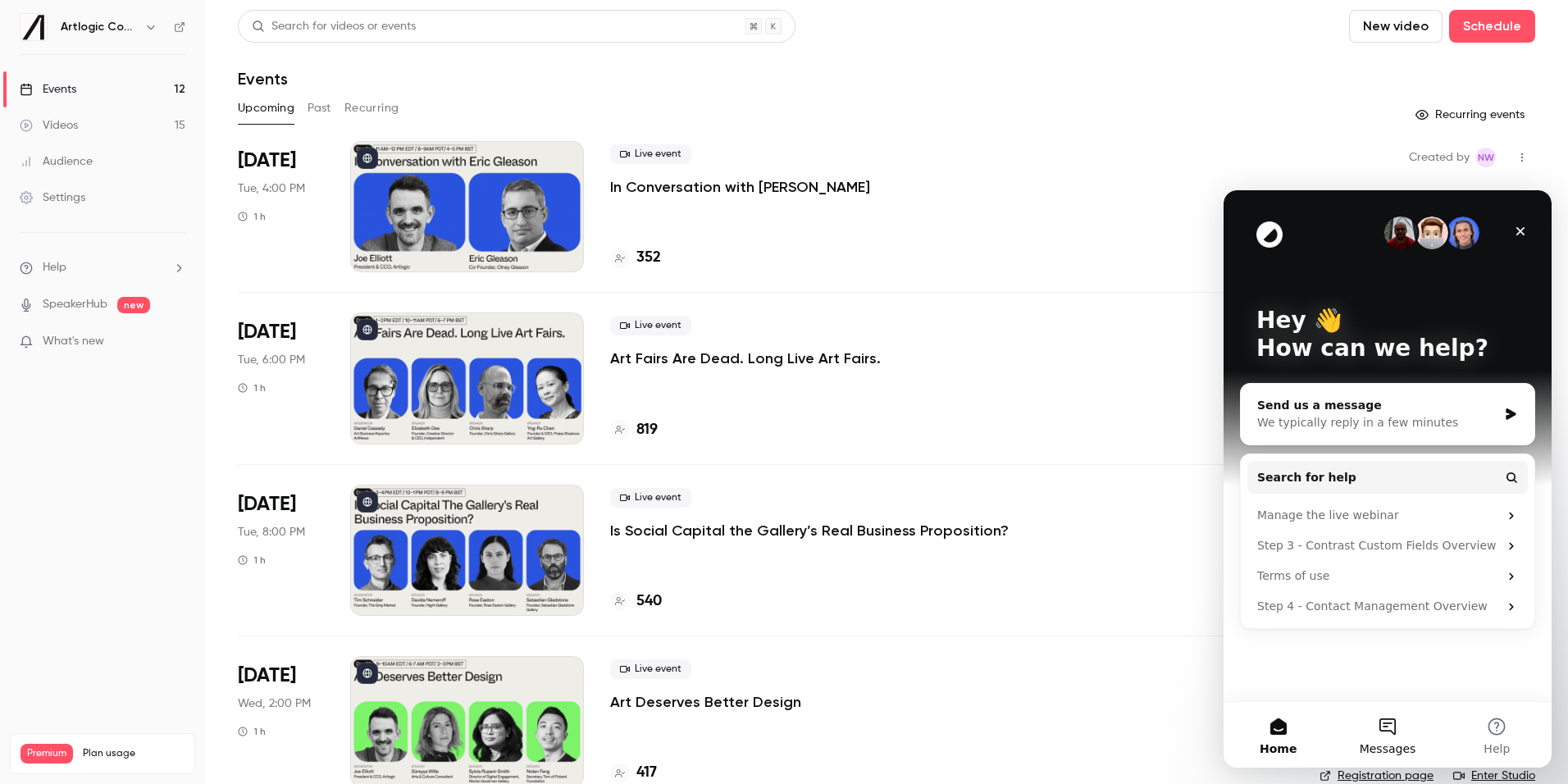
click at [1383, 733] on button "Messages" at bounding box center [1387, 735] width 109 height 66
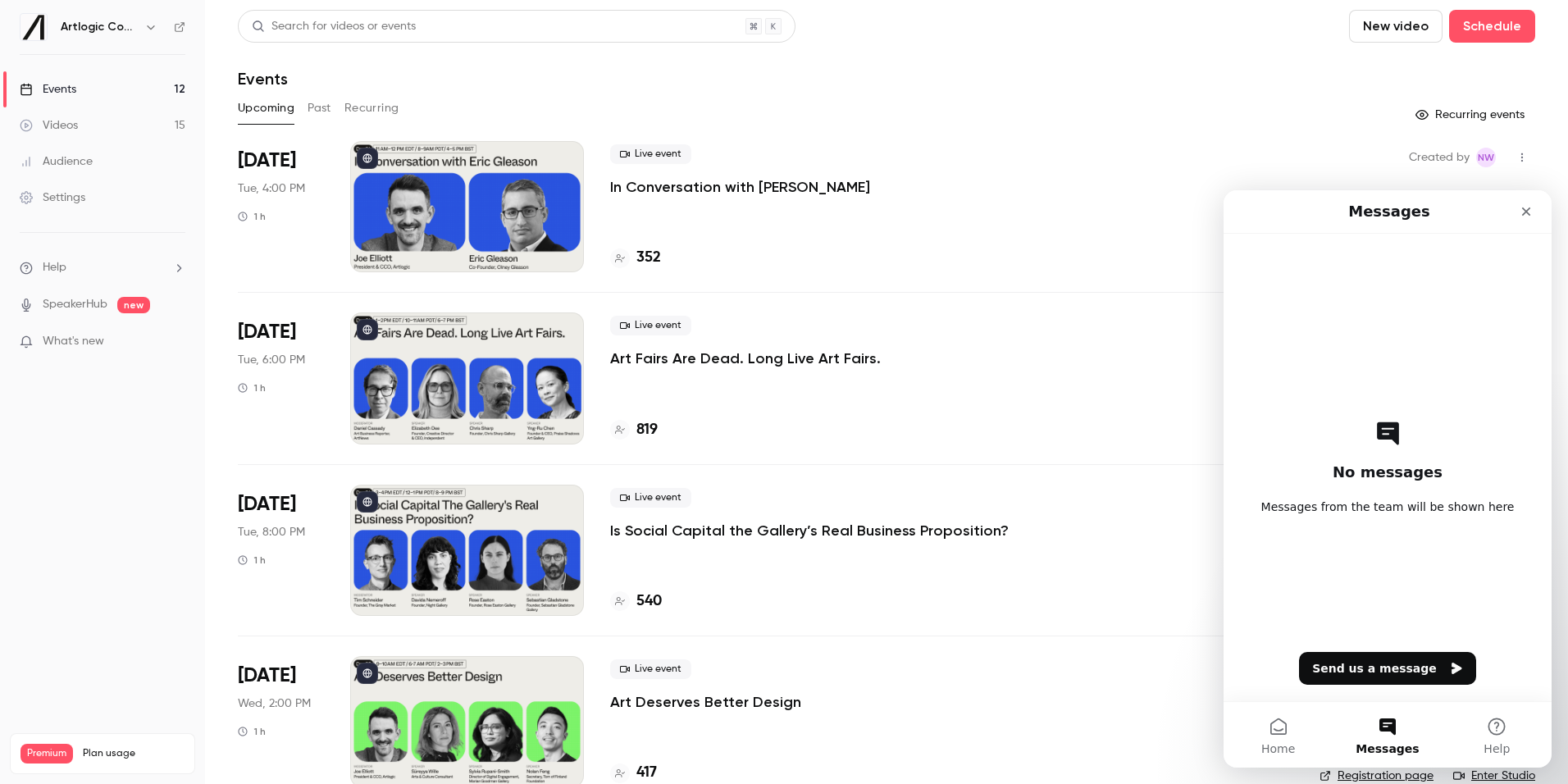
click at [1394, 557] on div "No messages Messages from the team will be shown here Send us a message" at bounding box center [1387, 467] width 271 height 467
click at [1386, 486] on div "No messages Messages from the team will be shown here Send us a message" at bounding box center [1387, 467] width 271 height 467
click at [1397, 669] on button "Send us a message" at bounding box center [1387, 667] width 177 height 33
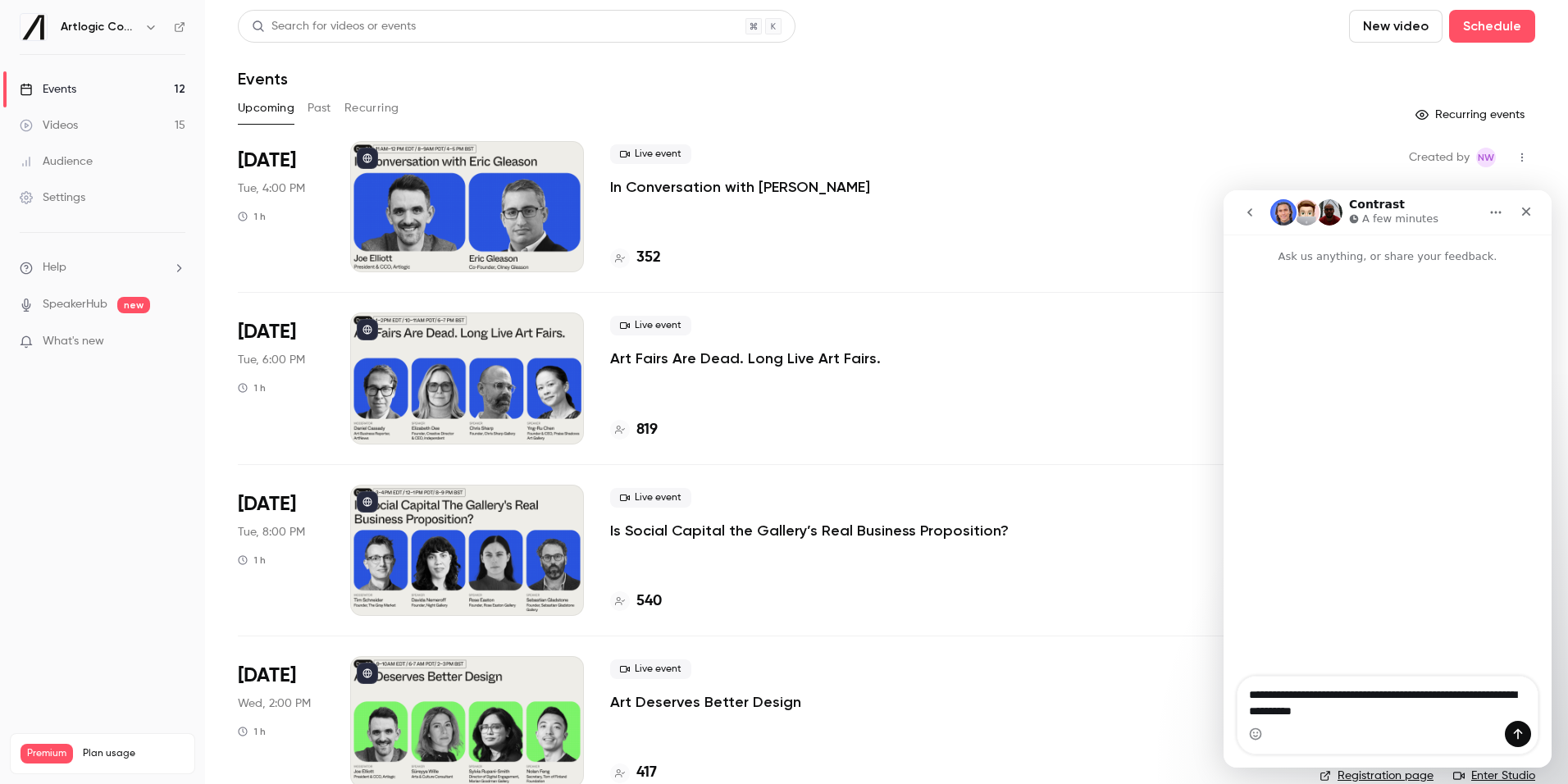
type textarea "**********"
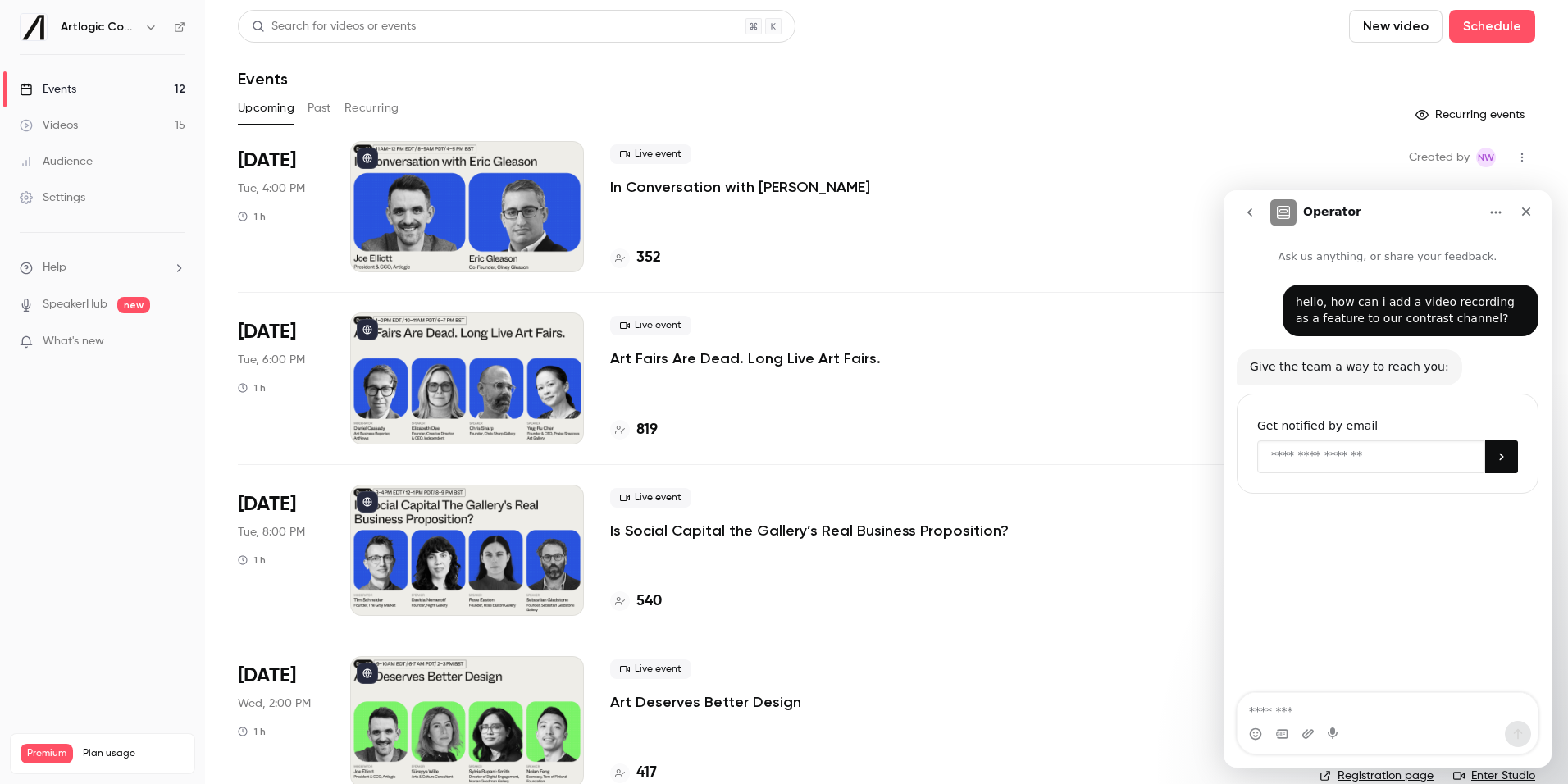
click at [1319, 455] on input "Enter your email" at bounding box center [1371, 456] width 228 height 33
type input "**********"
click at [1508, 452] on button "Submit" at bounding box center [1501, 456] width 33 height 33
click at [177, 25] on icon at bounding box center [179, 26] width 11 height 11
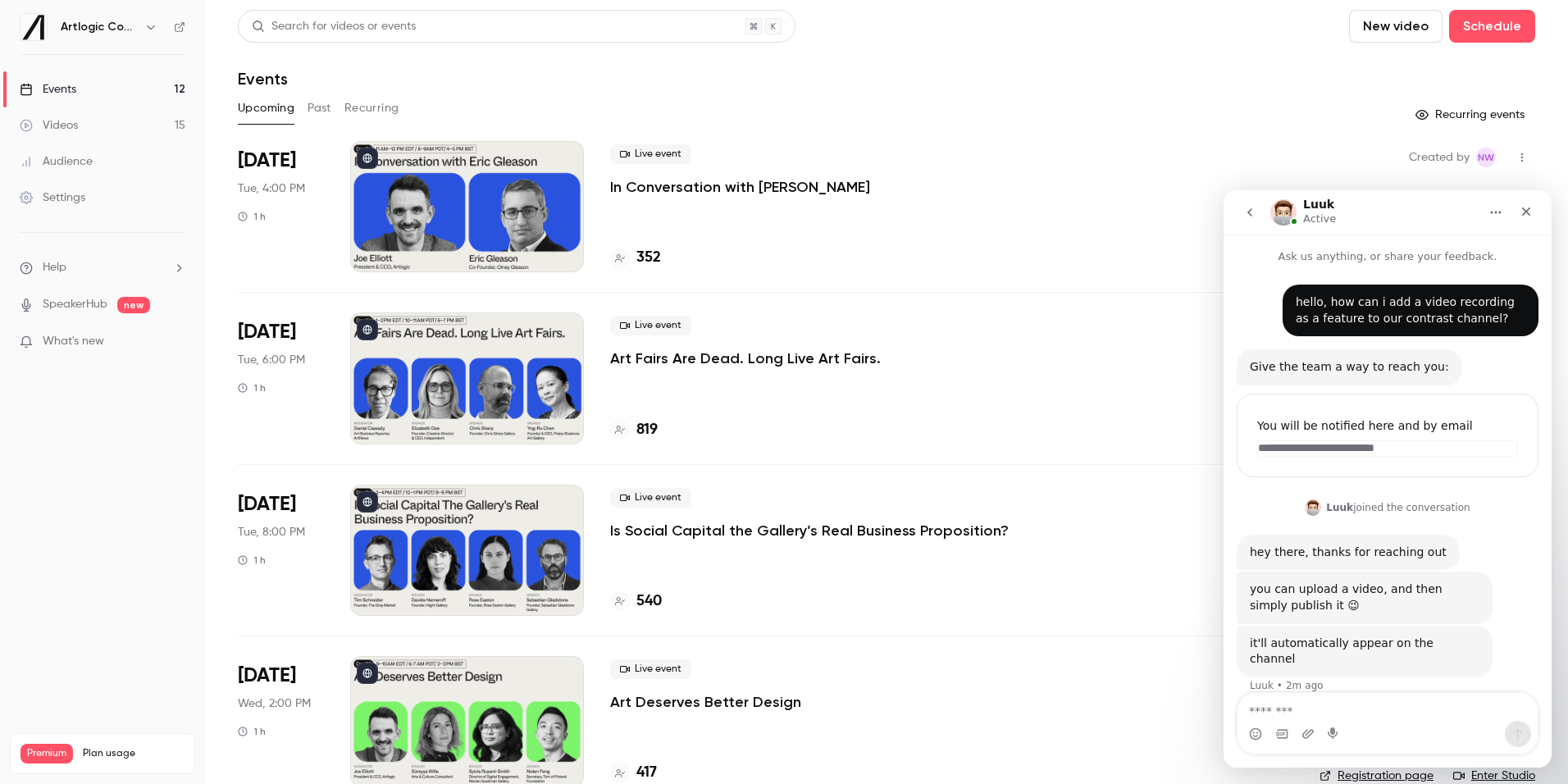
scroll to position [2, 0]
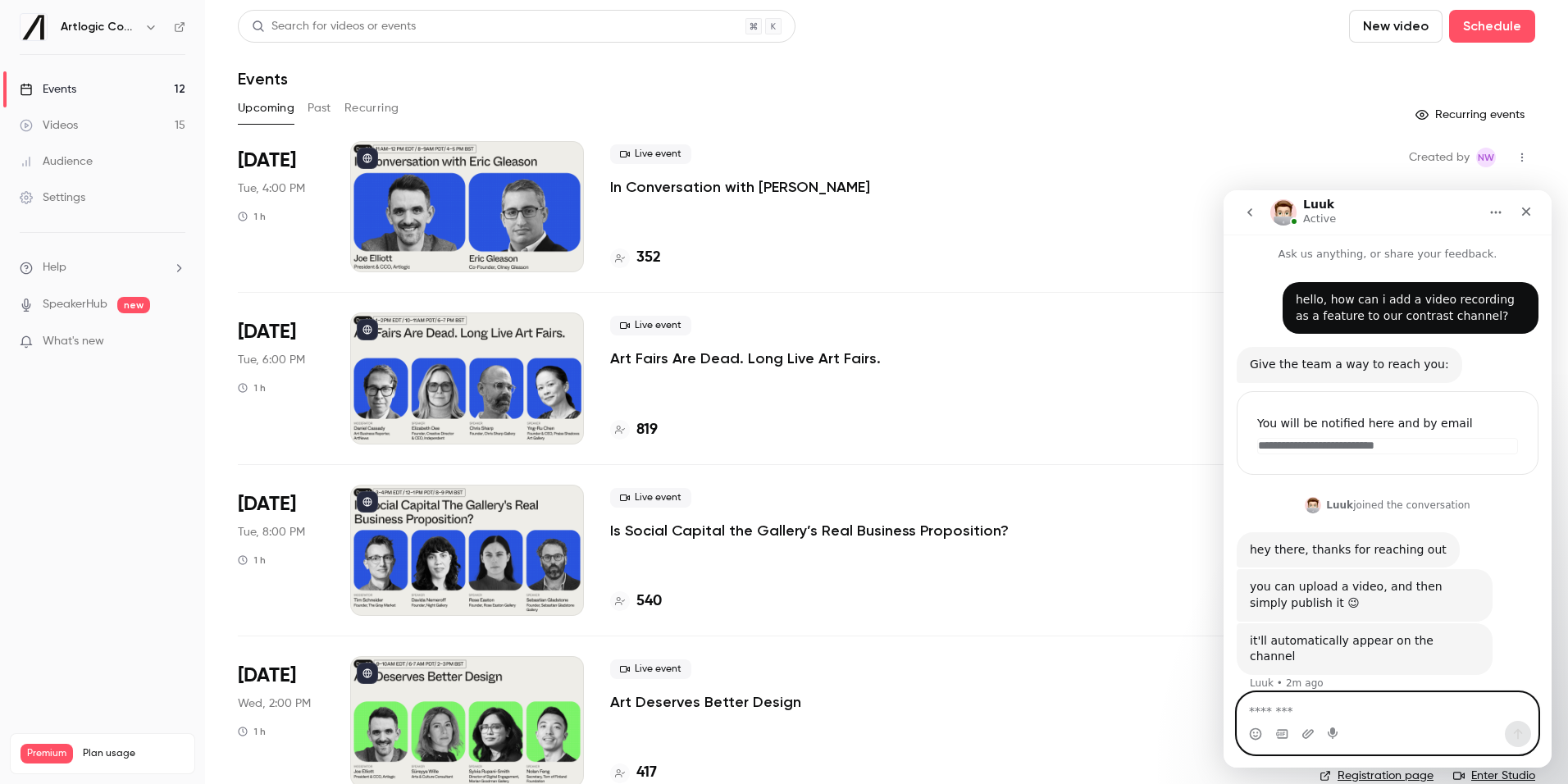
click at [1347, 707] on textarea "Message…" at bounding box center [1387, 706] width 300 height 28
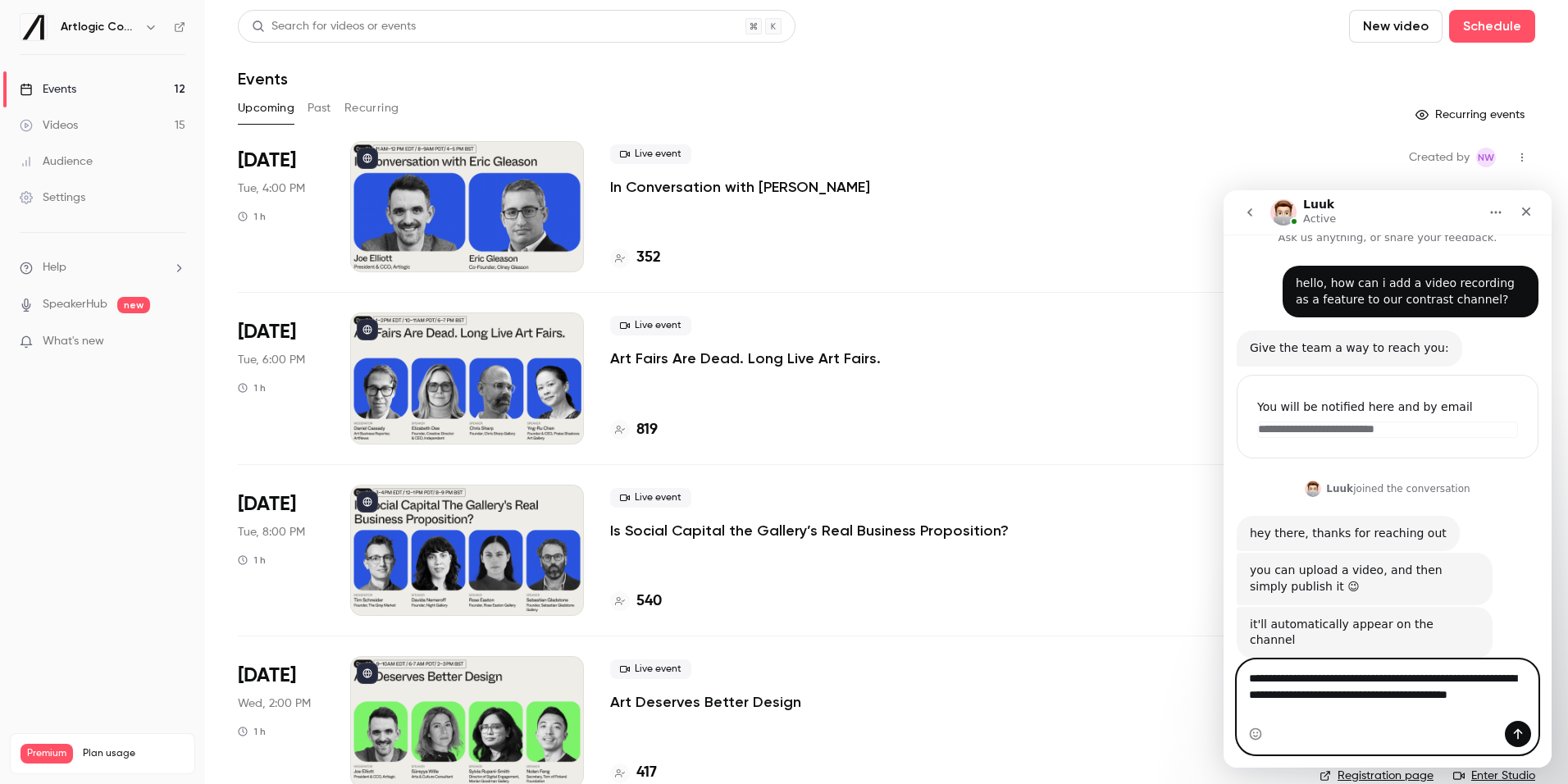
scroll to position [35, 0]
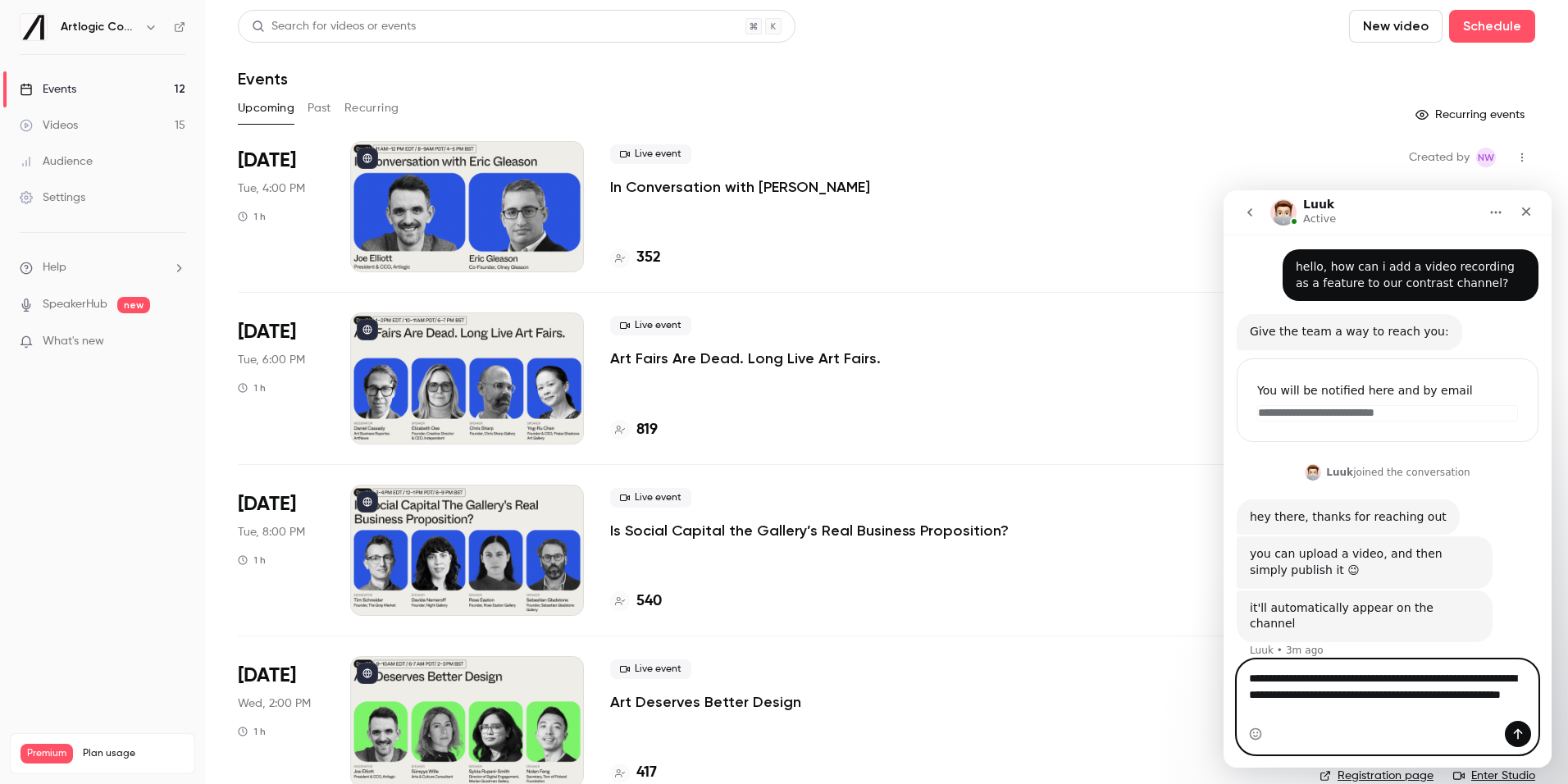
type textarea "**********"
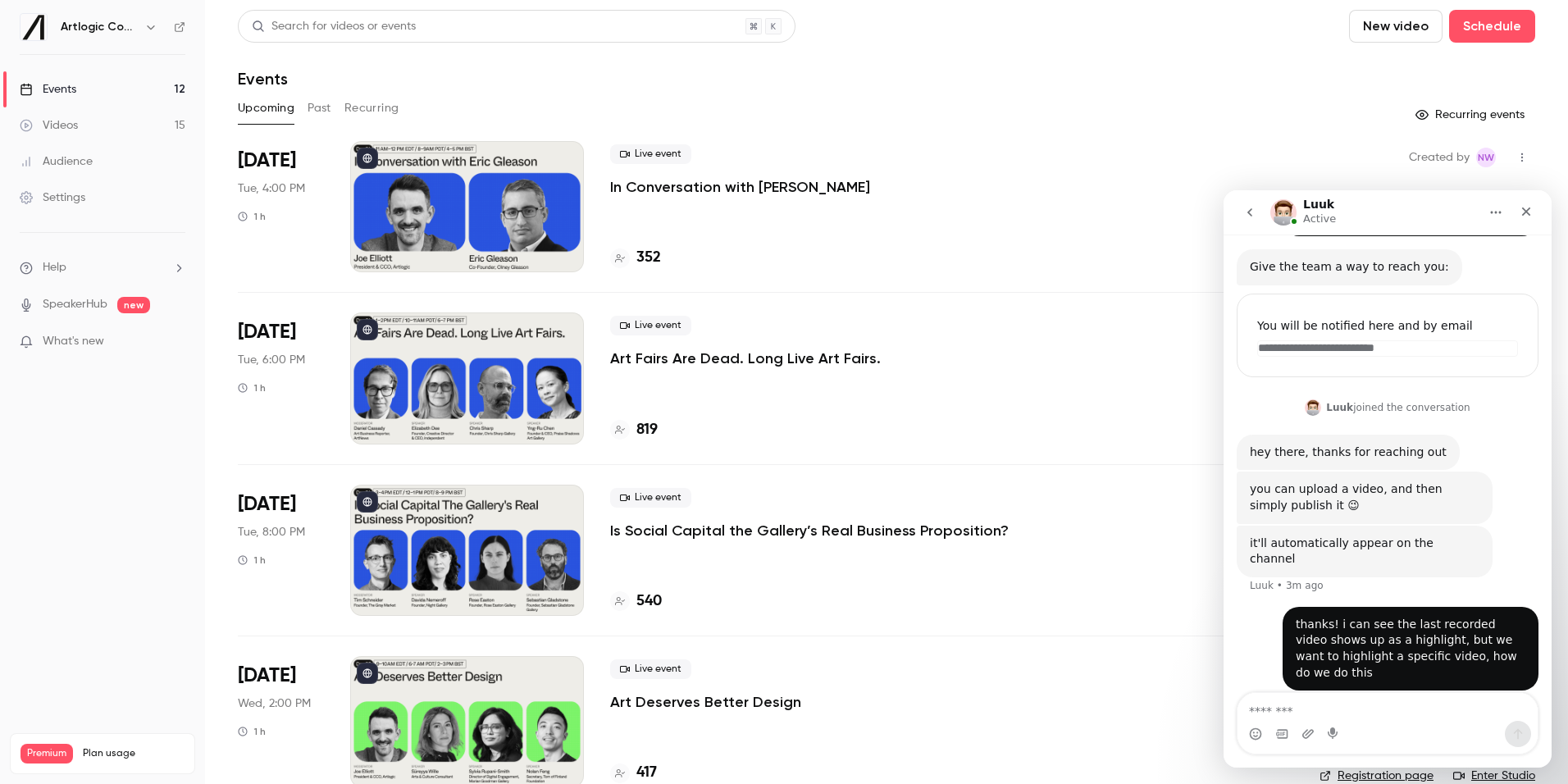
click at [76, 131] on div "Videos" at bounding box center [49, 125] width 58 height 16
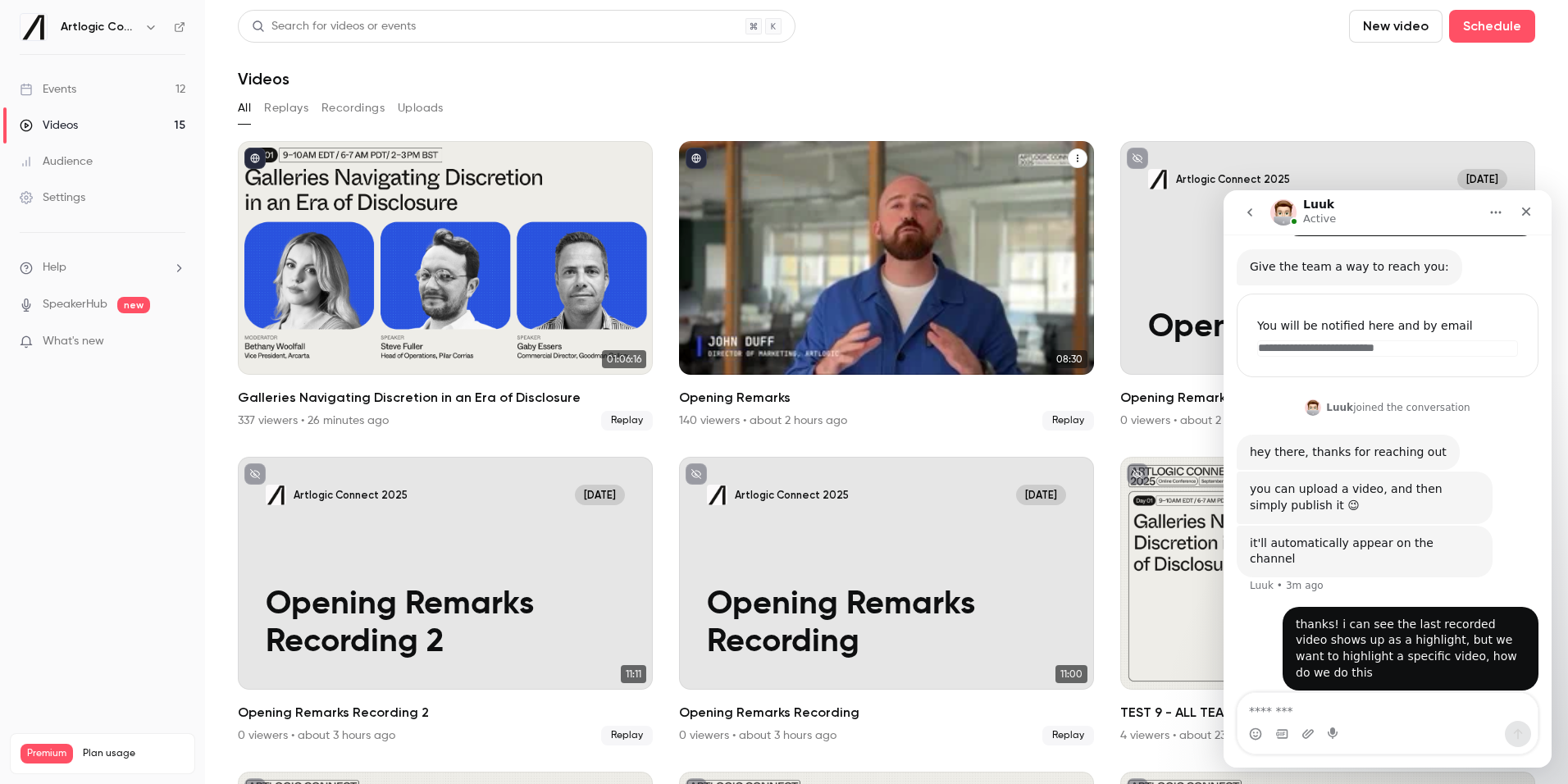
click at [1075, 159] on icon "Opening Remarks" at bounding box center [1077, 158] width 10 height 10
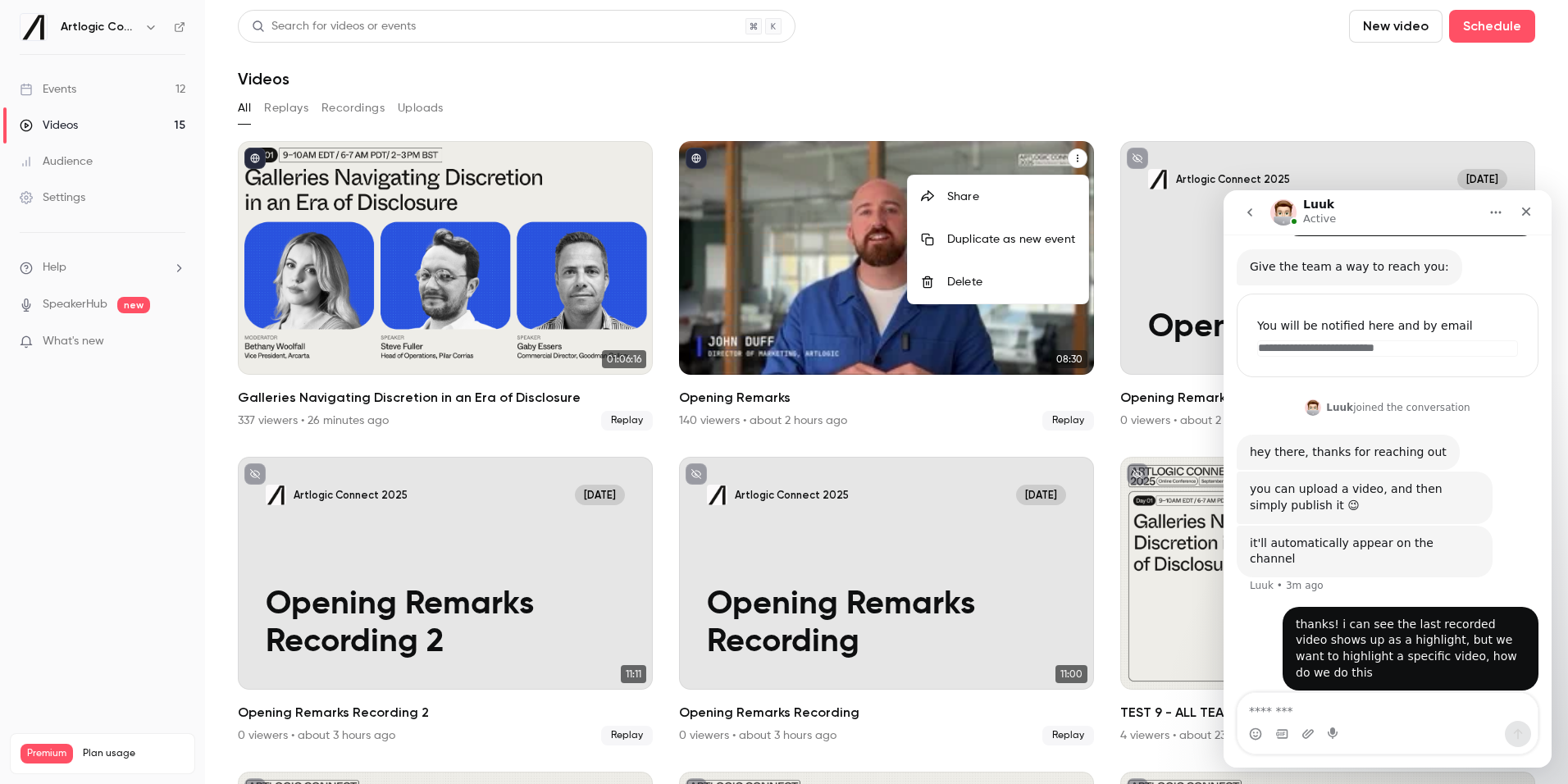
click at [722, 106] on div at bounding box center [784, 392] width 1568 height 784
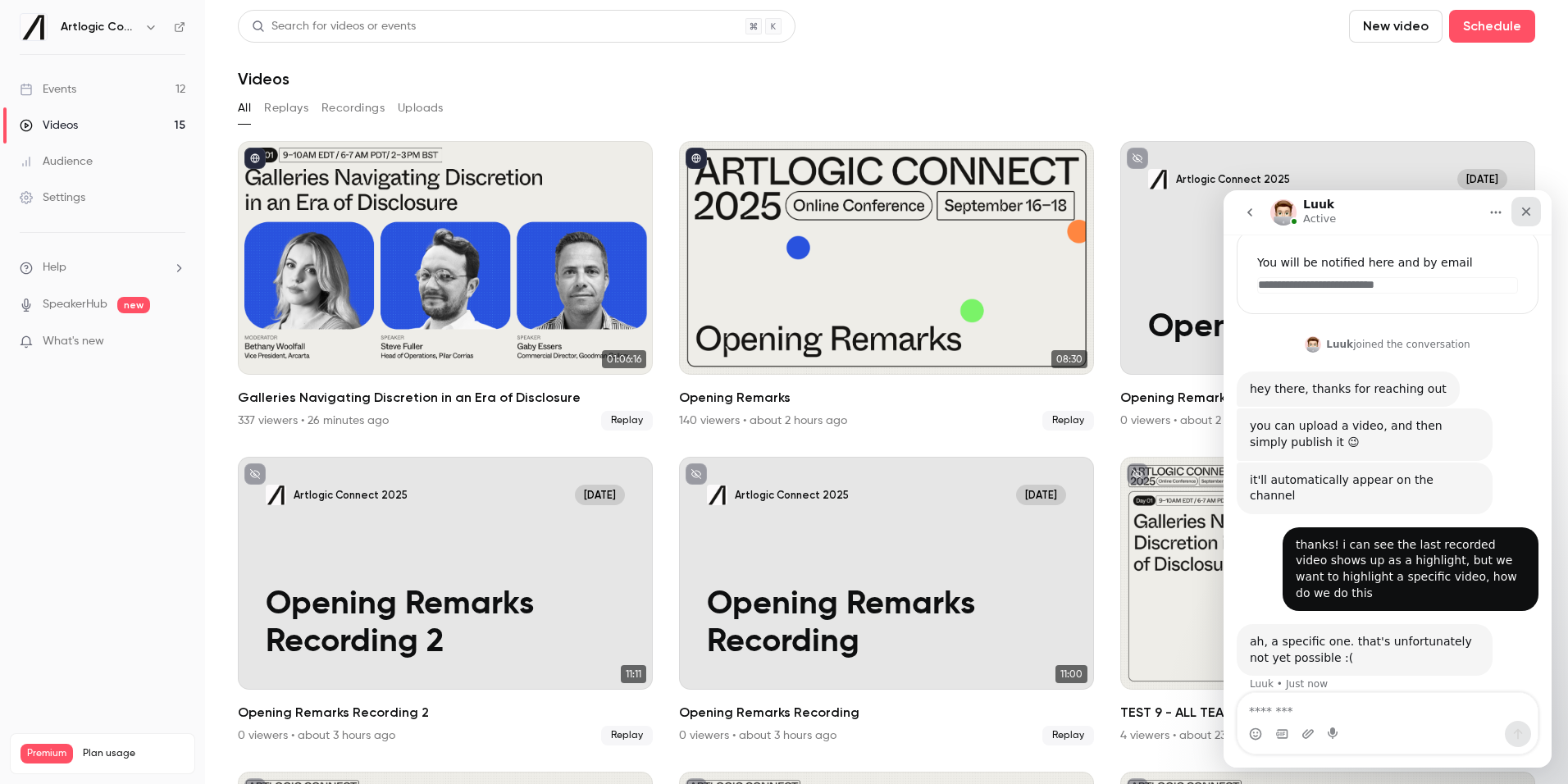
scroll to position [228, 0]
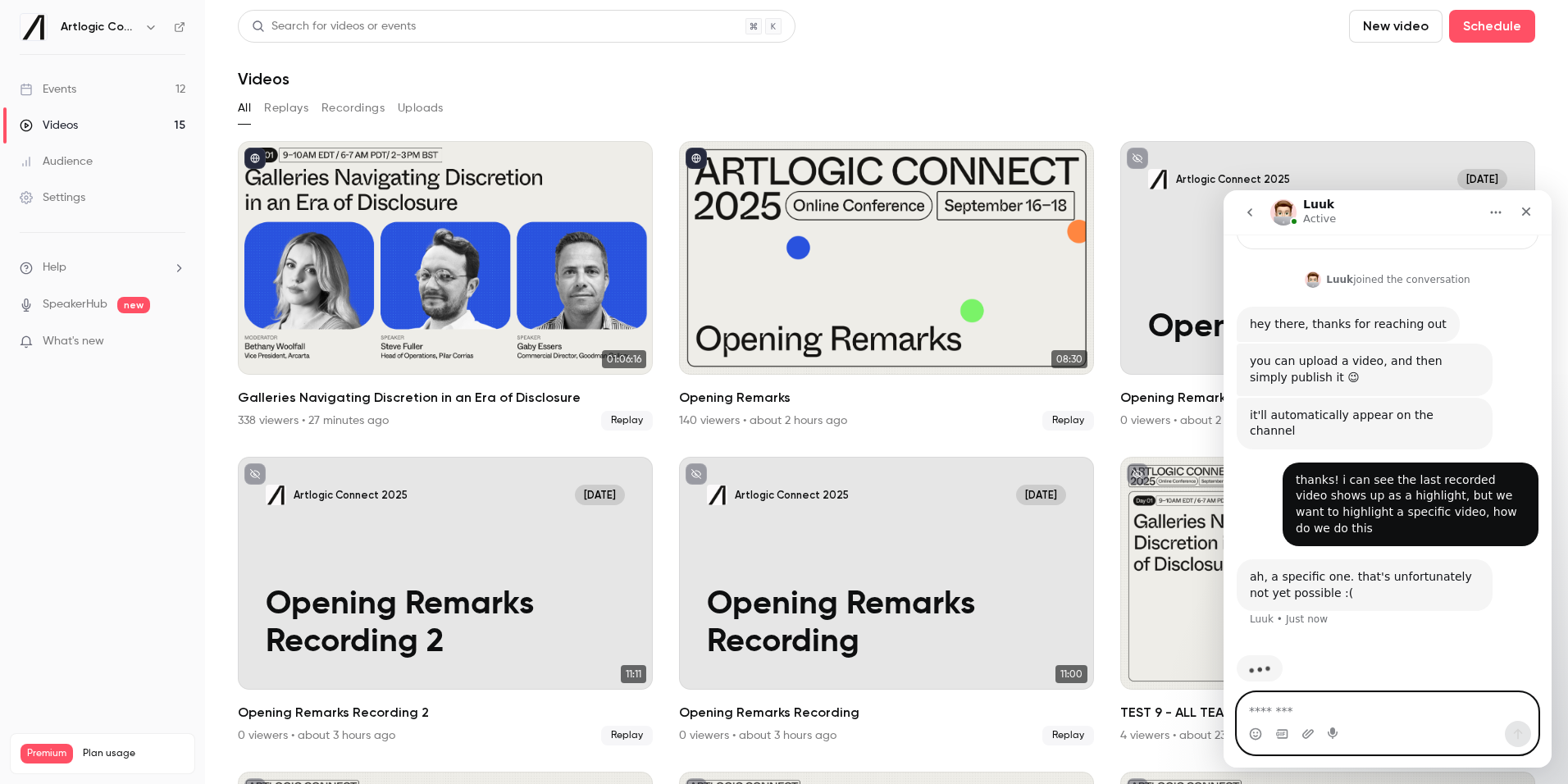
click at [1309, 709] on textarea "Message…" at bounding box center [1387, 706] width 300 height 28
type textarea "**********"
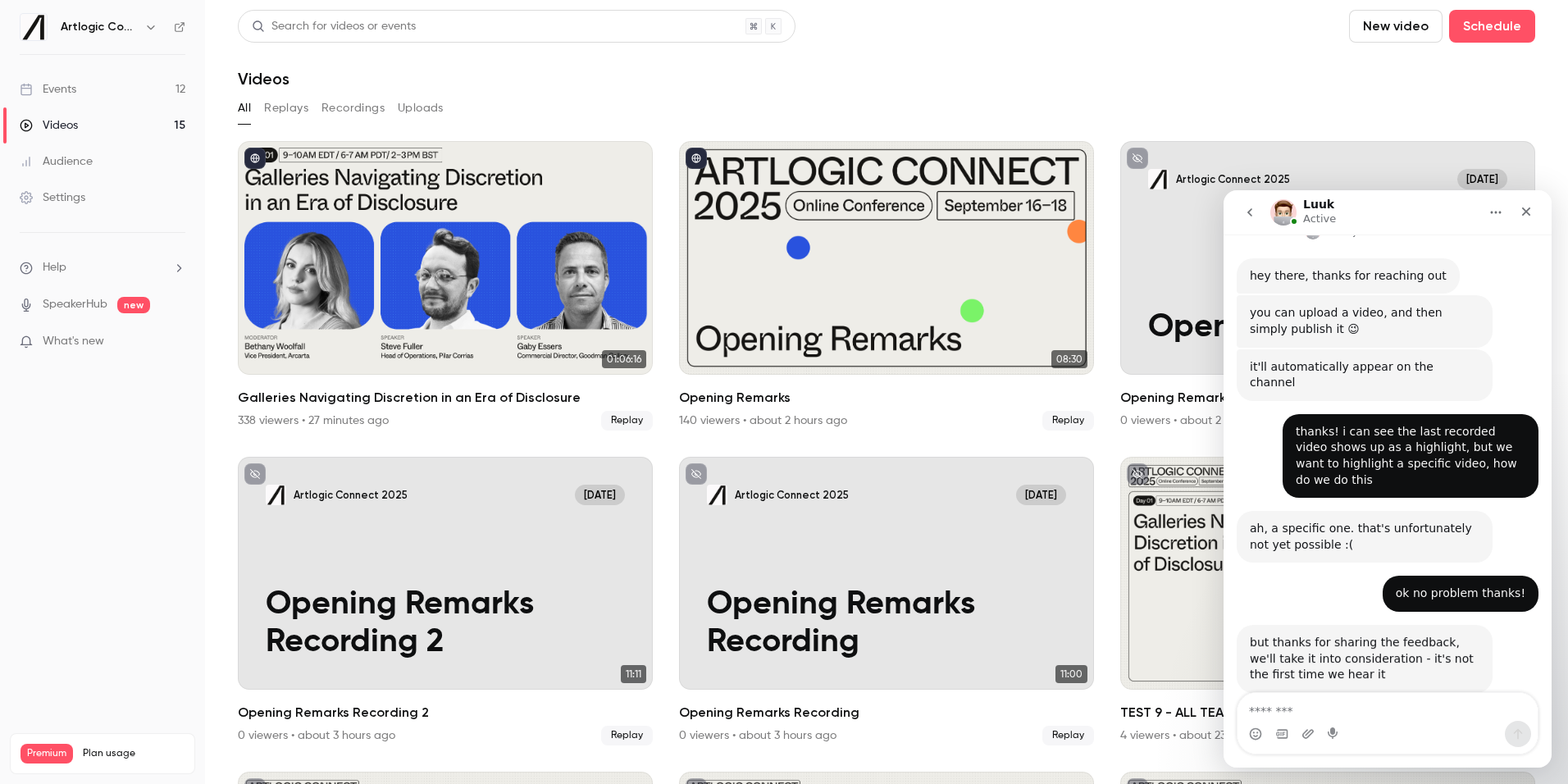
scroll to position [295, 0]
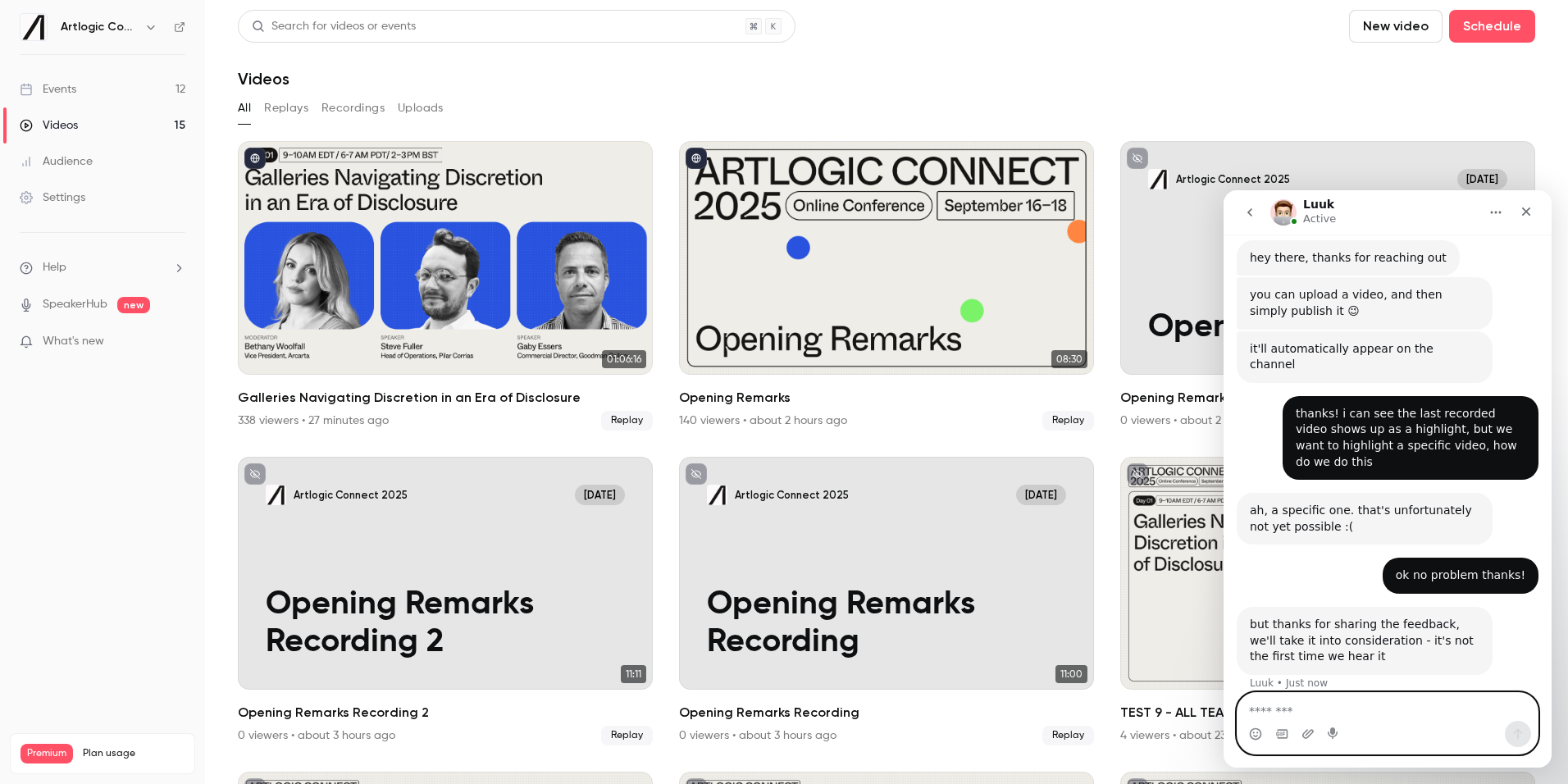
click at [1291, 709] on textarea "Message…" at bounding box center [1387, 706] width 300 height 28
type textarea "*******"
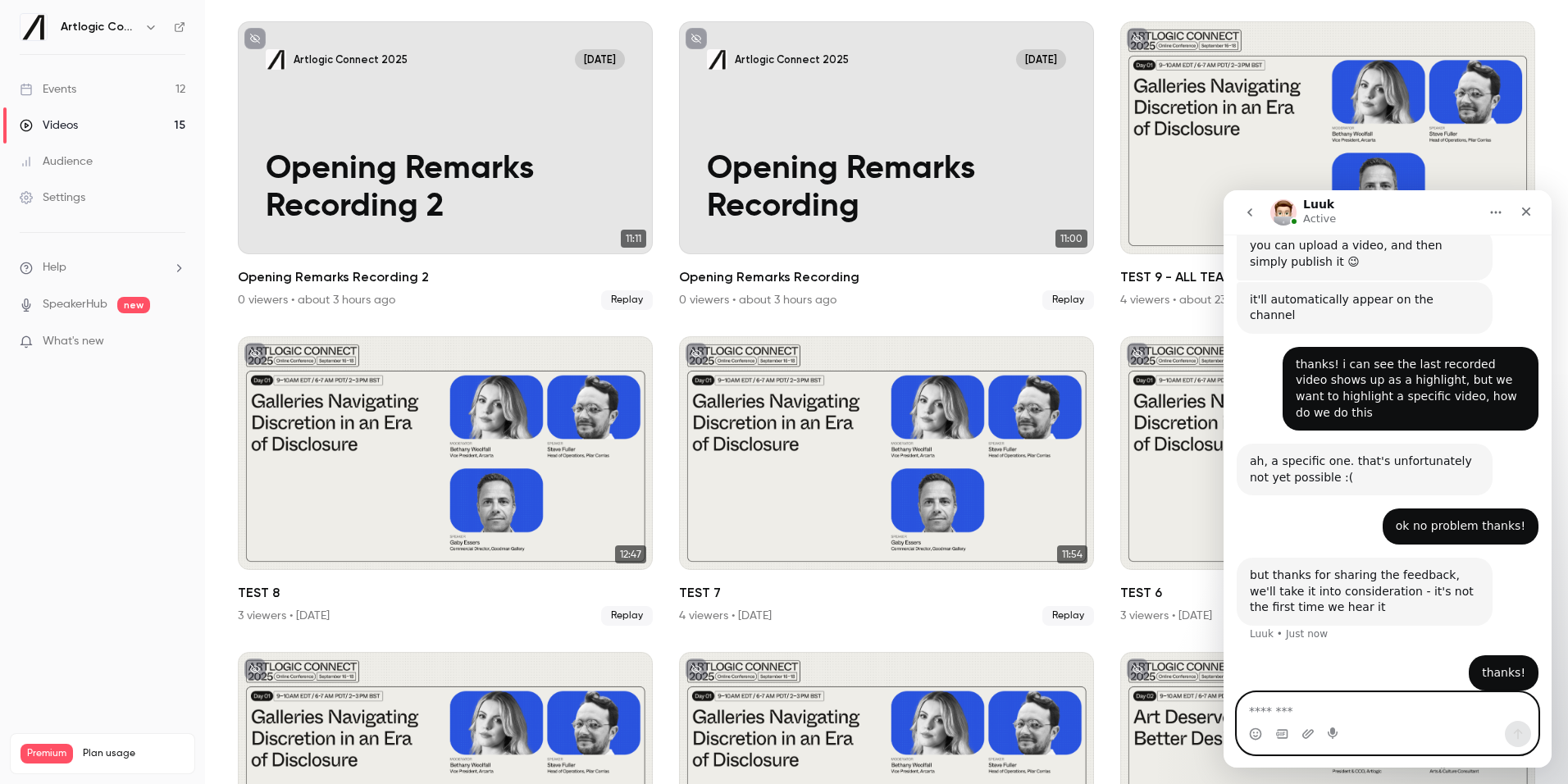
scroll to position [0, 0]
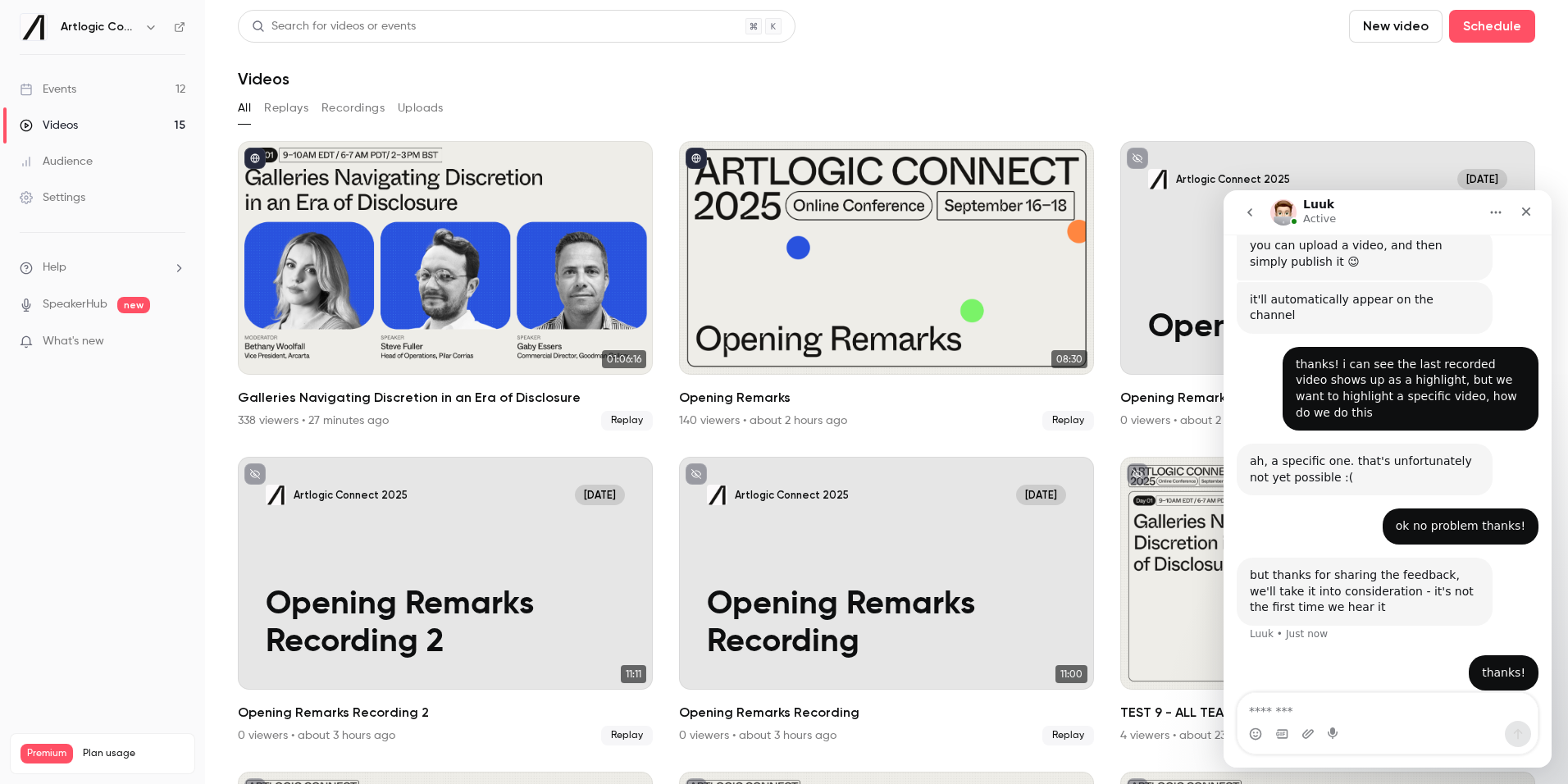
click at [285, 108] on button "Replays" at bounding box center [286, 108] width 44 height 26
click at [333, 109] on button "Recordings" at bounding box center [353, 108] width 63 height 26
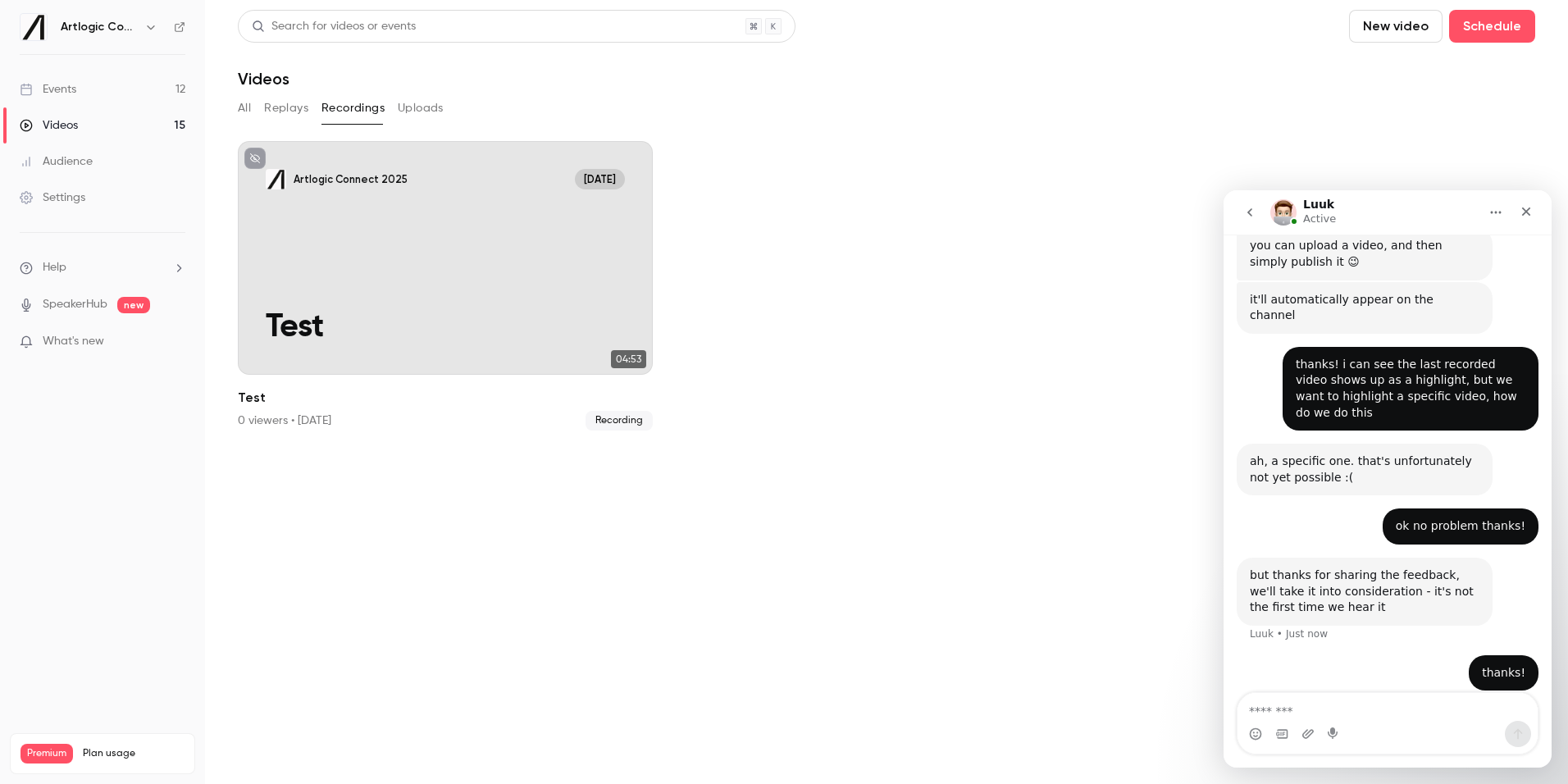
click at [402, 110] on button "Uploads" at bounding box center [421, 108] width 46 height 26
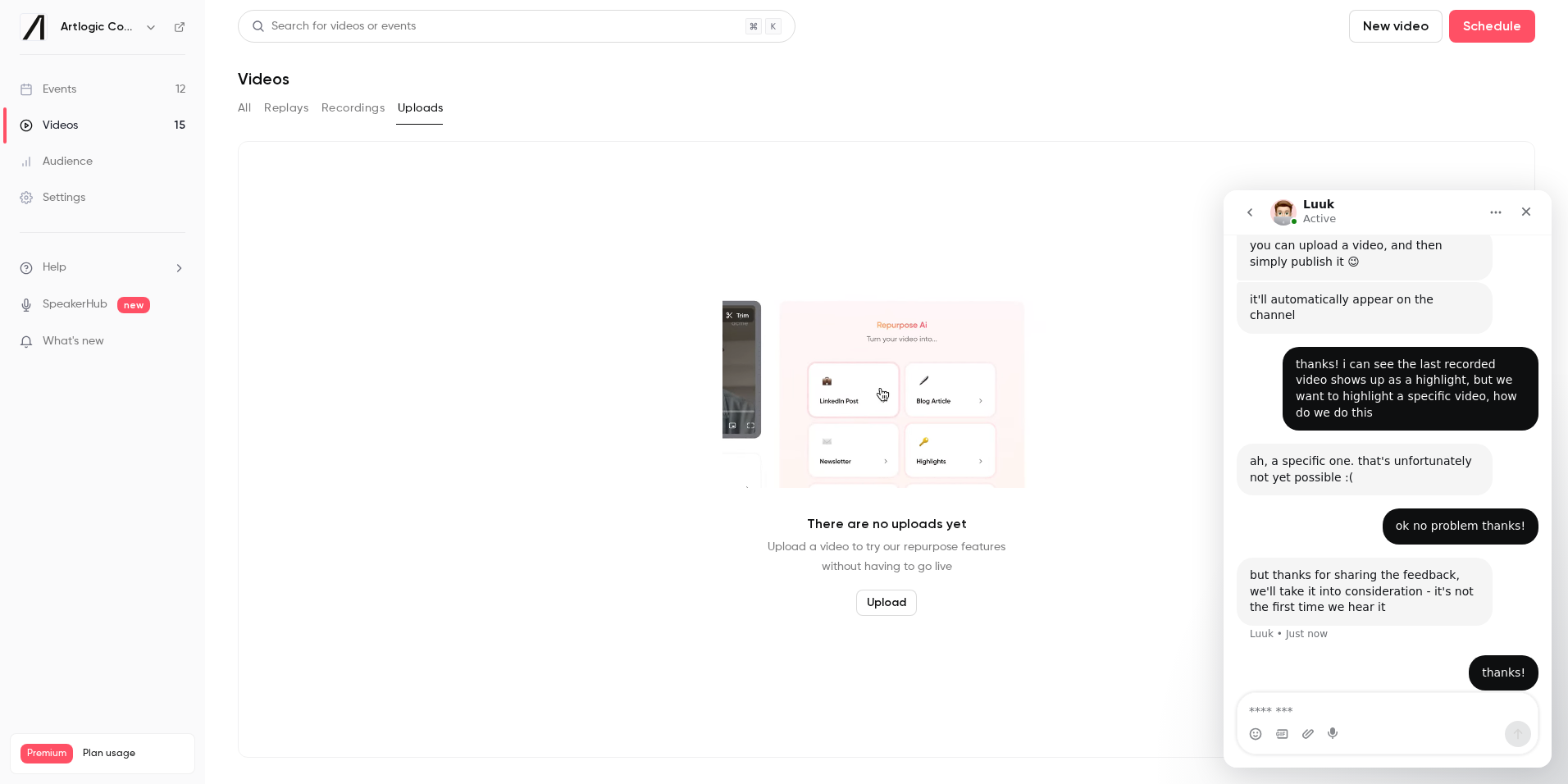
click at [93, 94] on link "Events 12" at bounding box center [102, 89] width 205 height 36
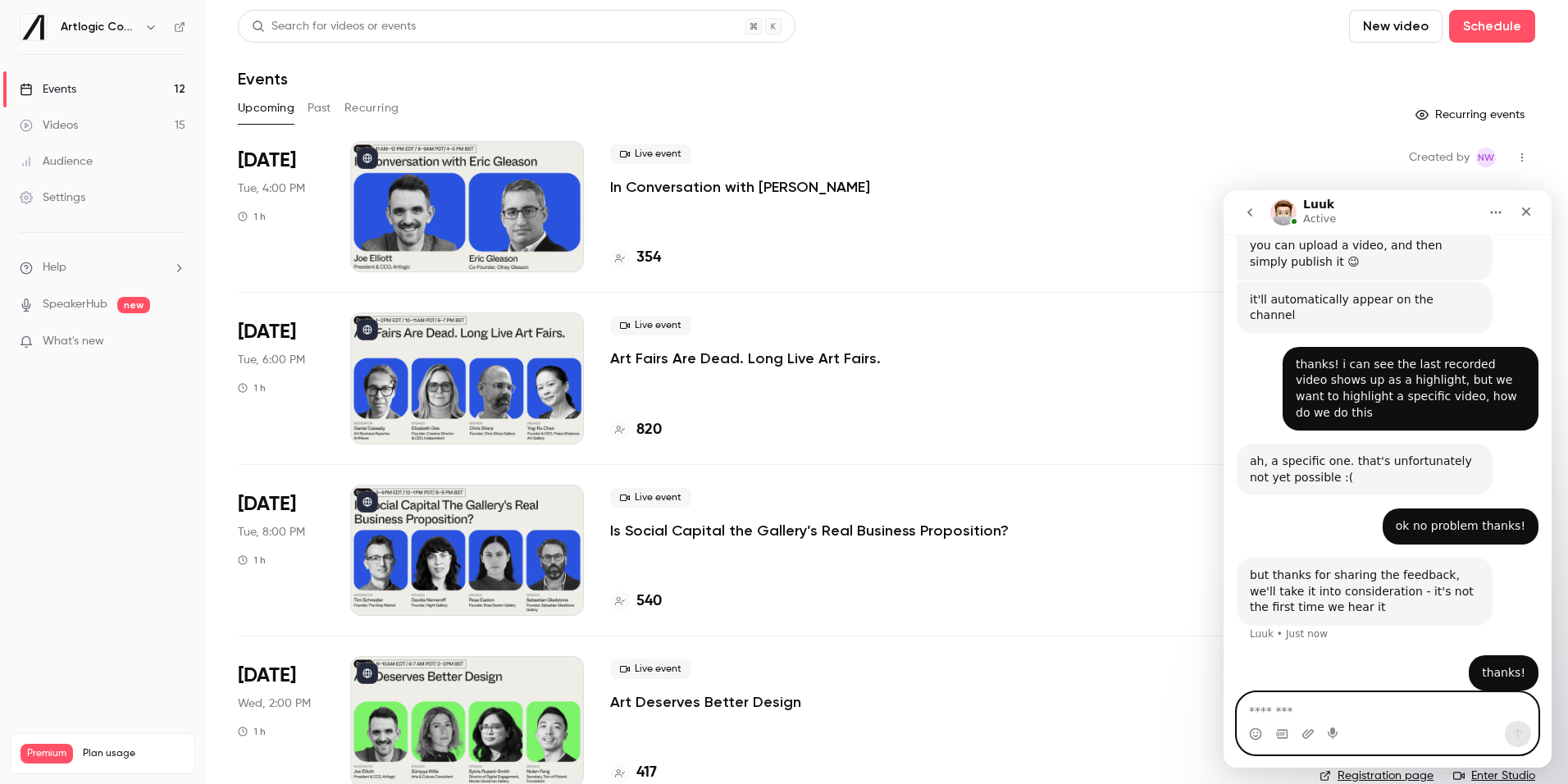
click at [1286, 703] on textarea "Message…" at bounding box center [1387, 706] width 300 height 28
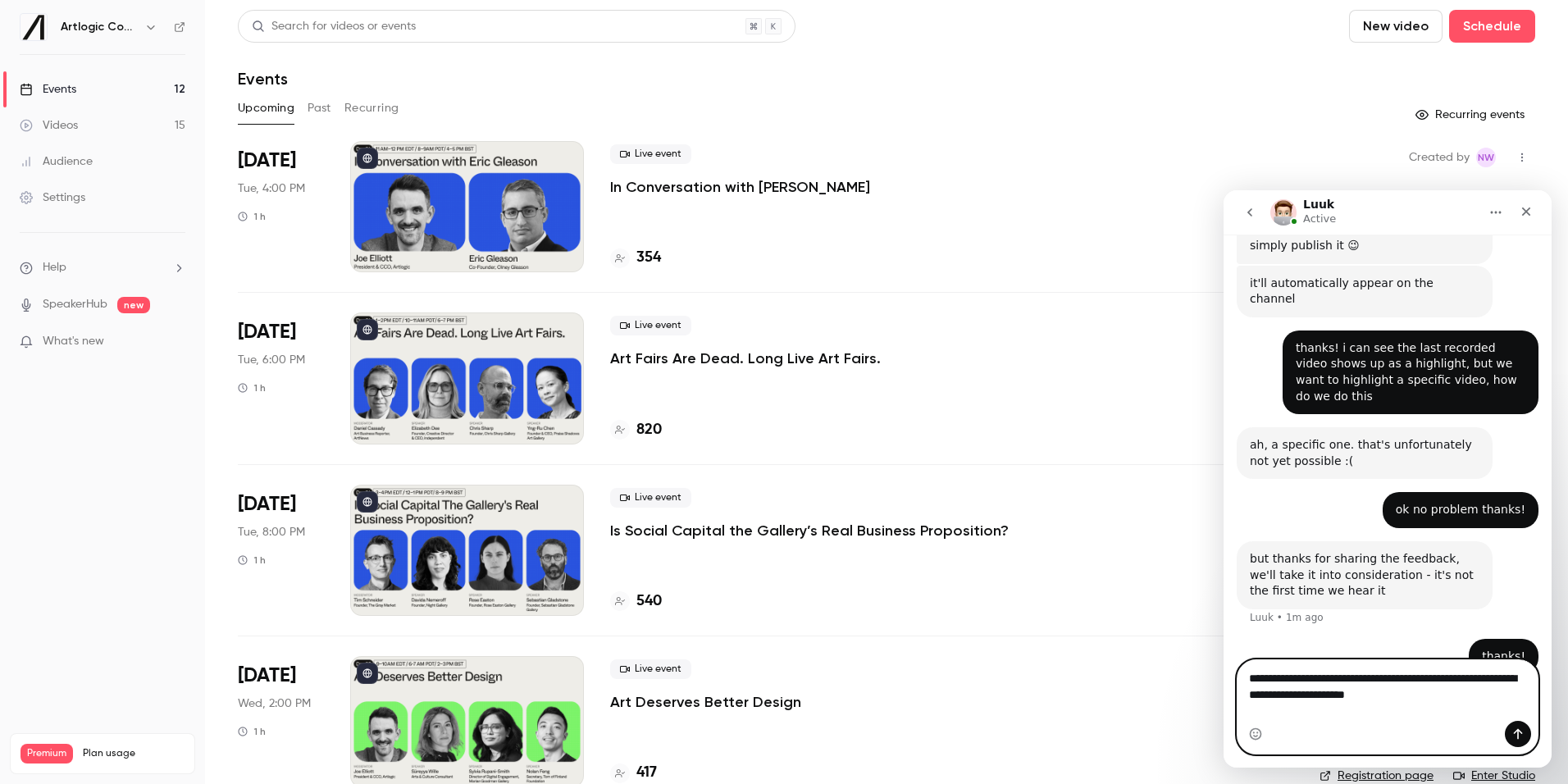
type textarea "**********"
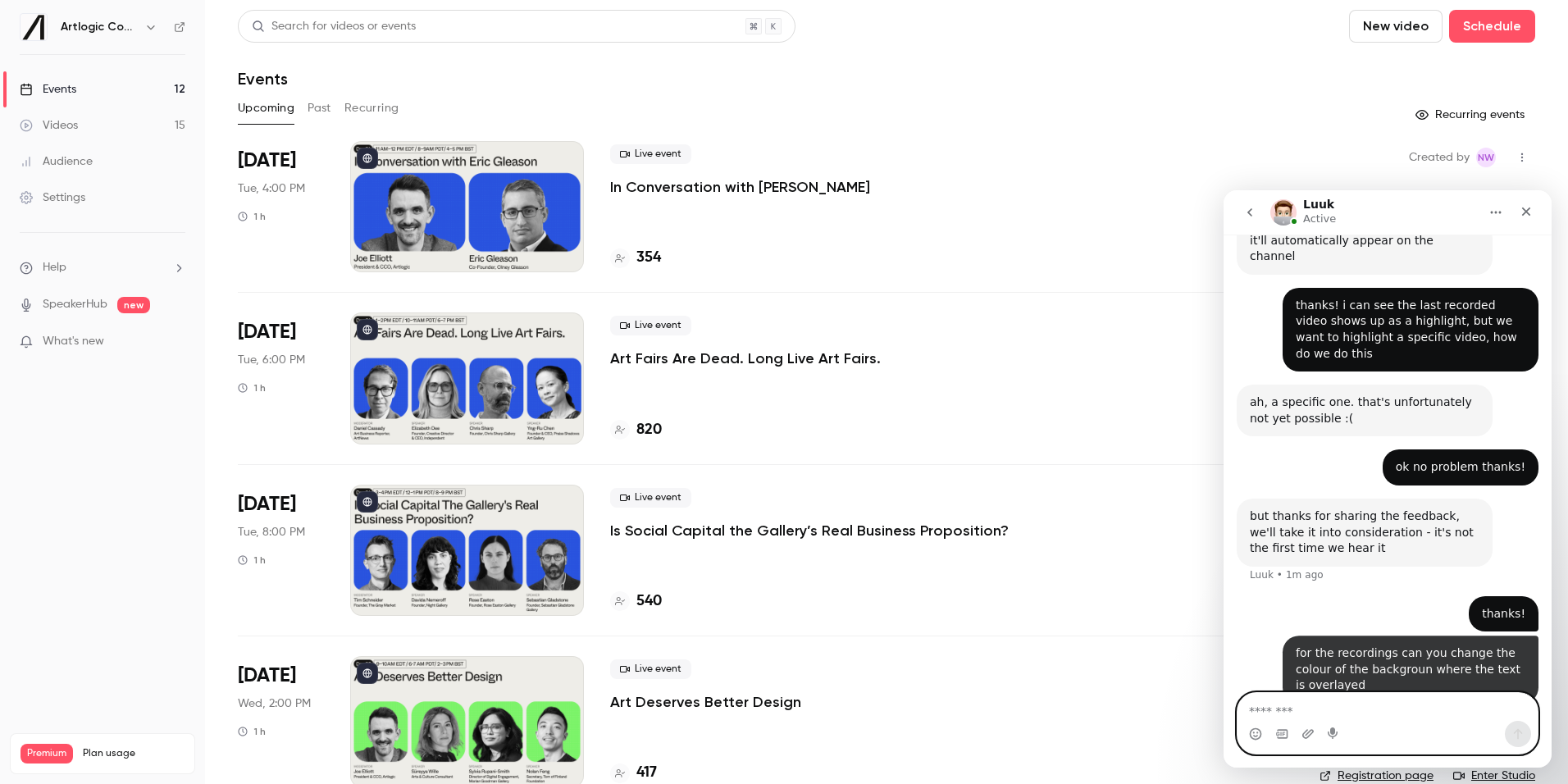
scroll to position [412, 0]
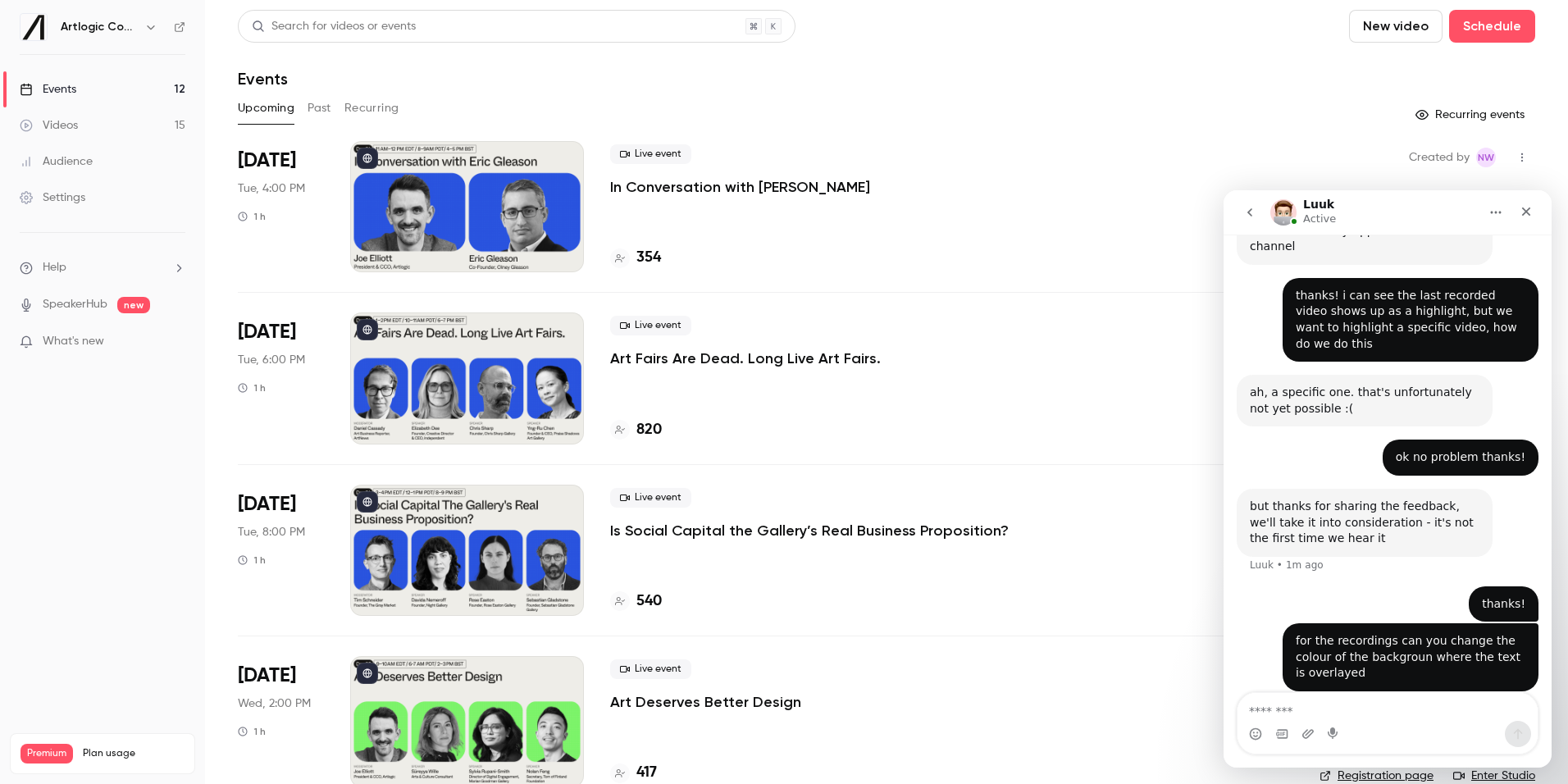
click at [101, 127] on link "Videos 15" at bounding box center [102, 126] width 205 height 36
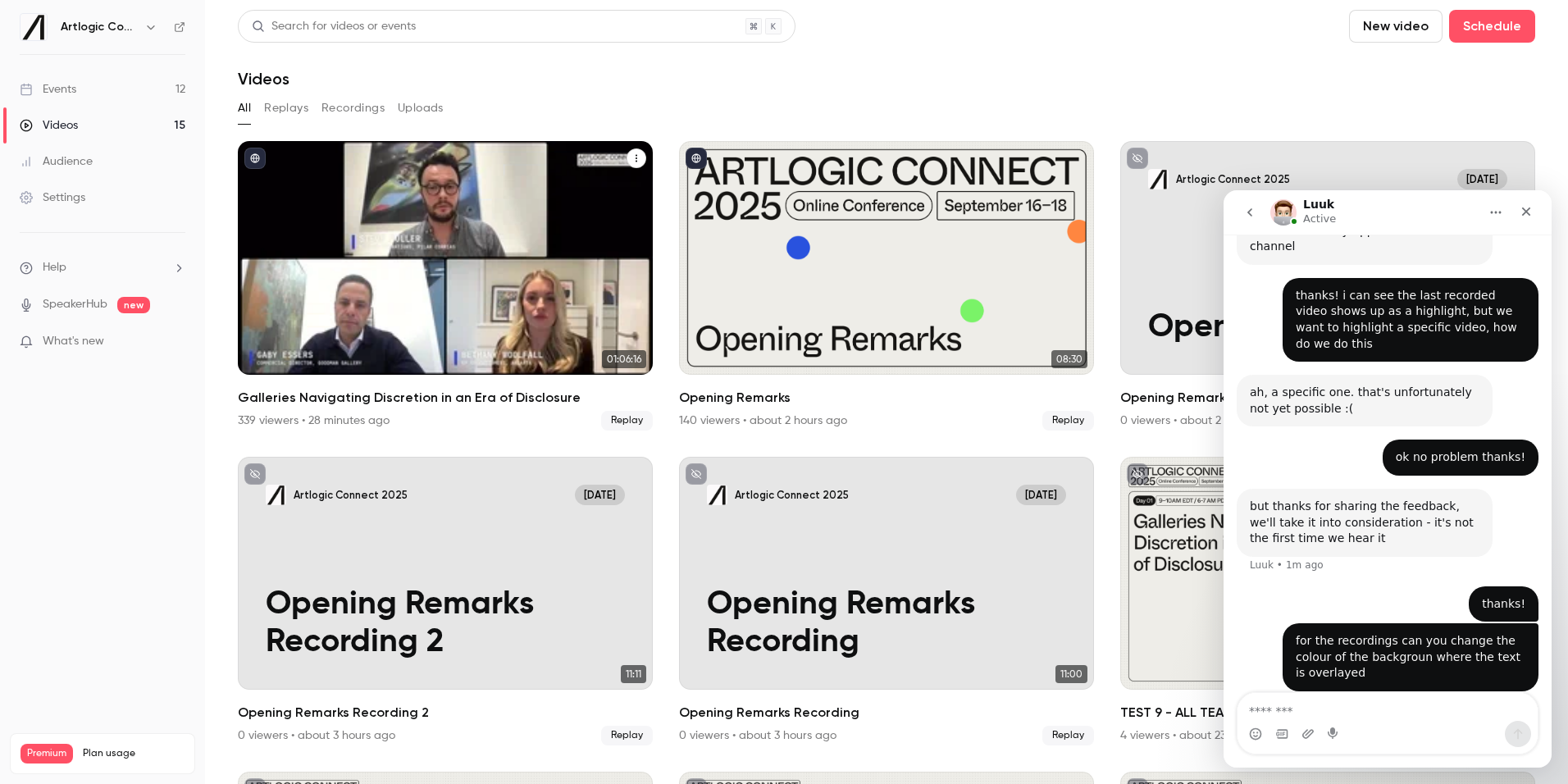
click at [552, 149] on div "Galleries Navigating Discretion in an Era of Disclosure" at bounding box center [445, 258] width 415 height 234
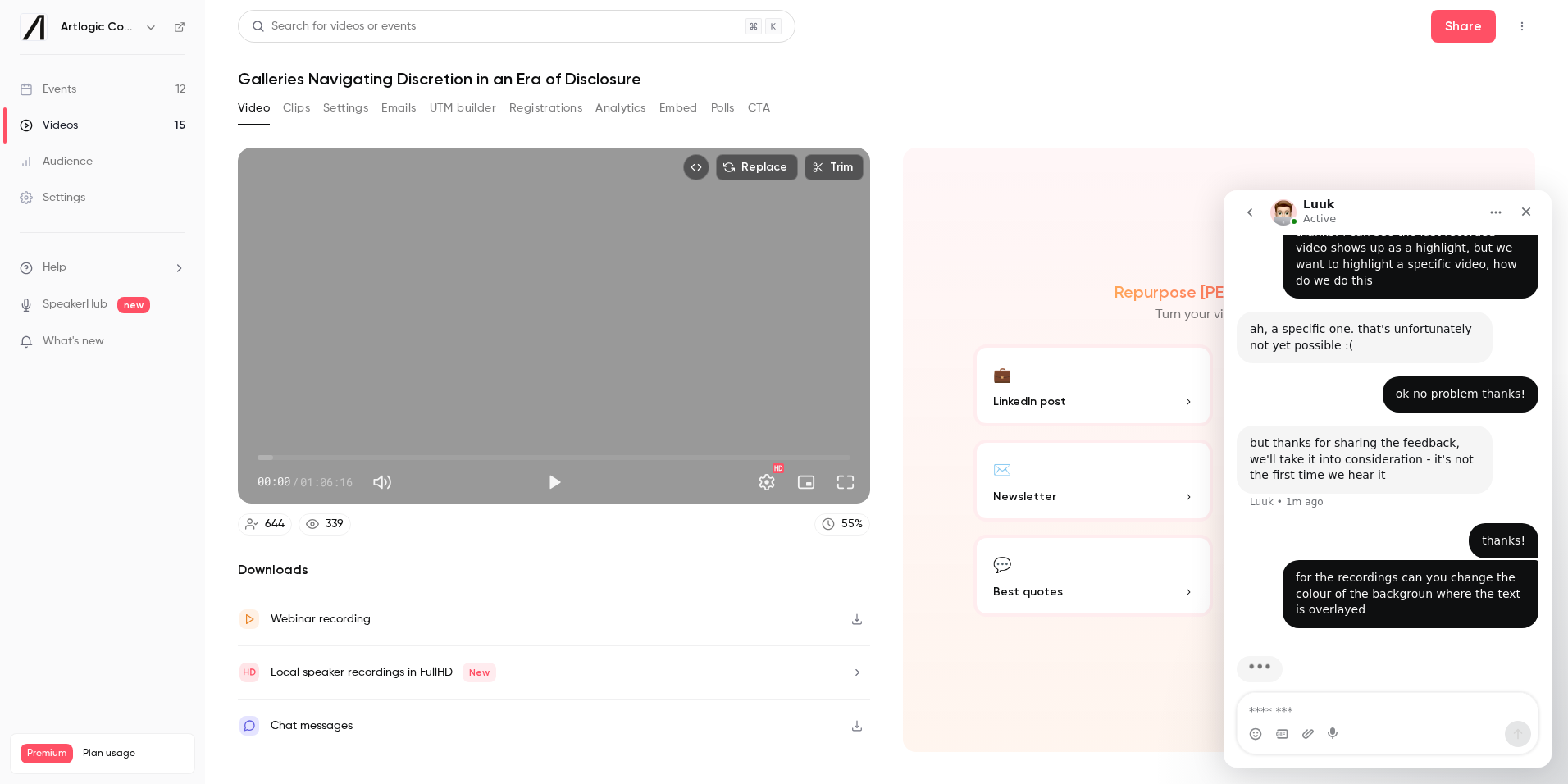
click at [292, 105] on button "Clips" at bounding box center [296, 108] width 27 height 26
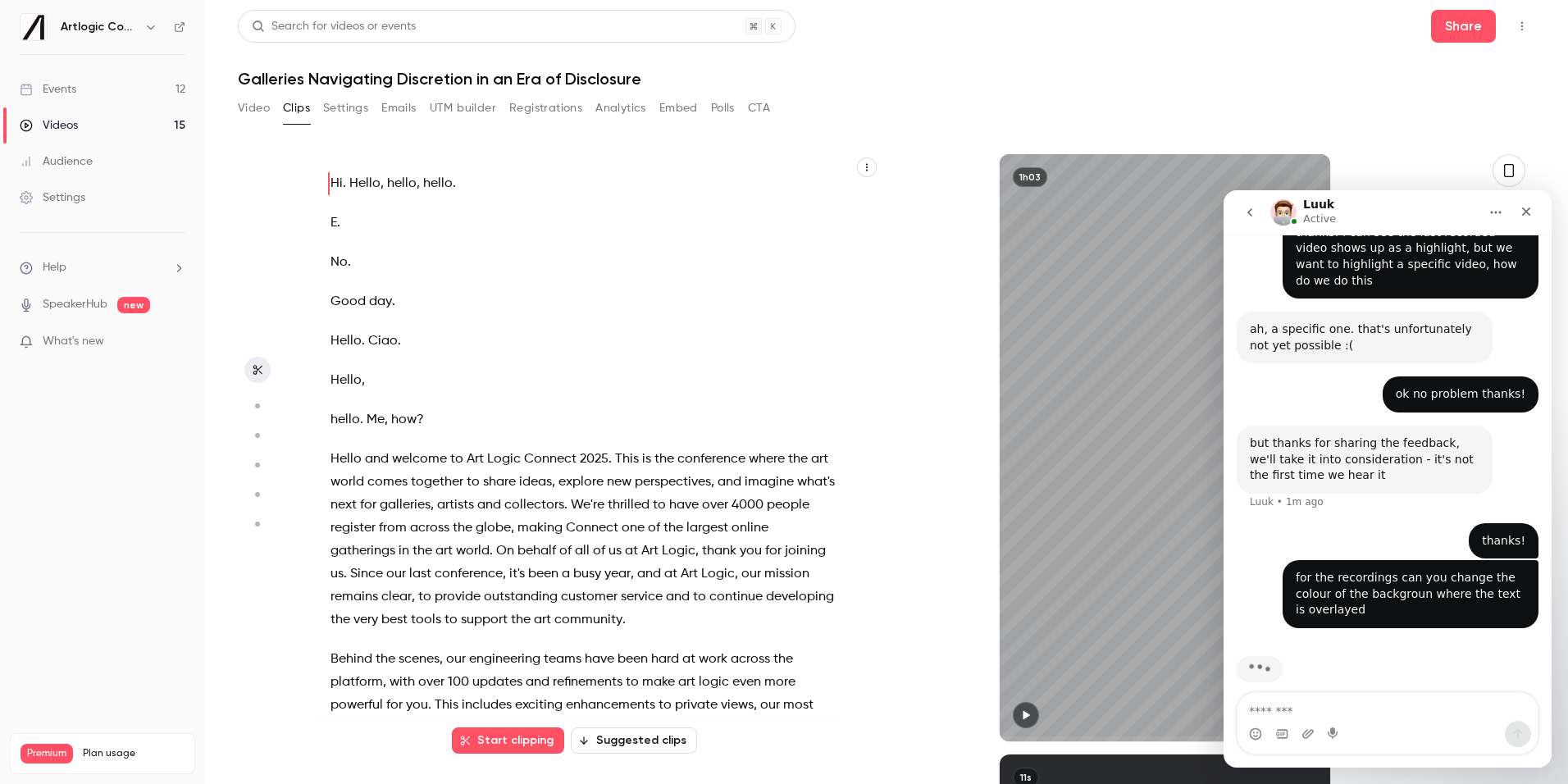
click at [342, 108] on button "Settings" at bounding box center [345, 108] width 45 height 26
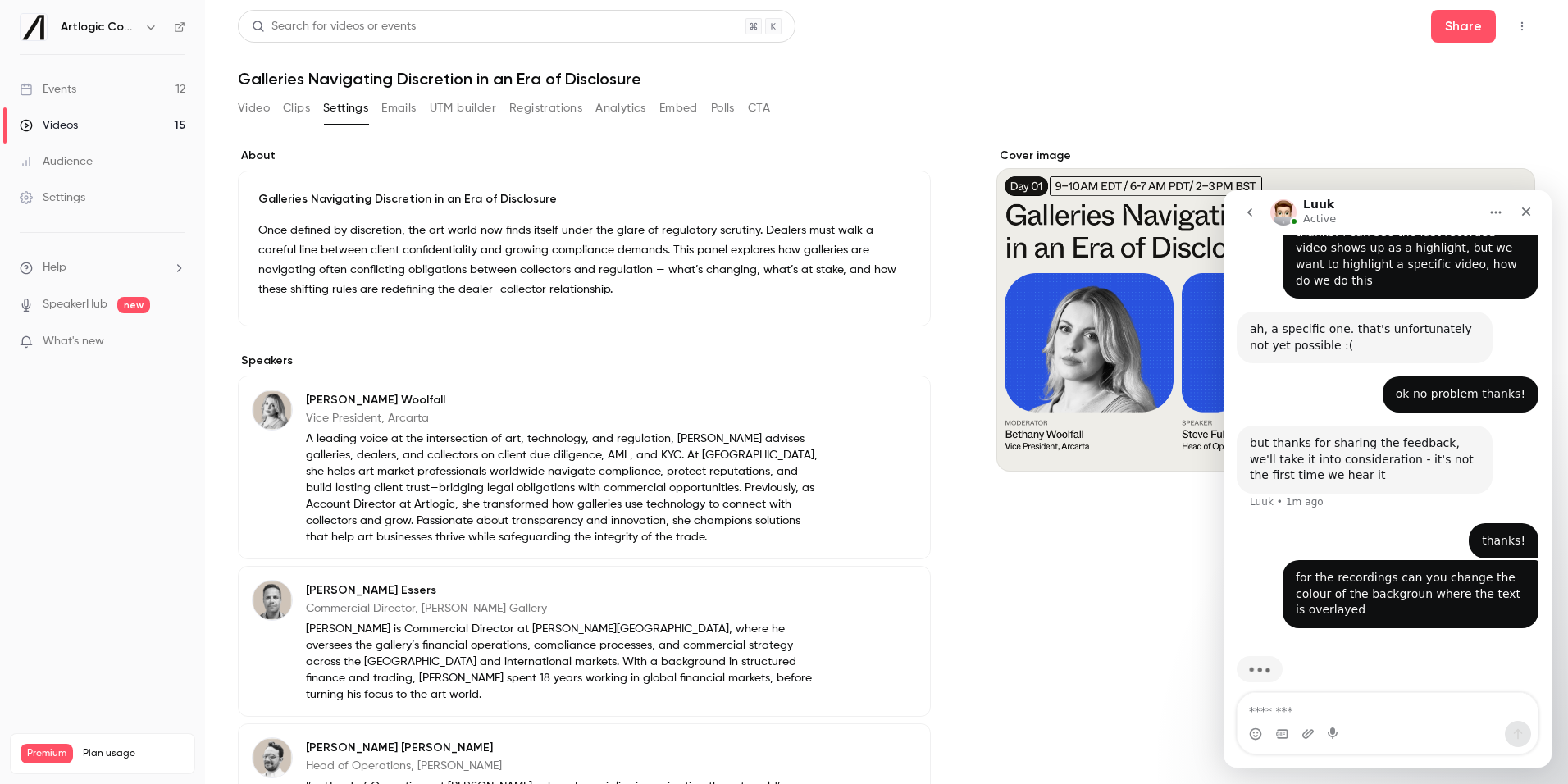
click at [400, 111] on button "Emails" at bounding box center [399, 108] width 34 height 26
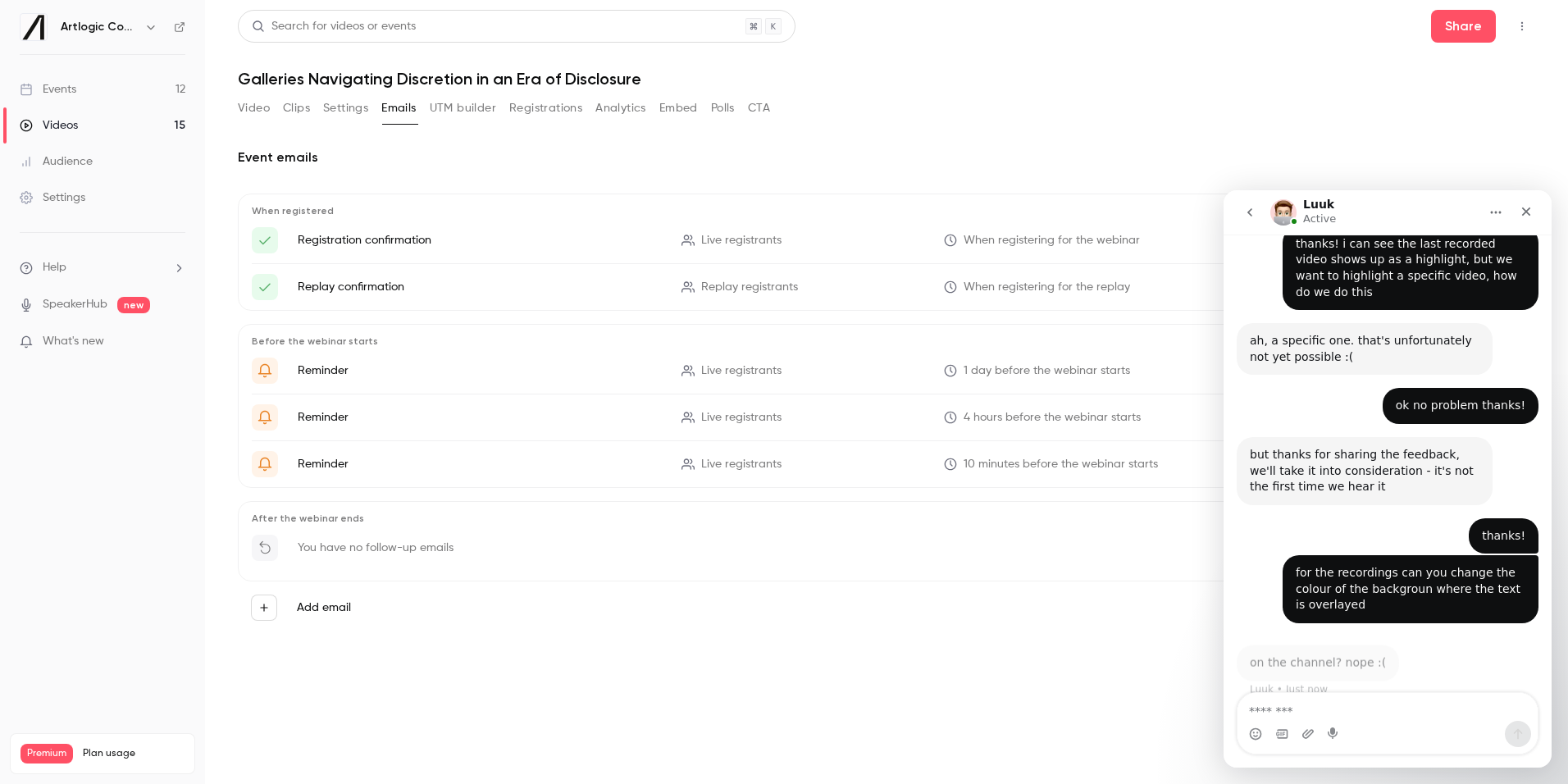
scroll to position [461, 0]
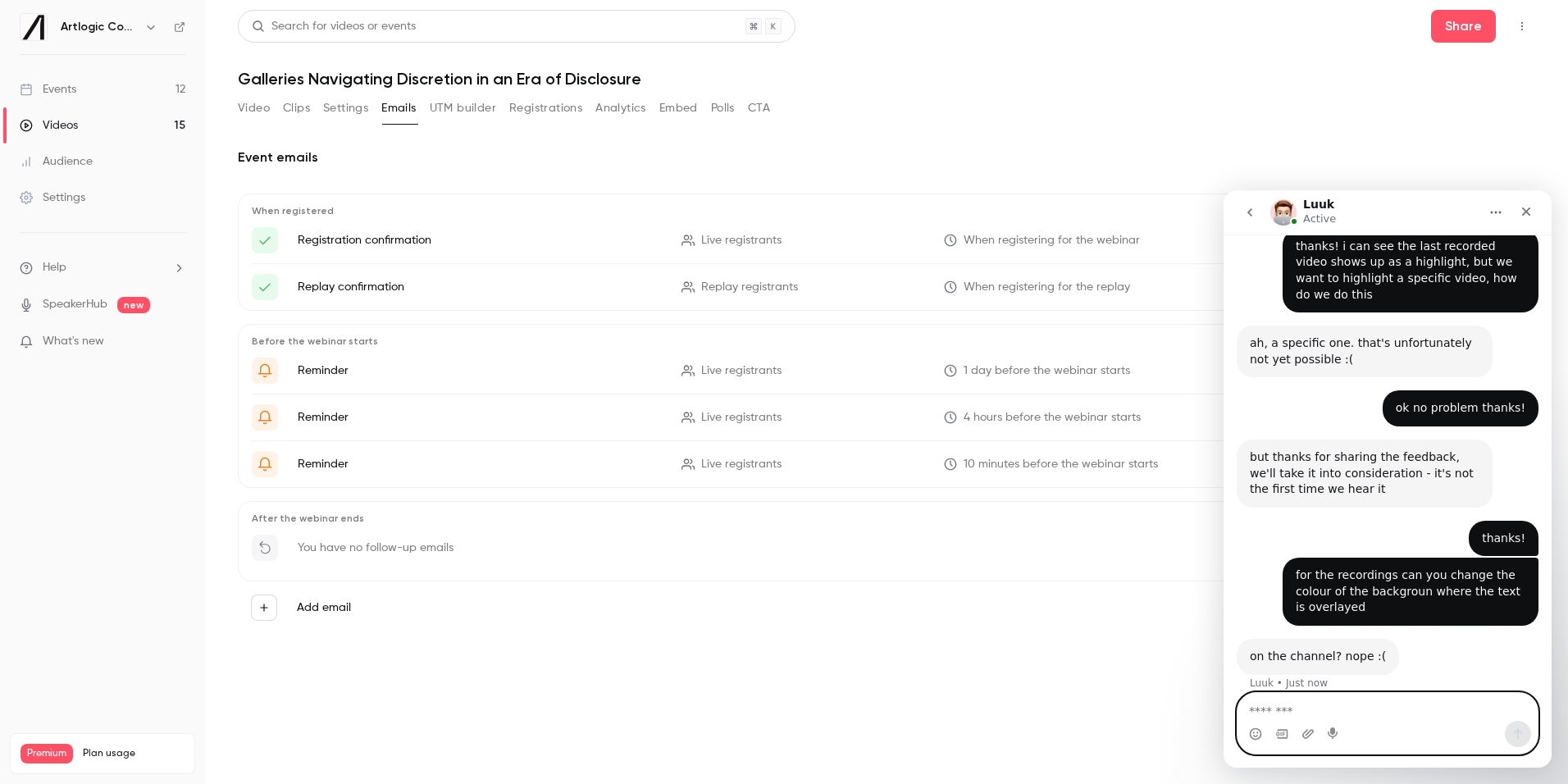
click at [1305, 704] on textarea "Message…" at bounding box center [1387, 706] width 300 height 28
type textarea "**********"
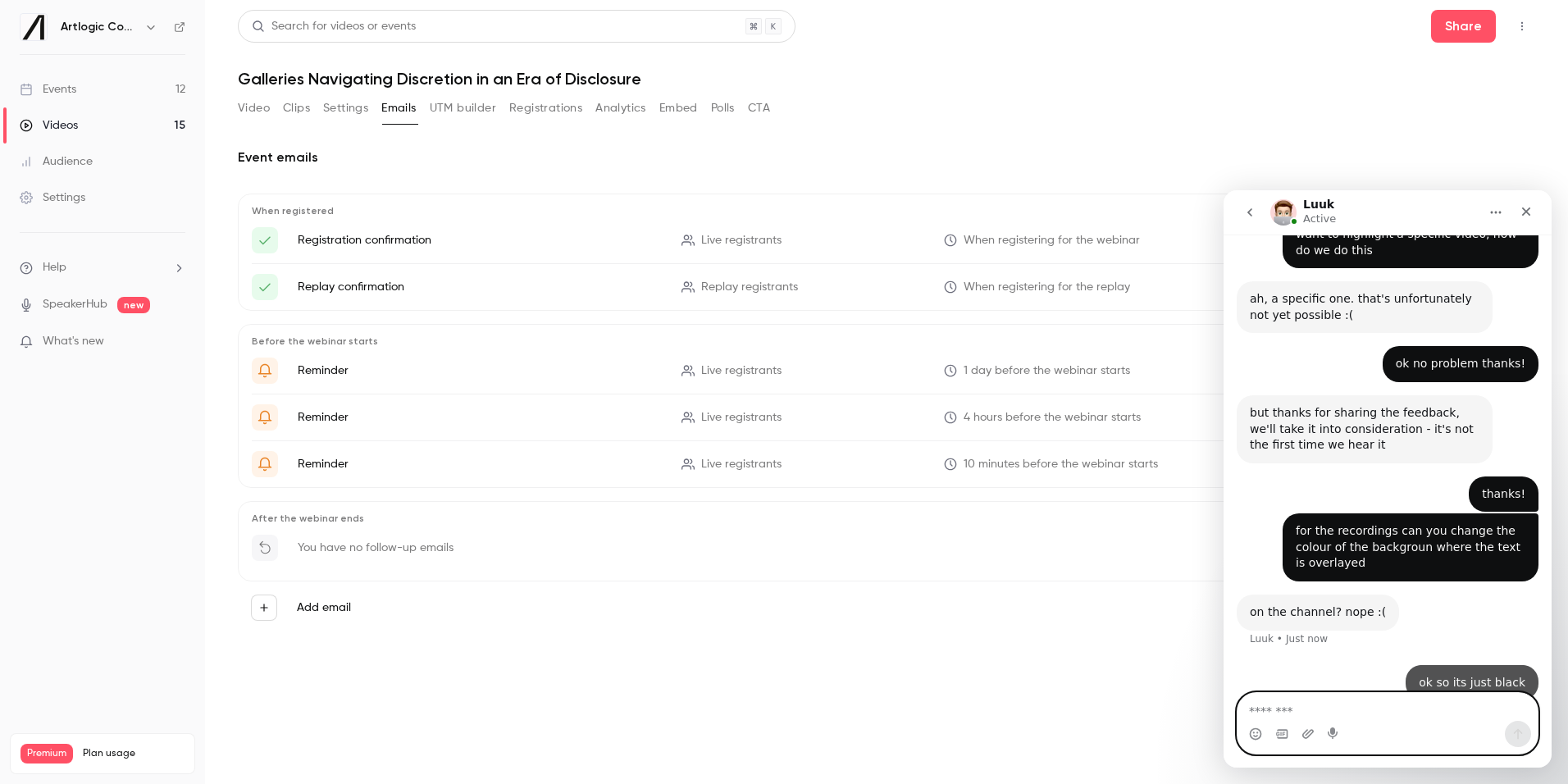
scroll to position [510, 0]
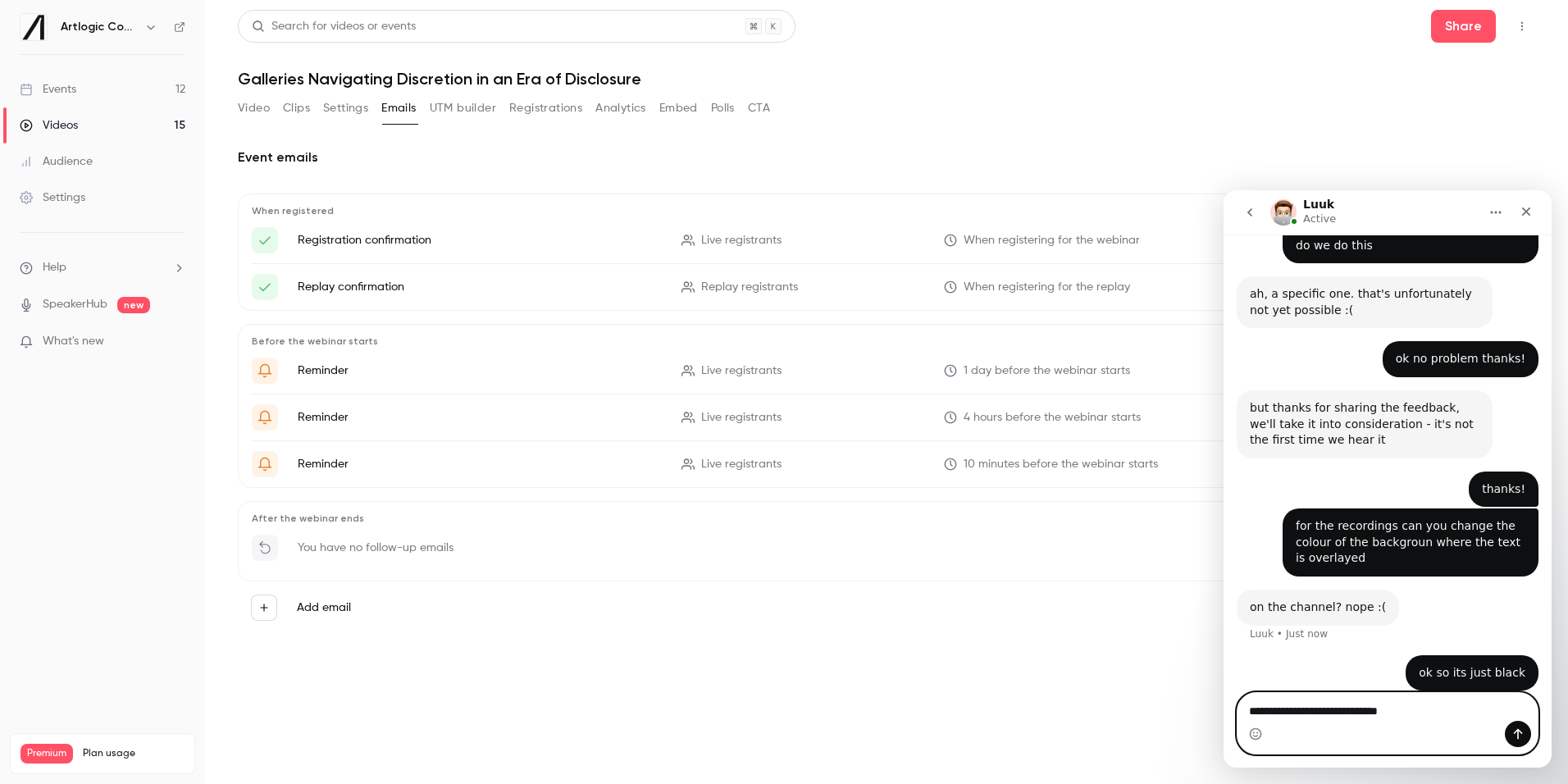
type textarea "**********"
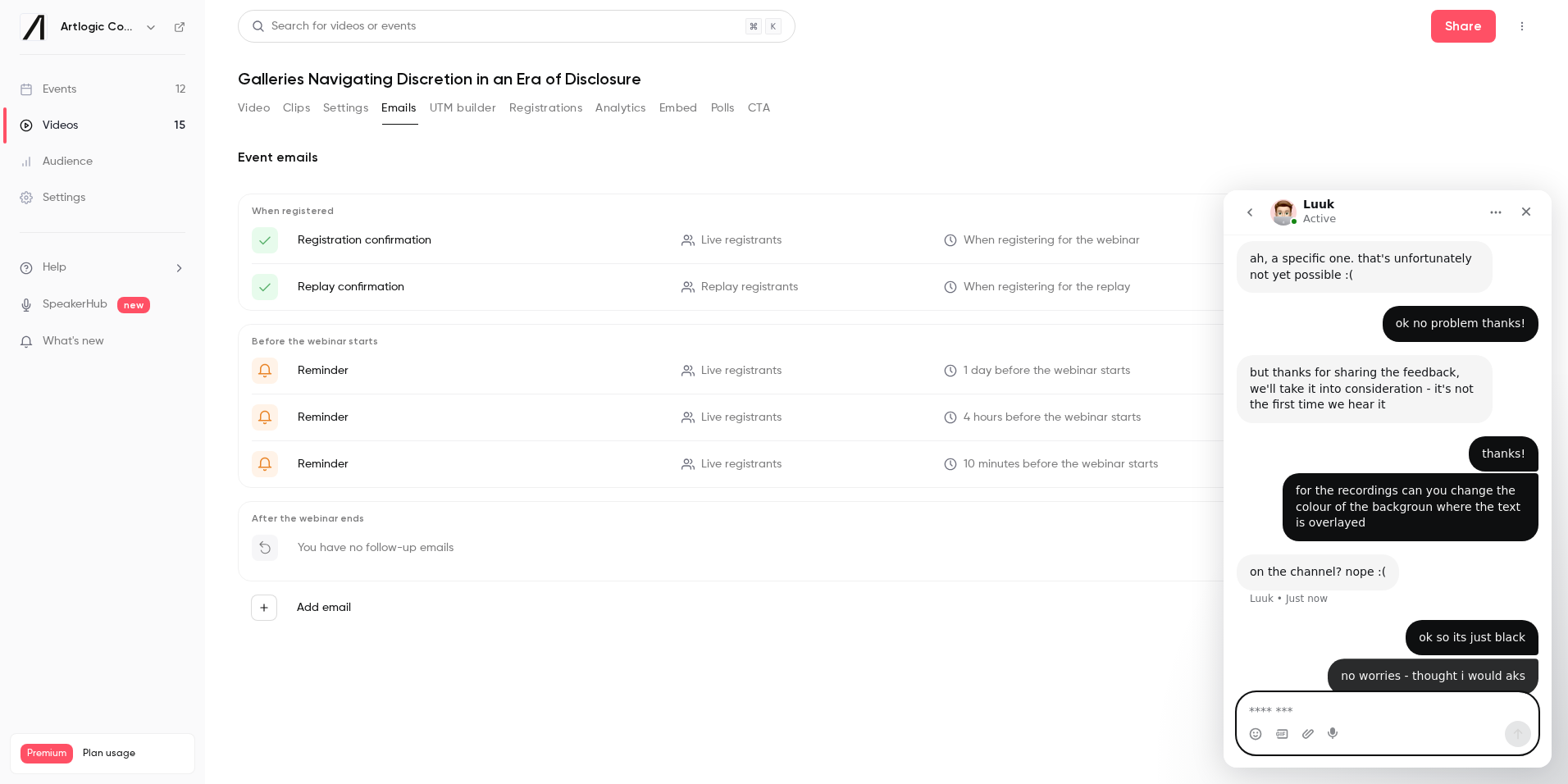
scroll to position [547, 0]
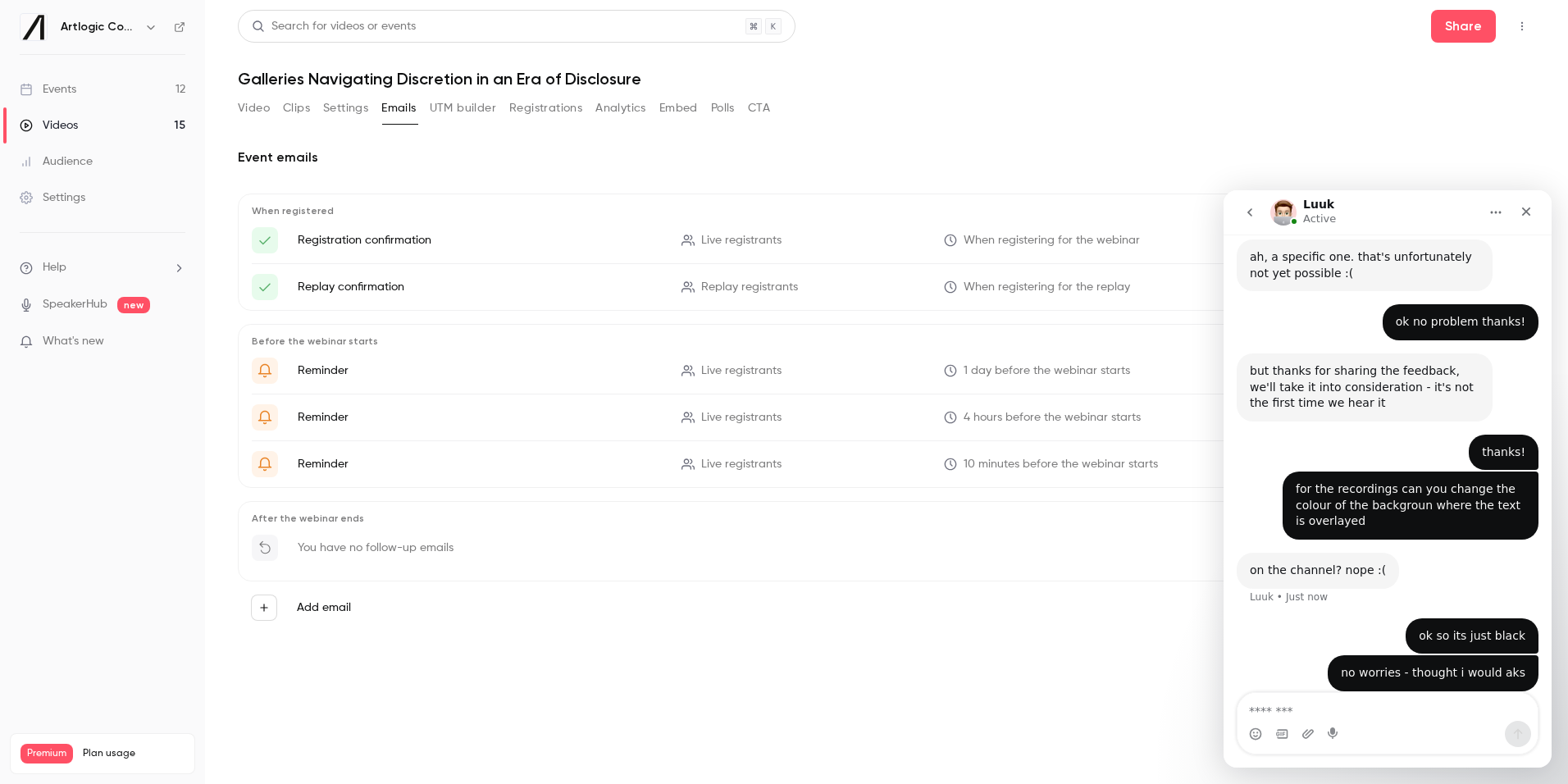
click at [87, 79] on link "Events 12" at bounding box center [102, 89] width 205 height 36
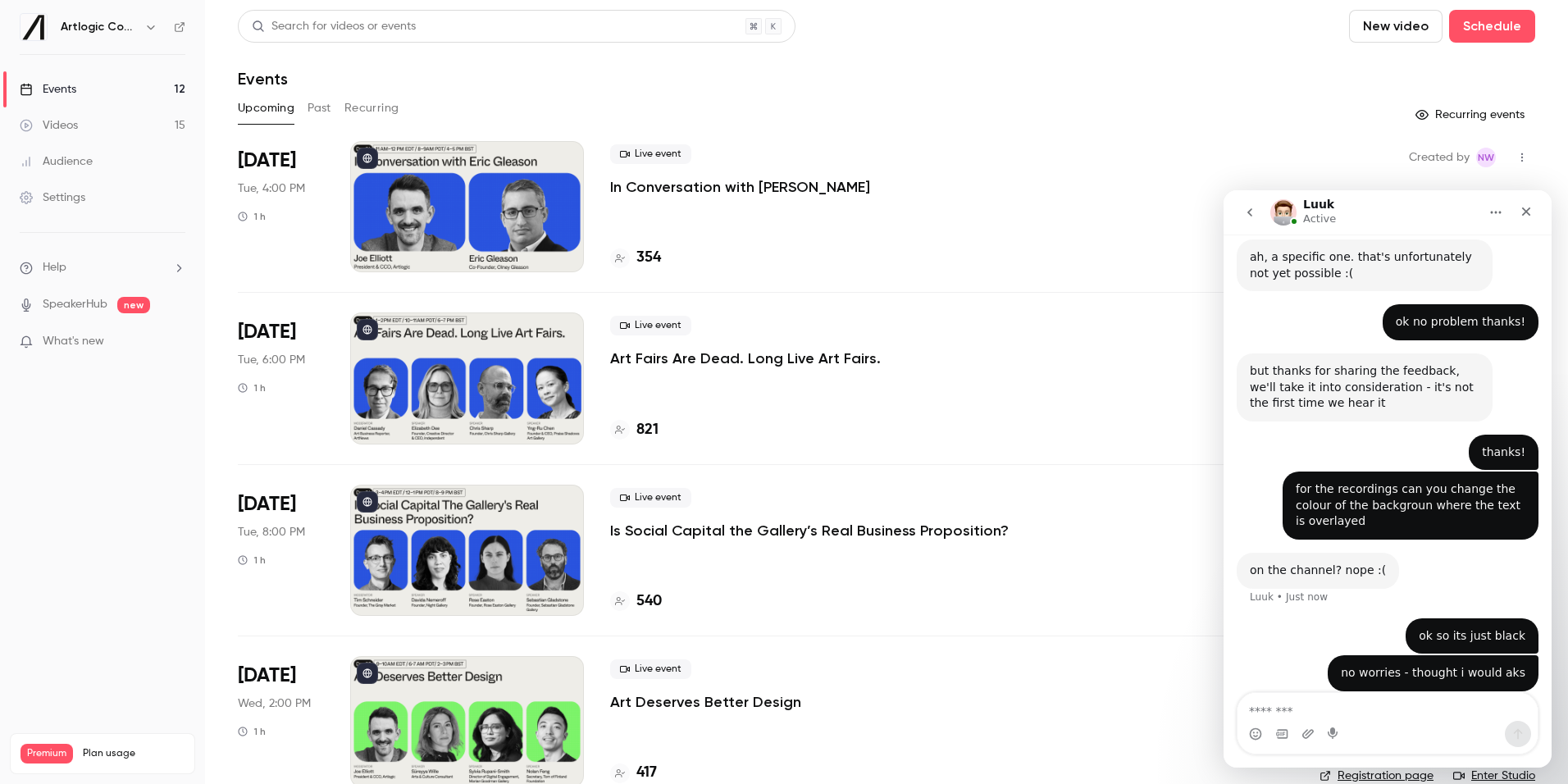
click at [328, 102] on button "Past" at bounding box center [320, 108] width 24 height 26
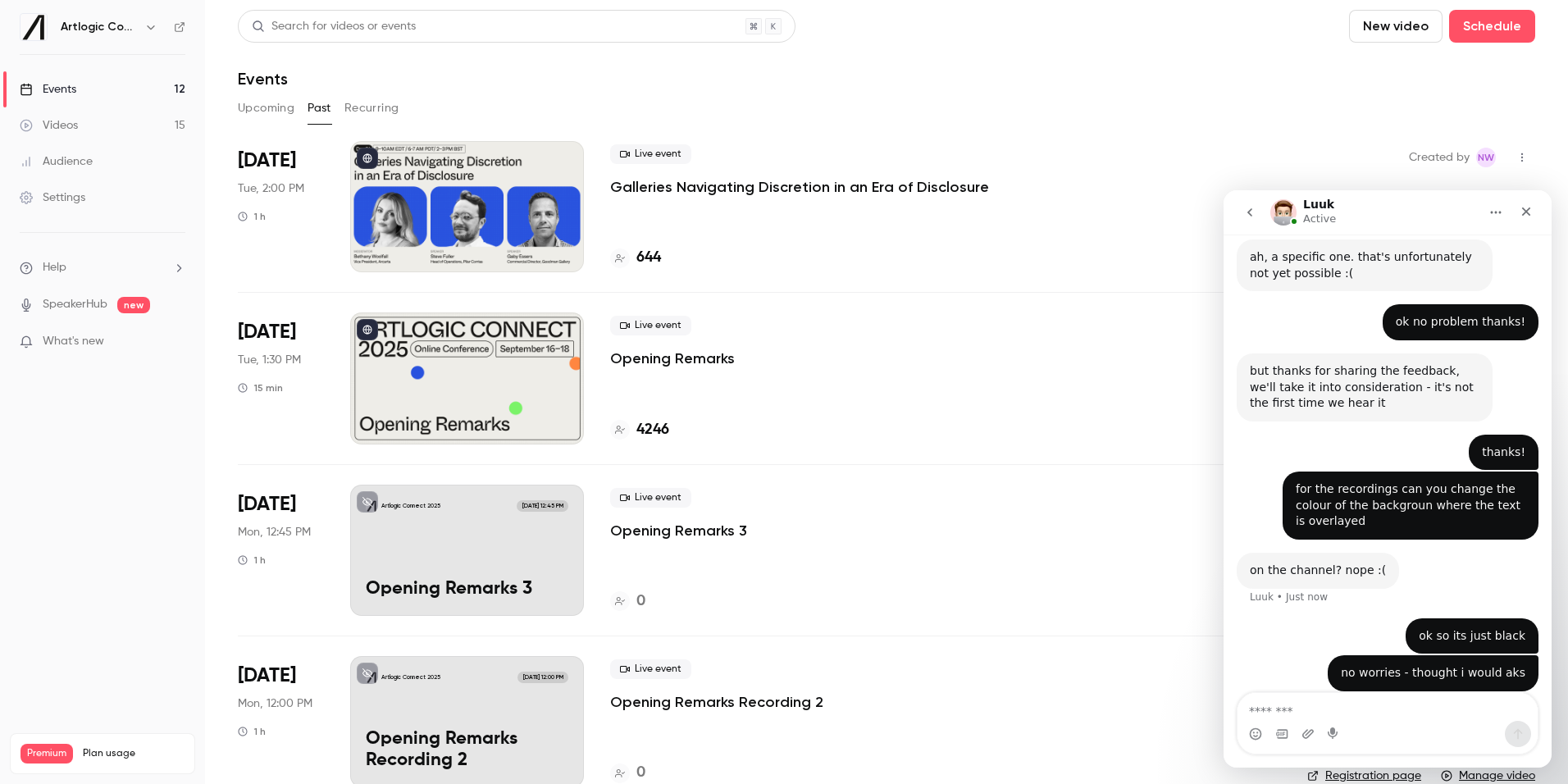
click at [378, 117] on button "Recurring" at bounding box center [372, 108] width 55 height 26
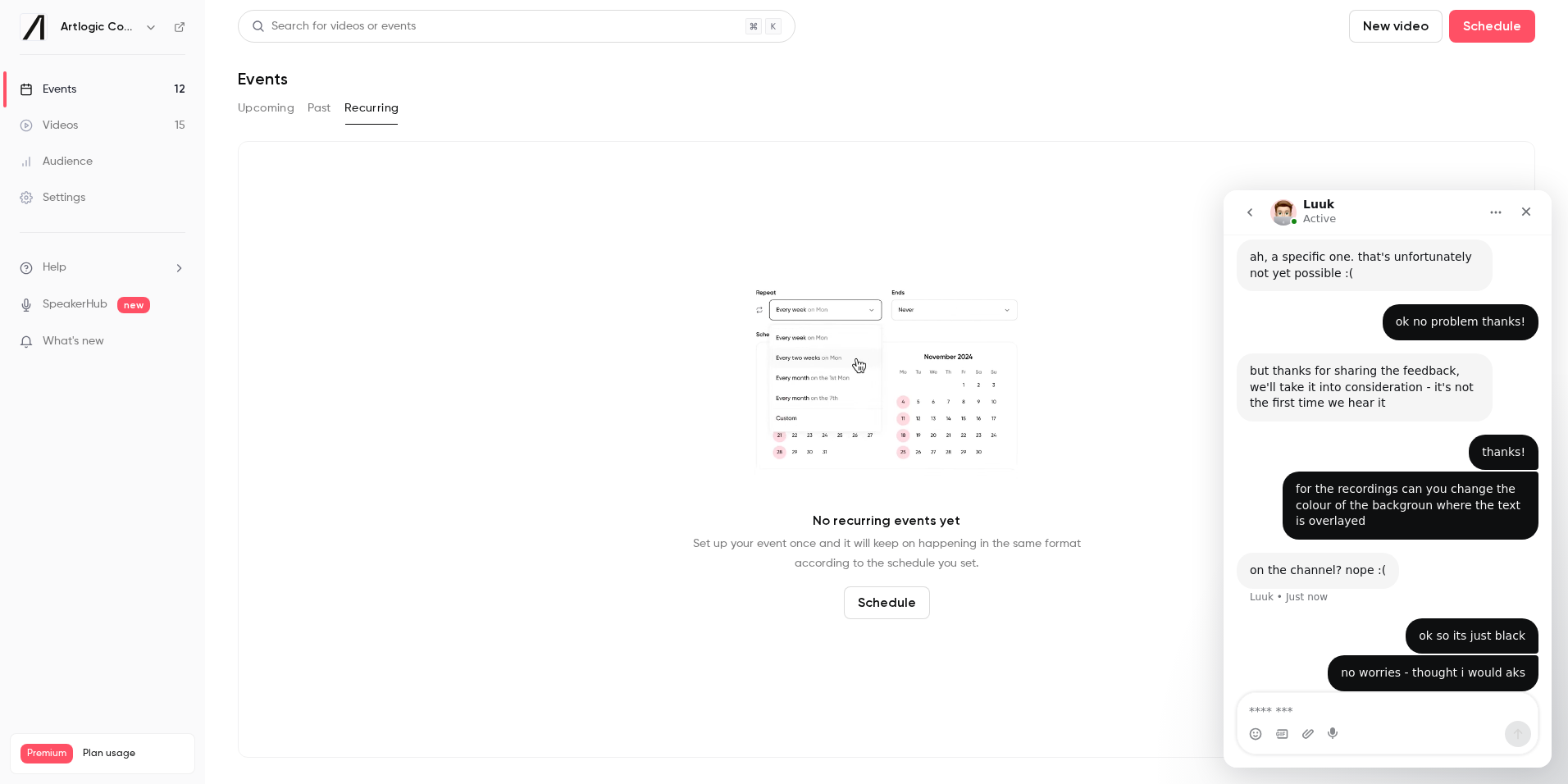
click at [287, 110] on button "Upcoming" at bounding box center [266, 108] width 57 height 26
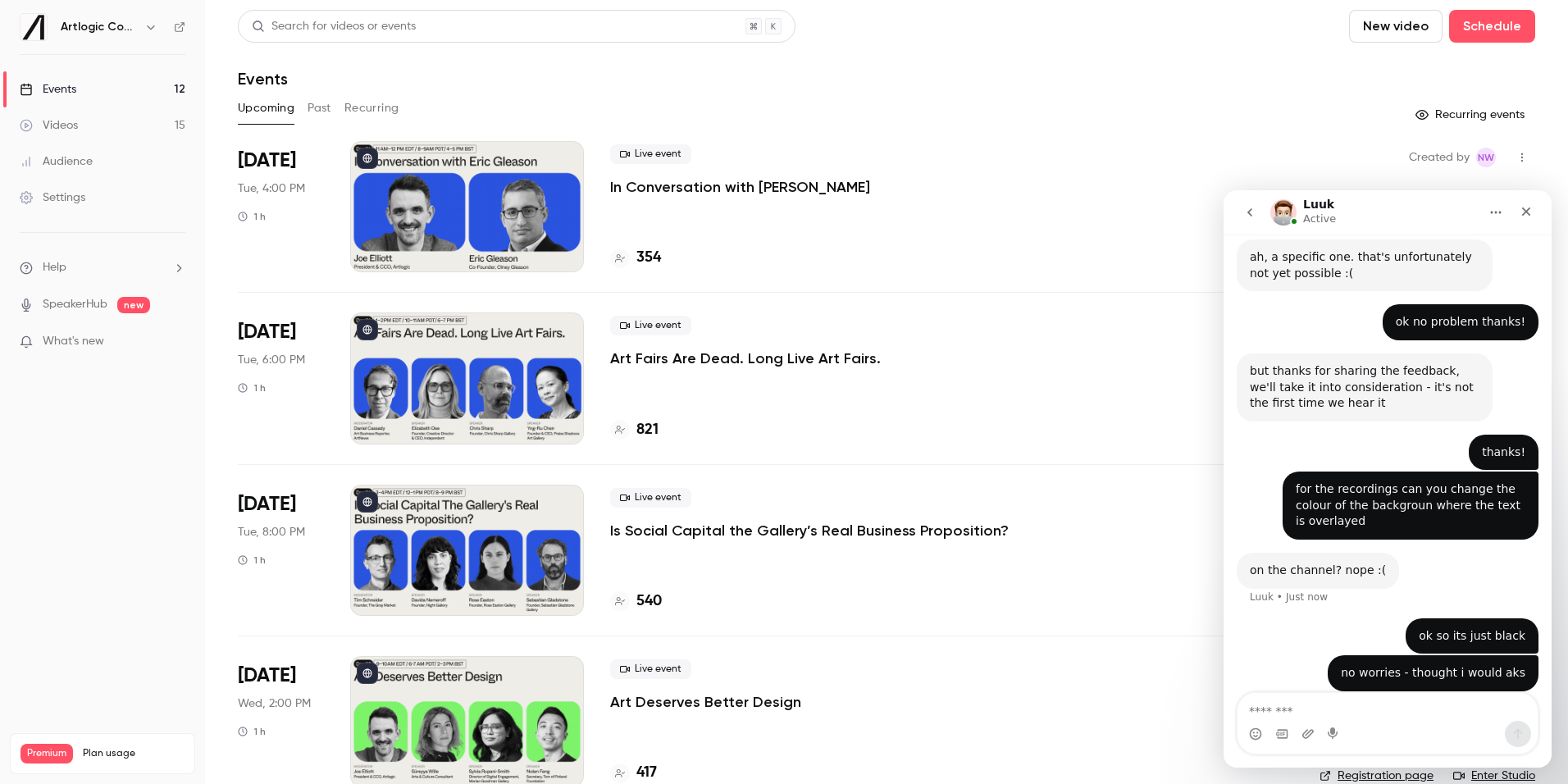
click at [75, 89] on div "Events" at bounding box center [48, 89] width 57 height 16
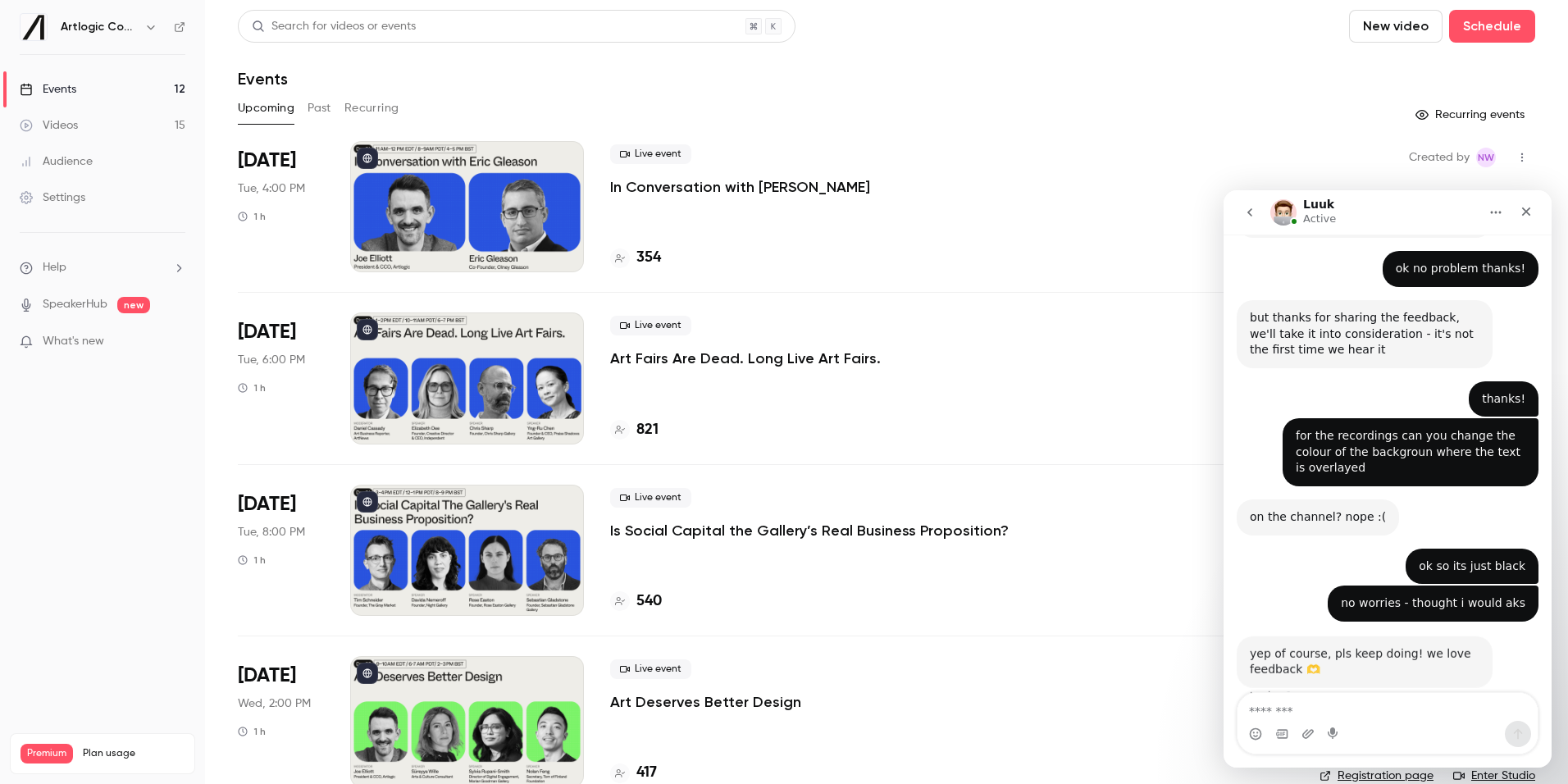
scroll to position [612, 0]
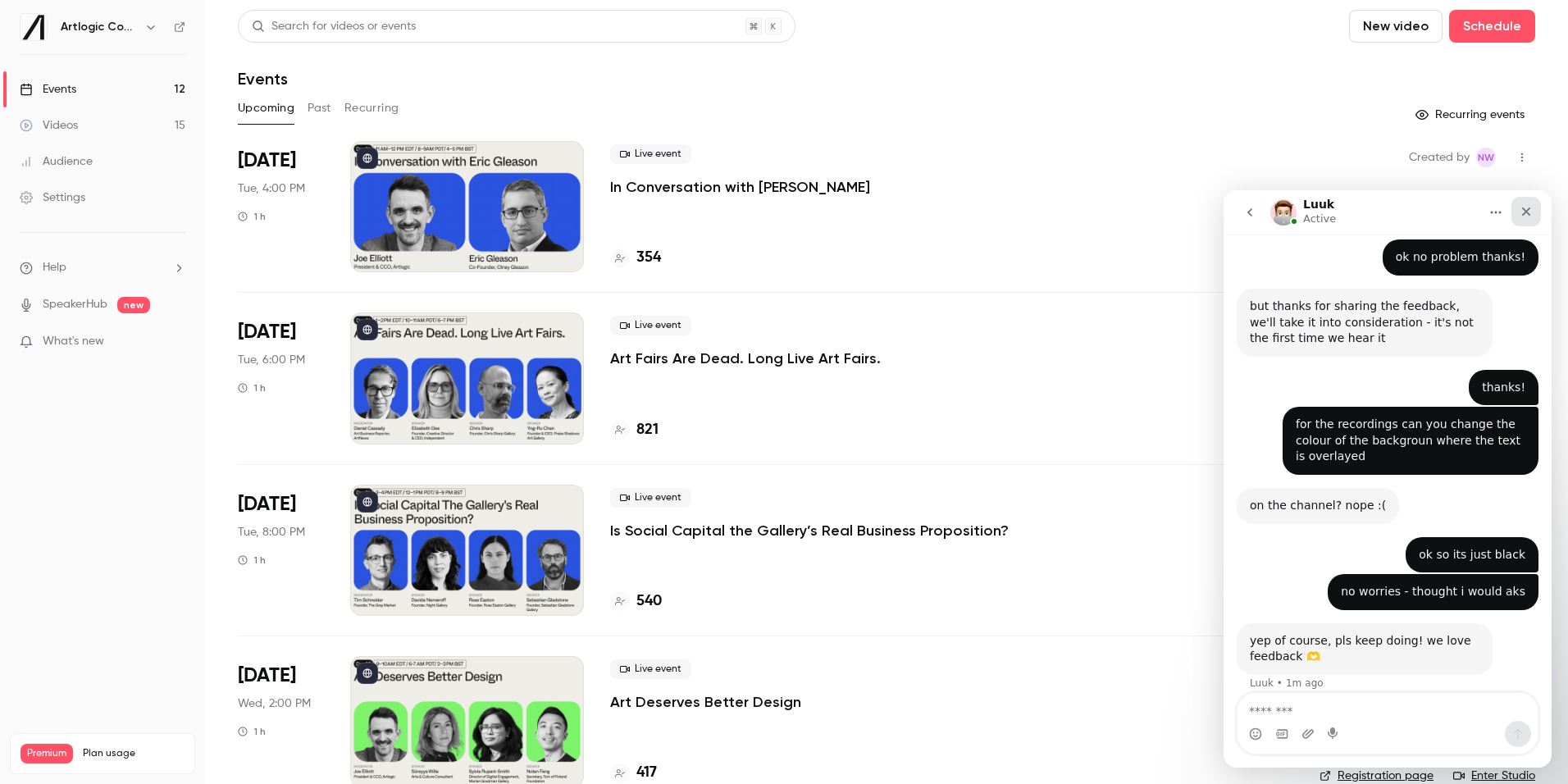
click at [1527, 213] on icon "Close" at bounding box center [1526, 212] width 9 height 9
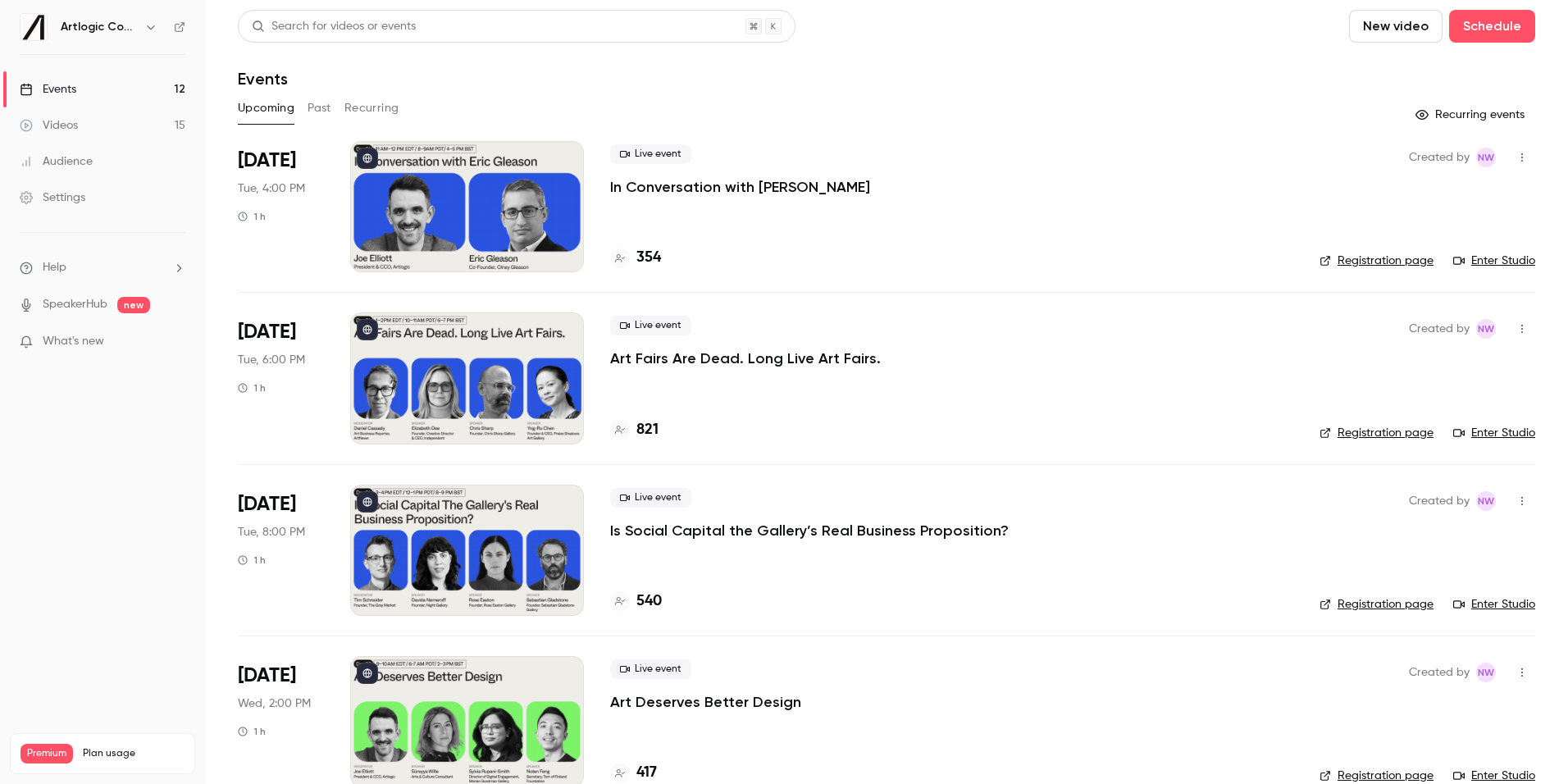
click at [1351, 263] on link "Registration page" at bounding box center [1376, 261] width 114 height 16
click at [1381, 259] on link "Registration page" at bounding box center [1376, 261] width 114 height 16
